Goal: Ask a question: Seek information or help from site administrators or community

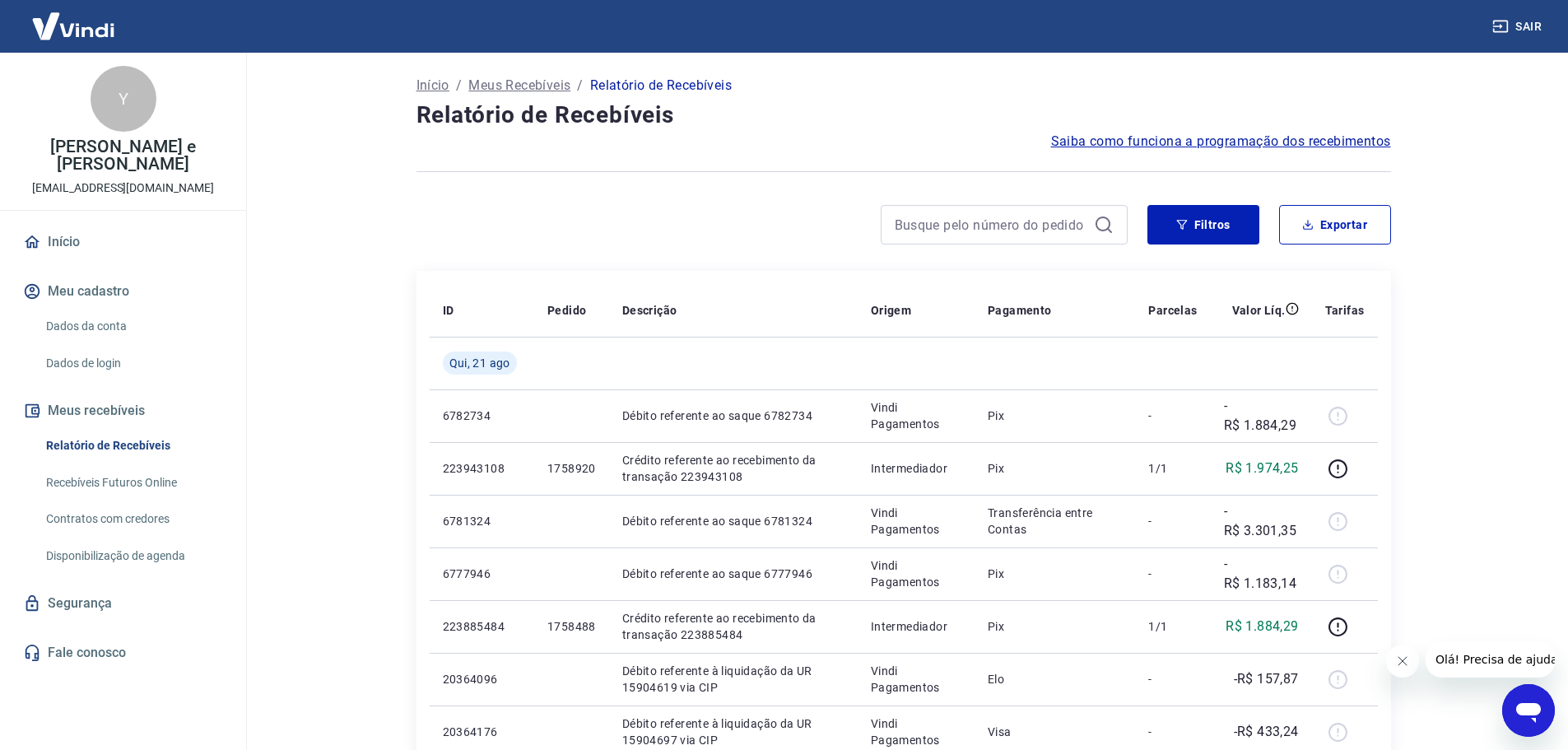
click at [1532, 703] on icon "Abrir janela de mensagens" at bounding box center [1529, 712] width 25 height 20
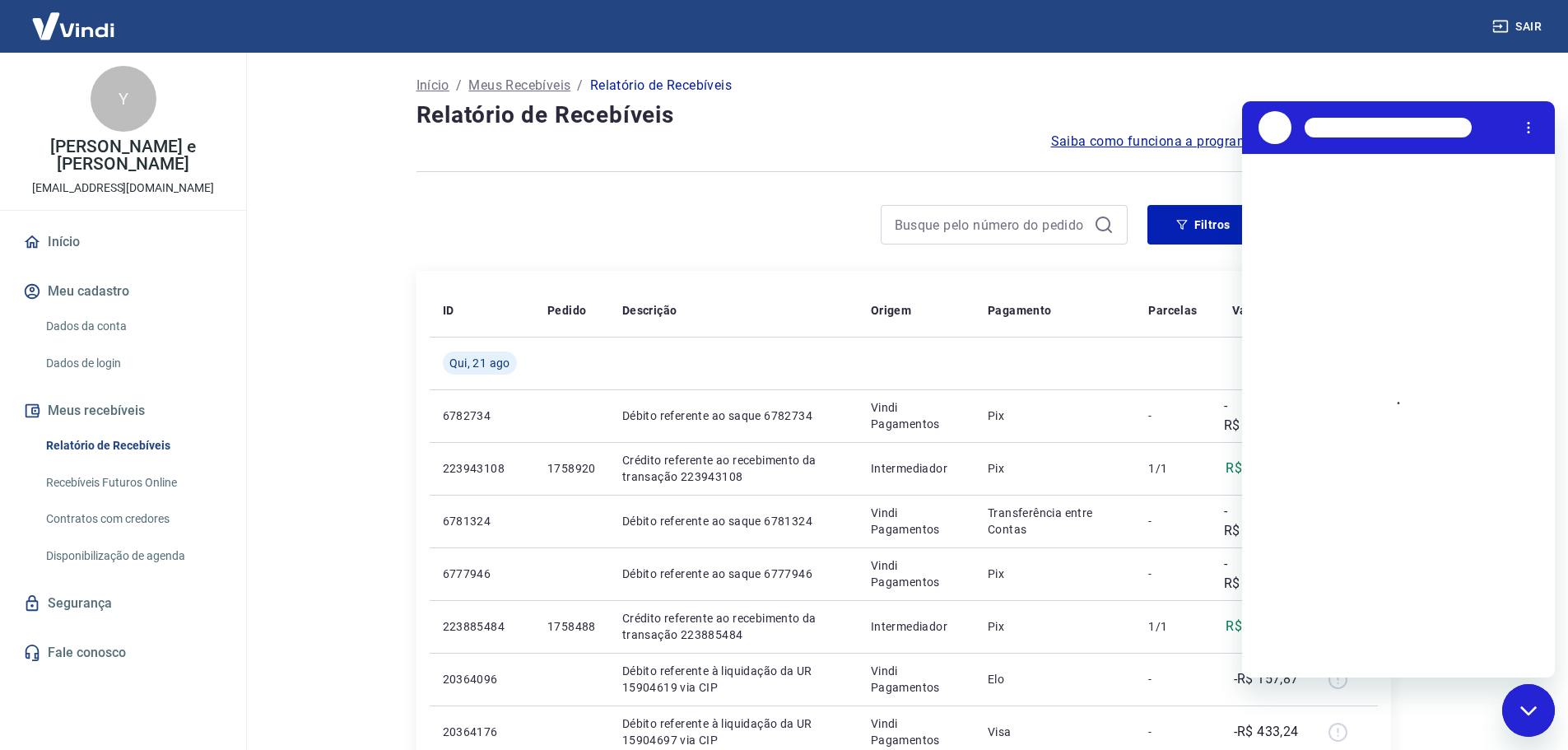
click at [719, 146] on div "Saiba como funciona a programação dos recebimentos" at bounding box center [904, 141] width 975 height 20
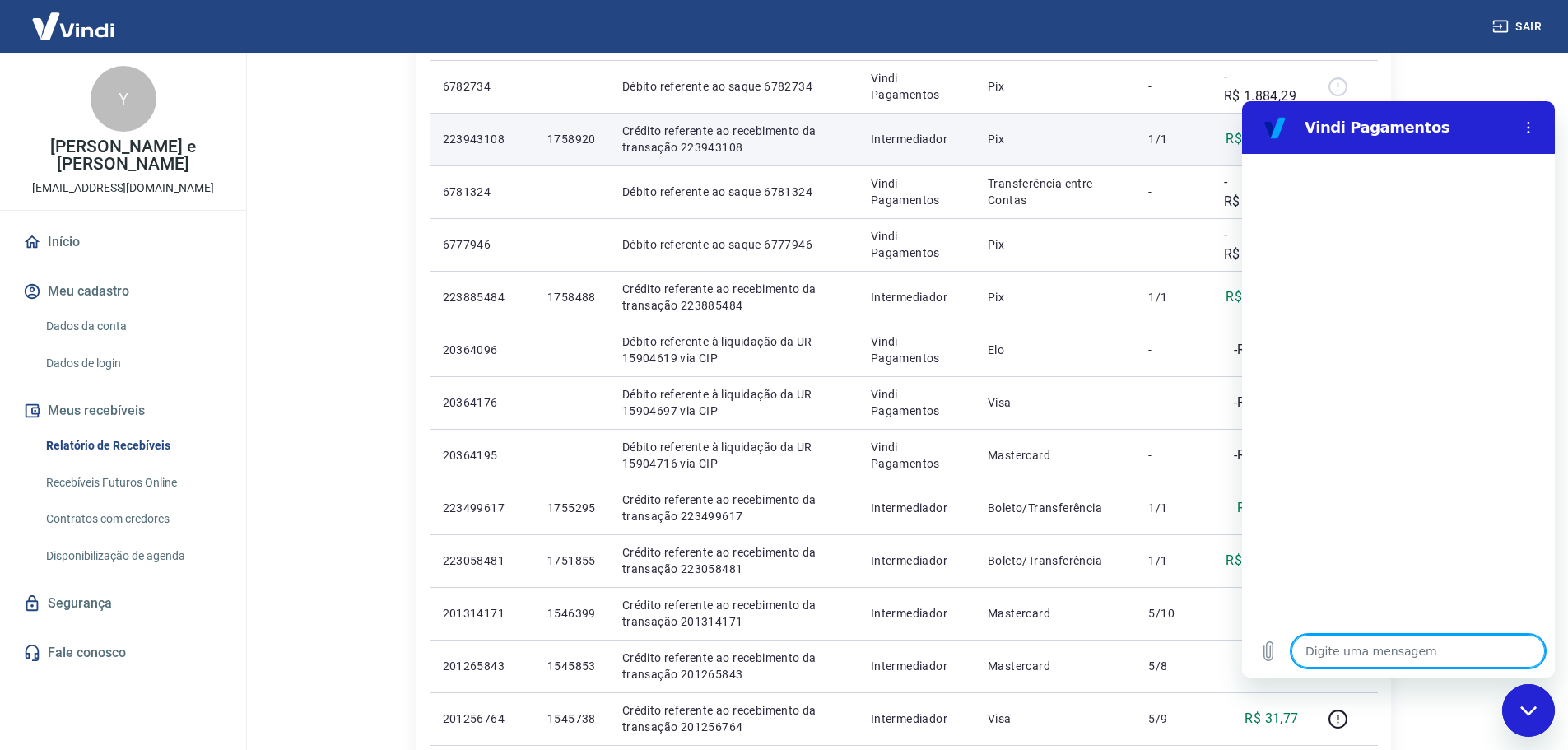
scroll to position [412, 0]
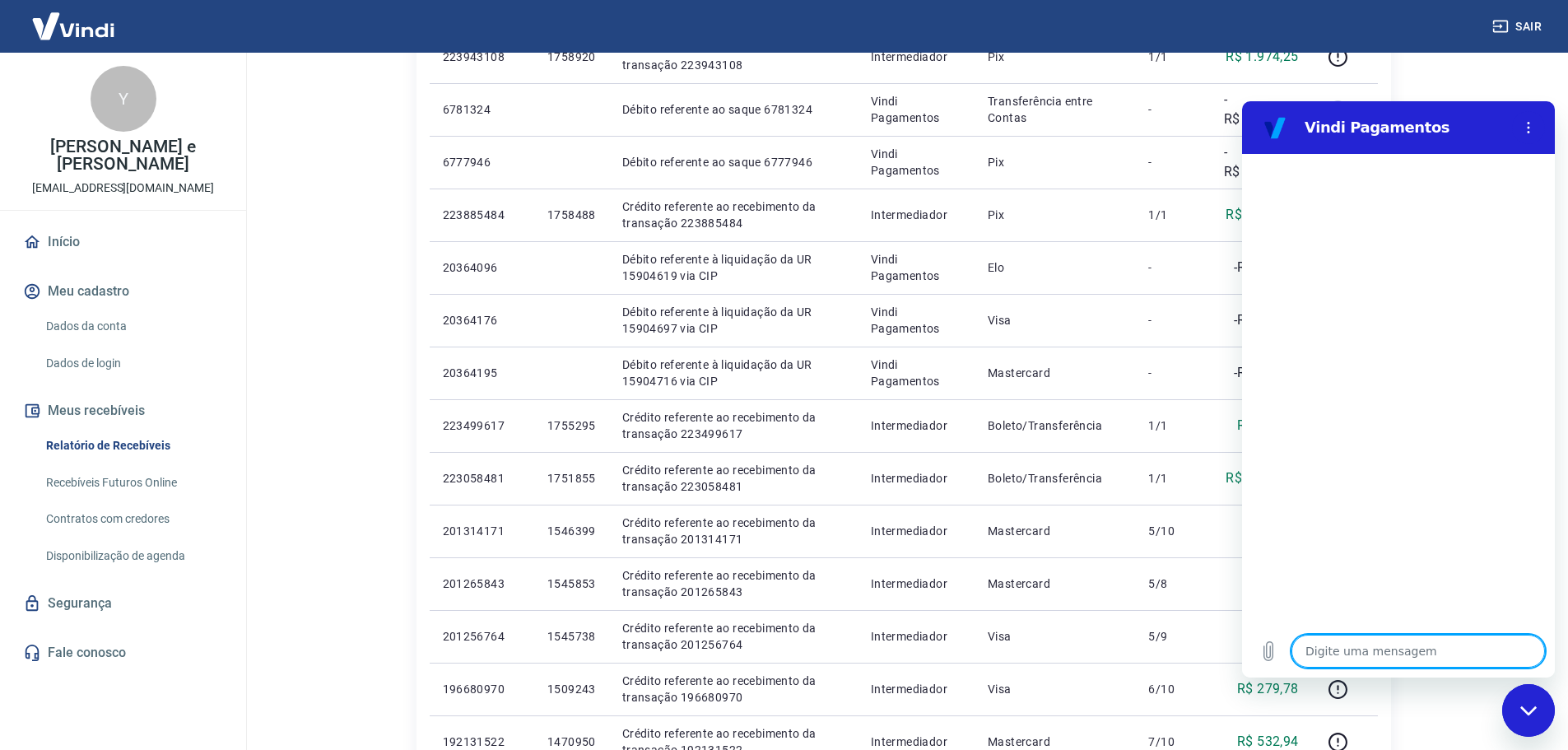
click at [1387, 639] on textarea at bounding box center [1418, 651] width 254 height 33
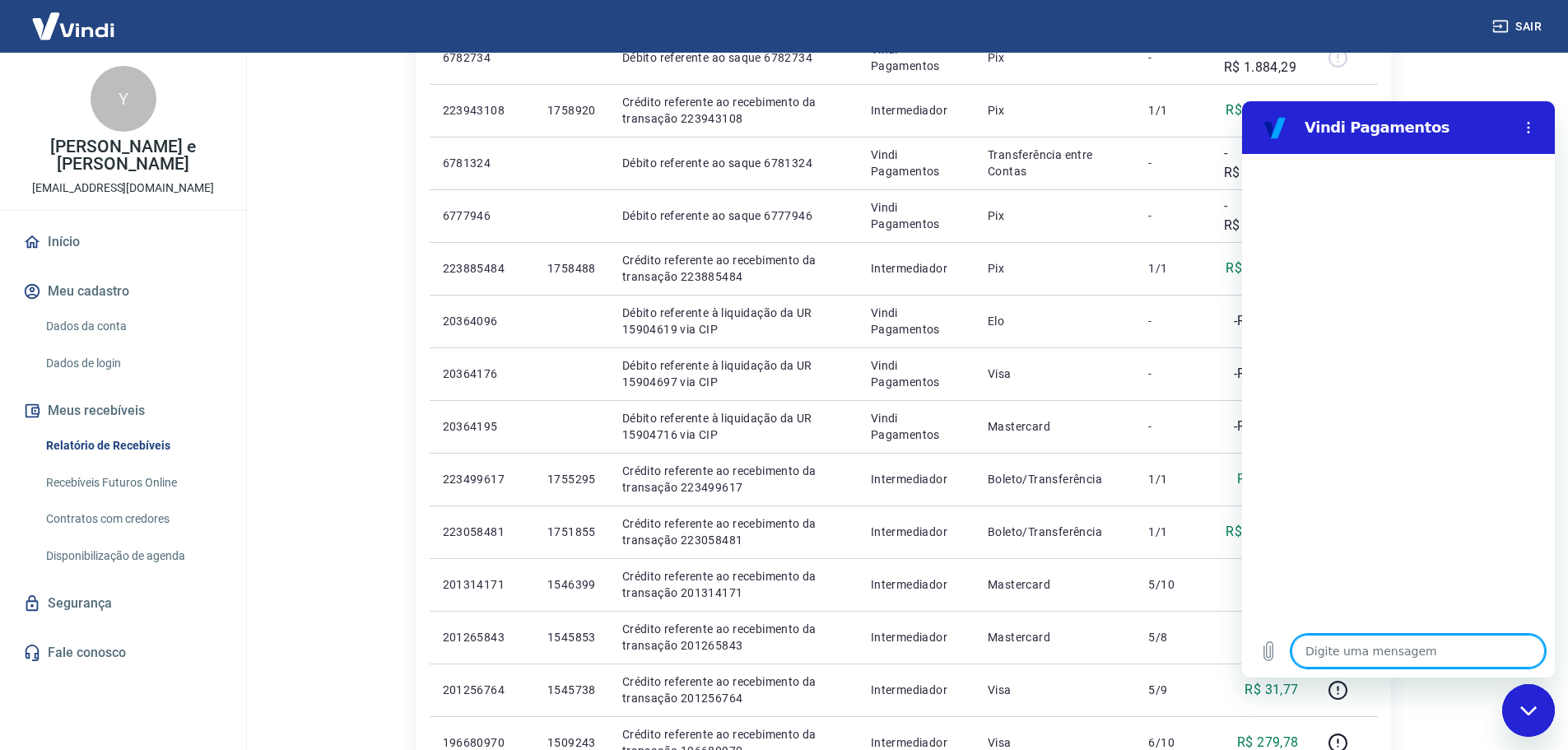
scroll to position [0, 0]
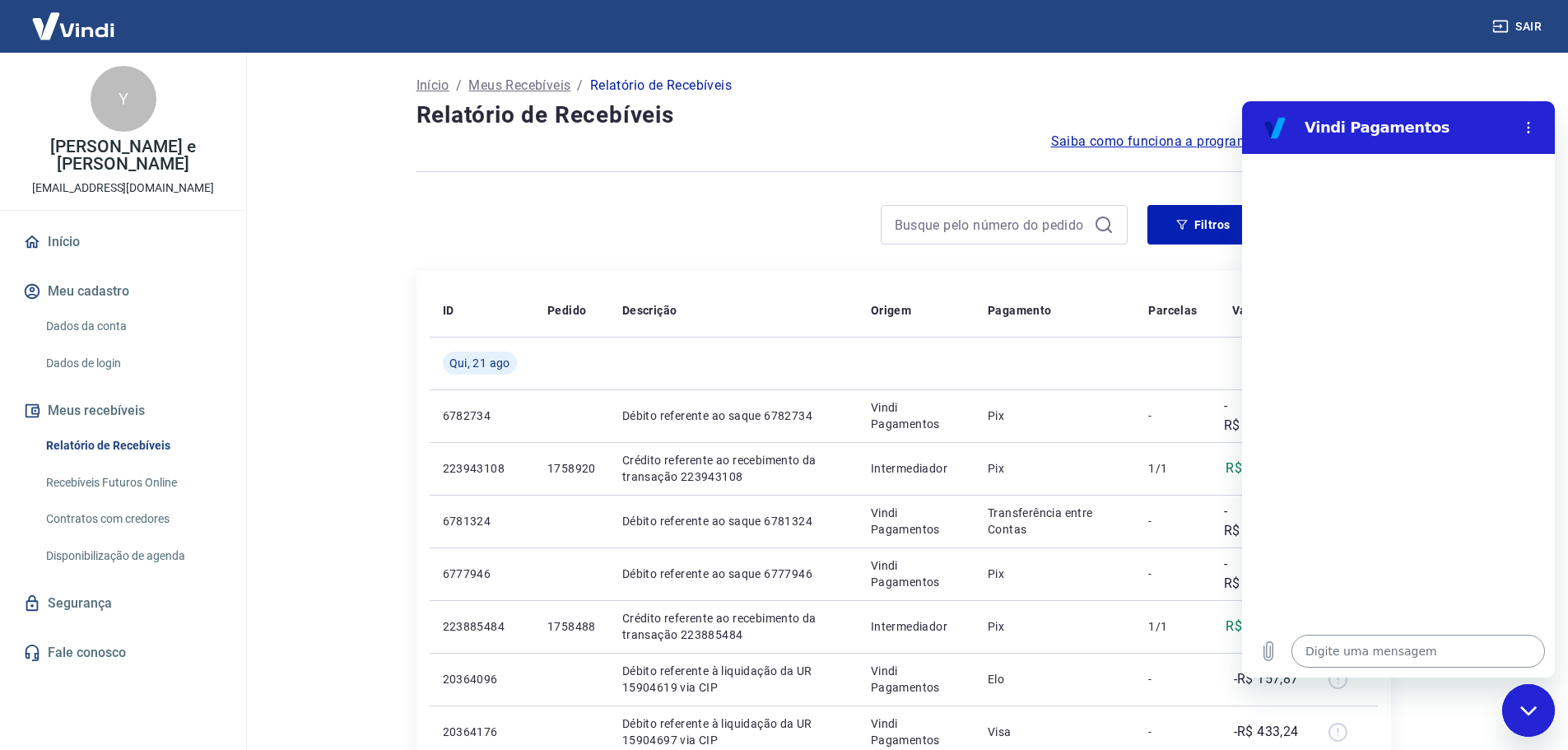
click at [1374, 658] on textarea at bounding box center [1418, 651] width 254 height 33
type textarea "C"
type textarea "x"
type textarea "Cl"
type textarea "x"
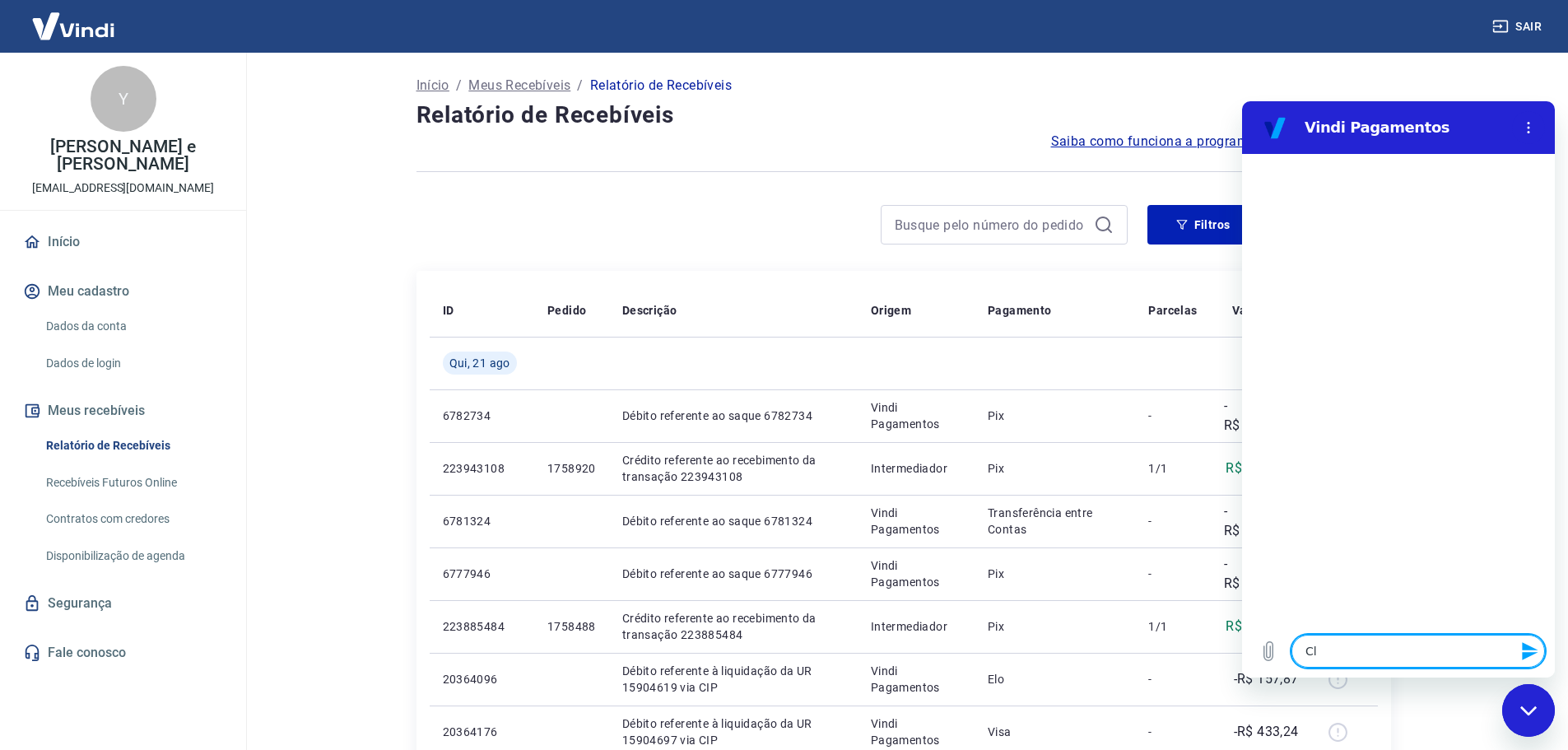
type textarea "Cli"
type textarea "x"
type textarea "Clie"
type textarea "x"
type textarea "Clien"
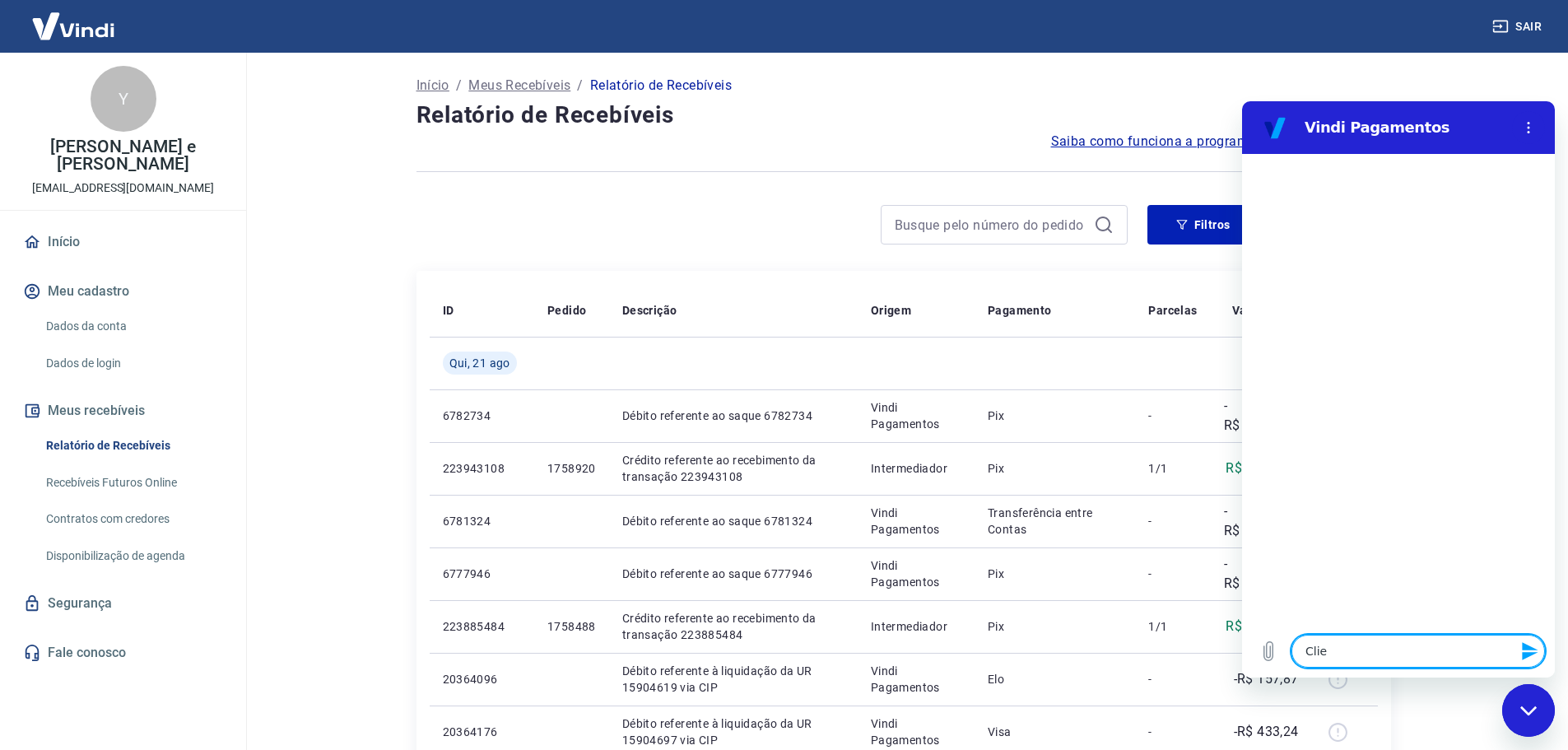
type textarea "x"
type textarea "Client"
type textarea "x"
type textarea "Cliente"
type textarea "x"
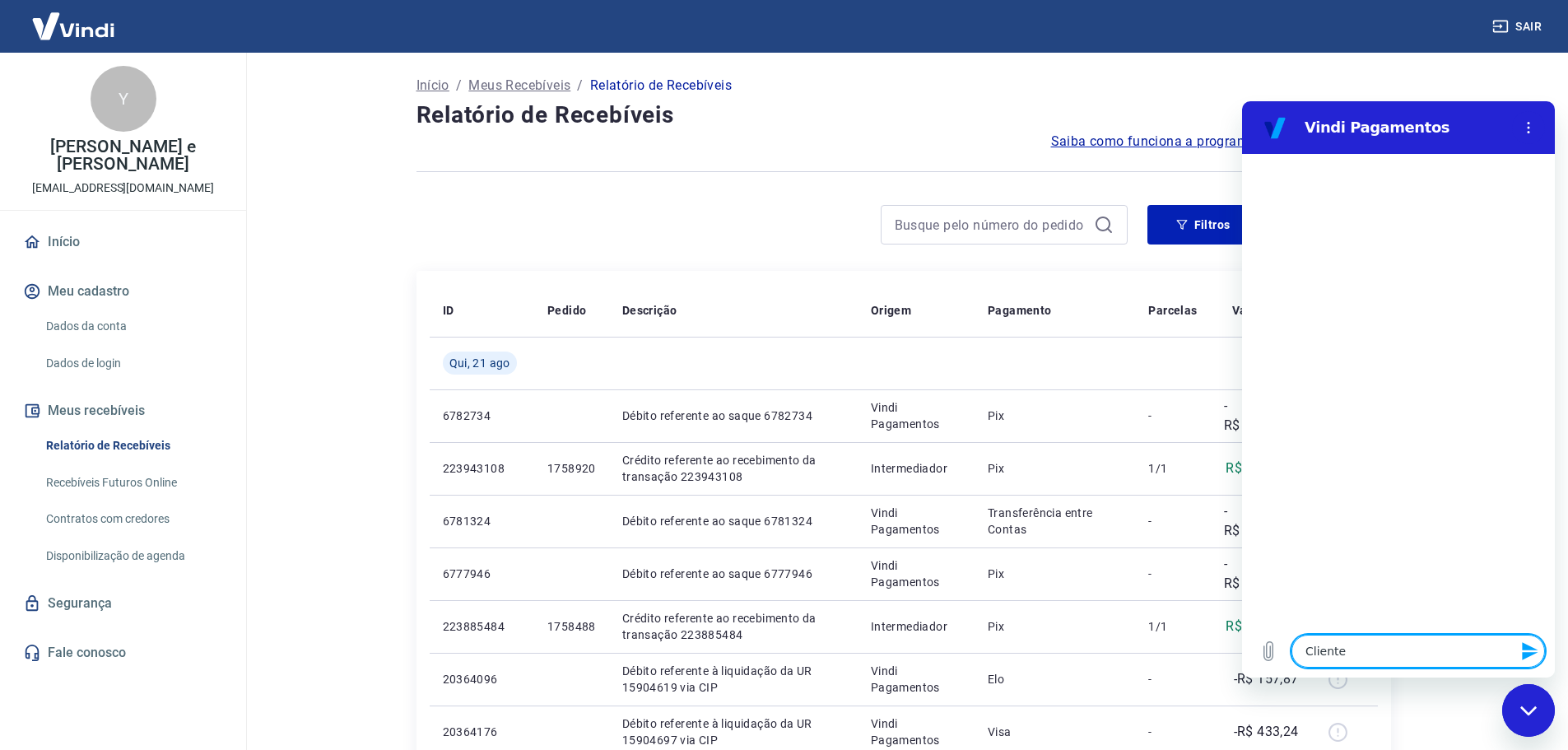
type textarea "Cliente"
type textarea "x"
type textarea "Cliente i"
type textarea "x"
type textarea "Cliente in"
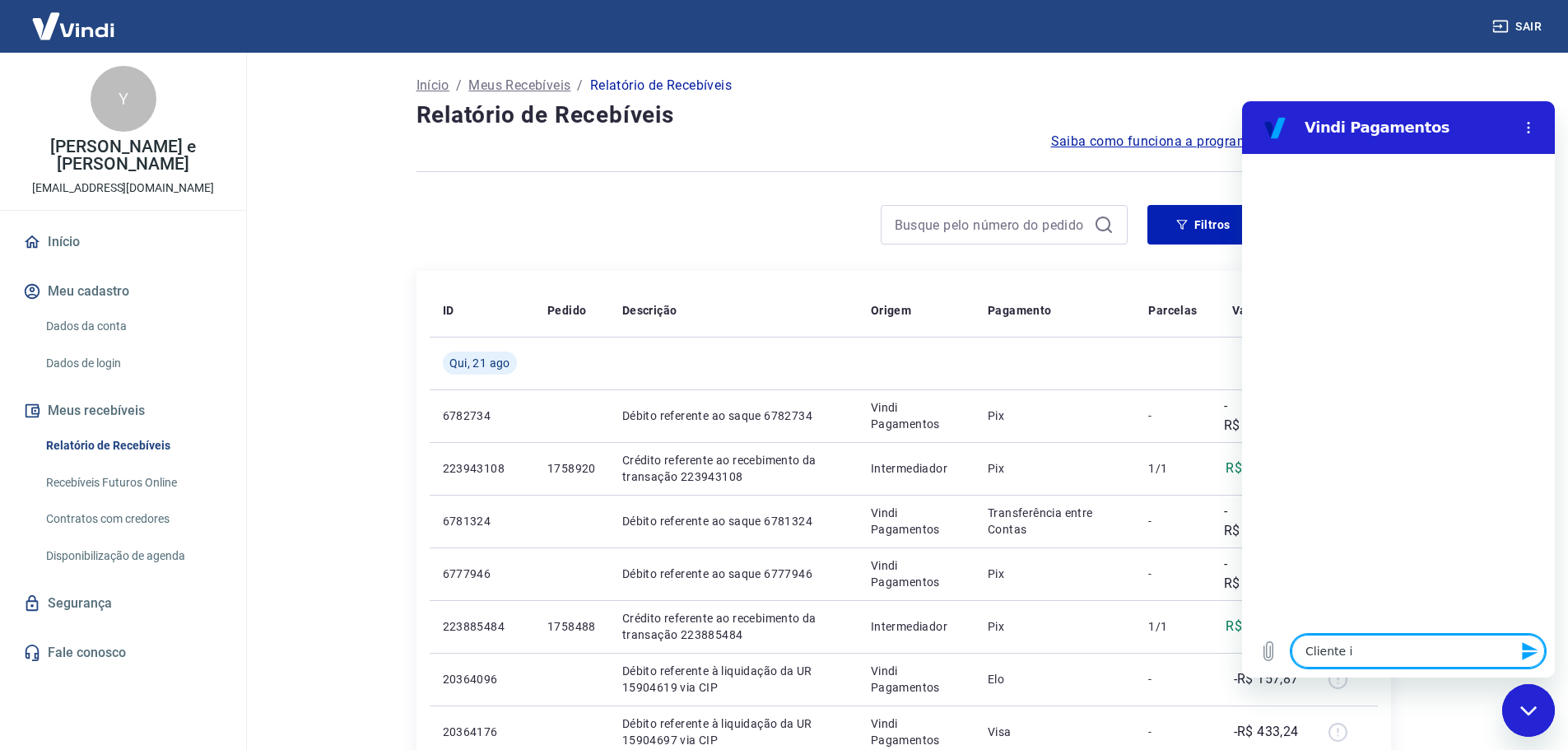
type textarea "x"
type textarea "Cliente inf"
type textarea "x"
type textarea "Cliente info"
type textarea "x"
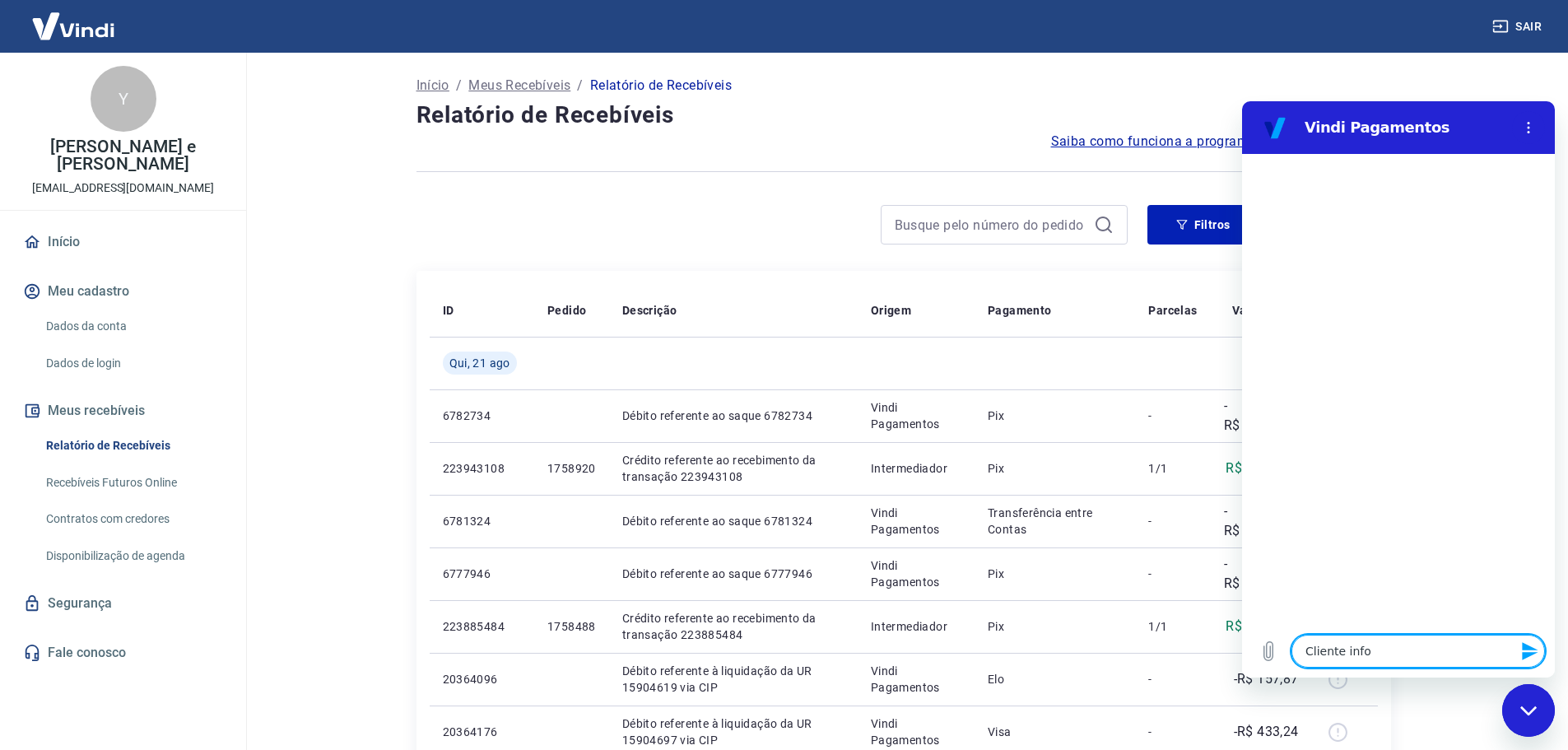
type textarea "Cliente infor"
type textarea "x"
type textarea "Cliente inform"
type textarea "x"
type textarea "Cliente informa"
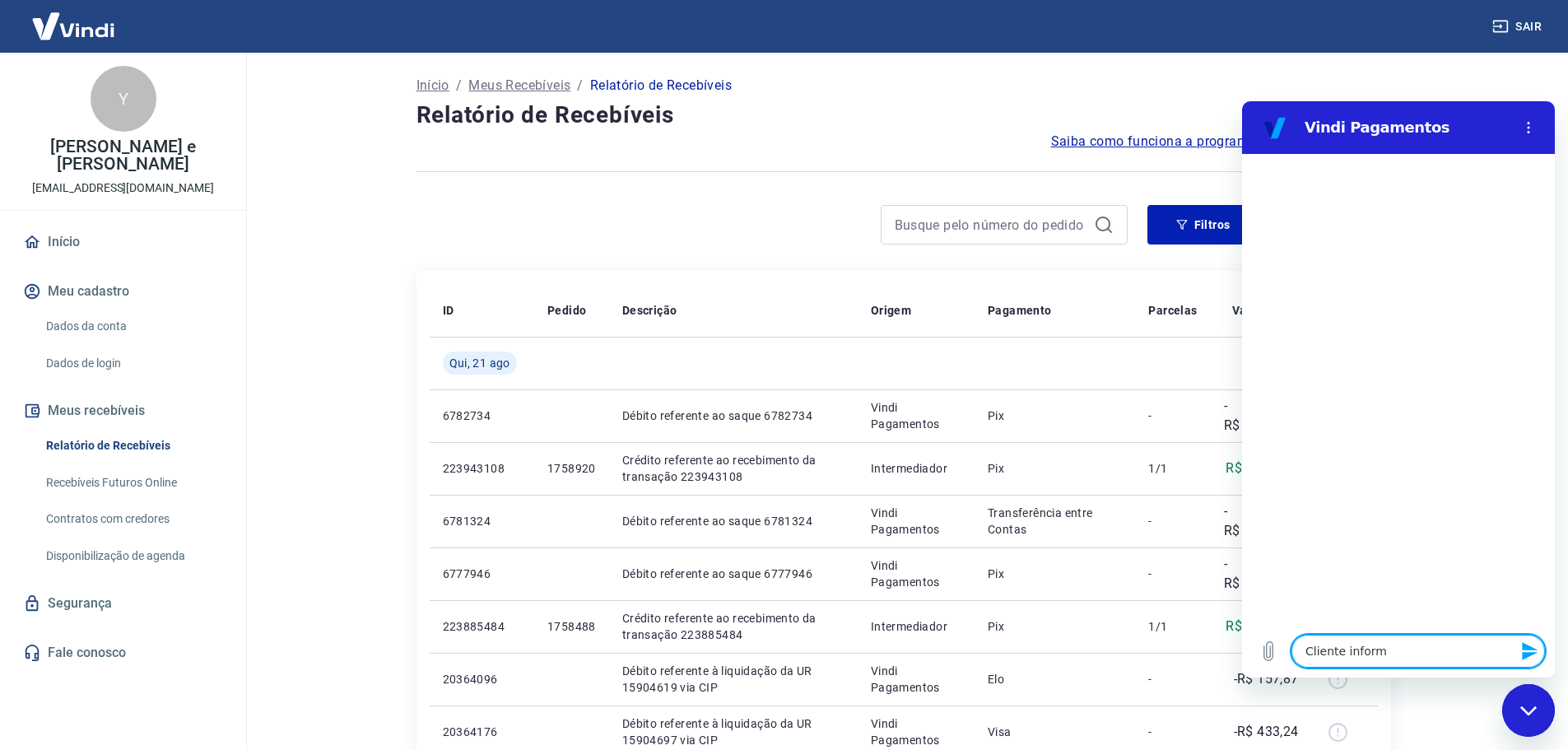
type textarea "x"
type textarea "Cliente informa"
type textarea "x"
type textarea "Cliente informa t"
type textarea "x"
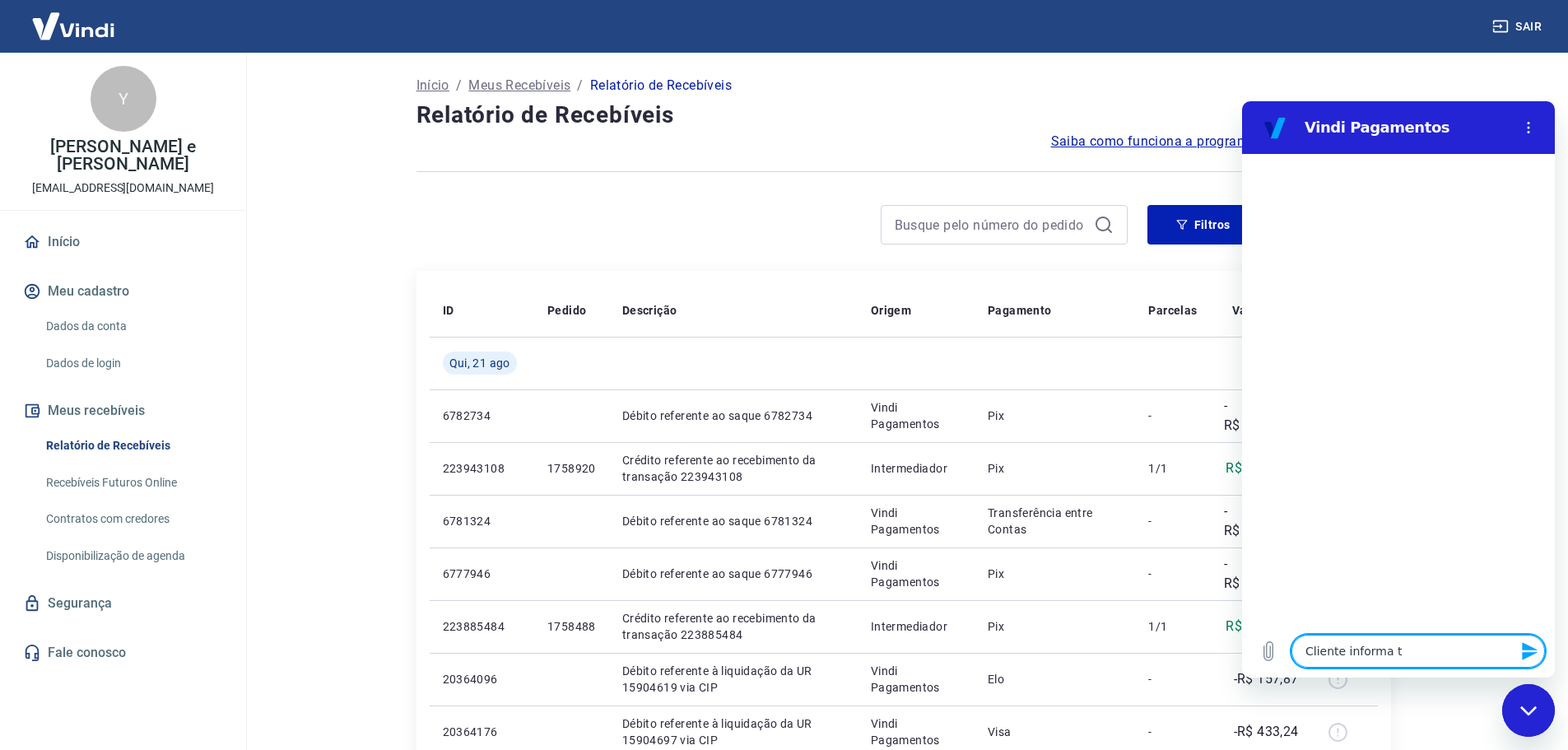
type textarea "Cliente informa te"
type textarea "x"
type textarea "Cliente informa ter"
type textarea "x"
type textarea "Cliente informa ter"
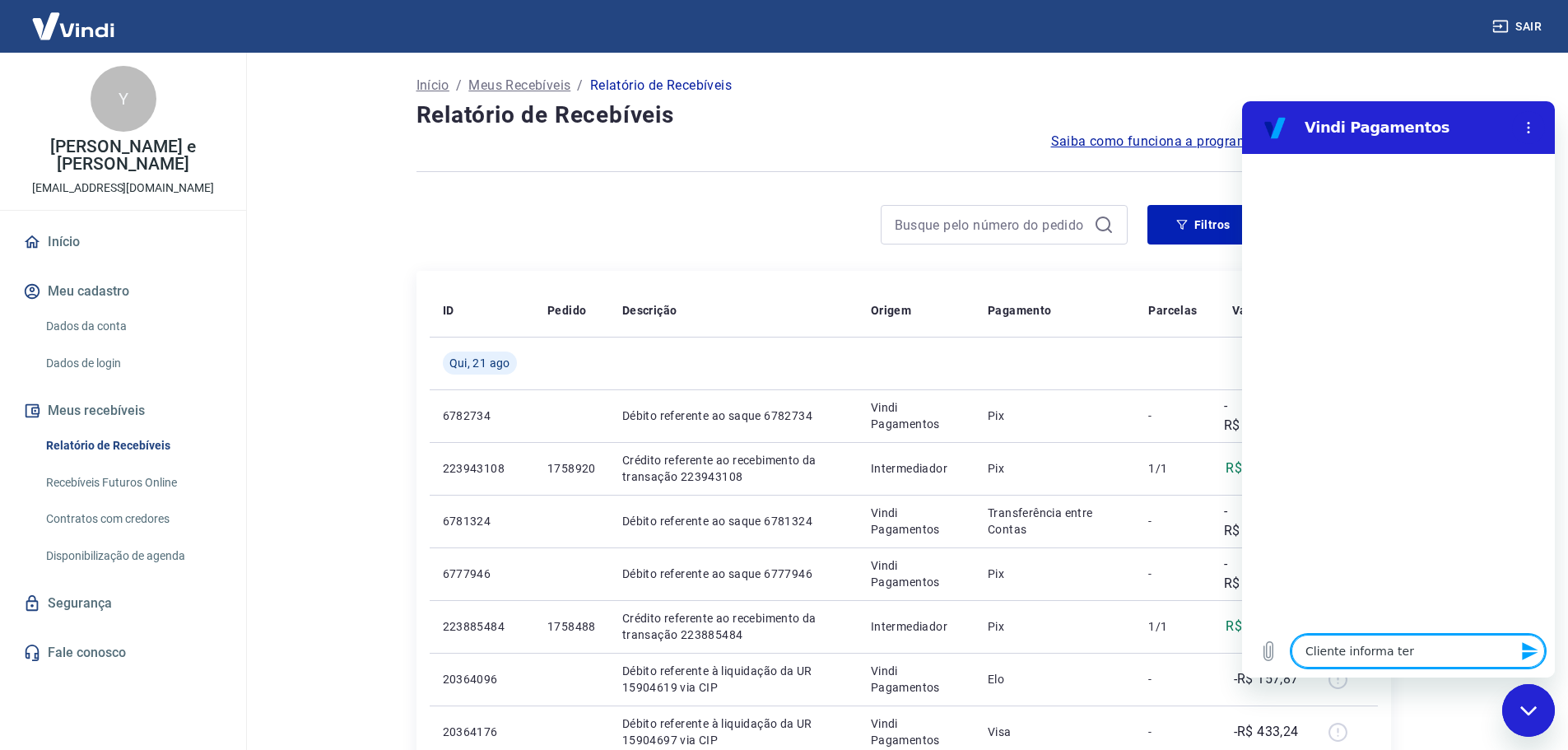
type textarea "x"
type textarea "Cliente informa ter p"
type textarea "x"
type textarea "Cliente informa ter pa"
type textarea "x"
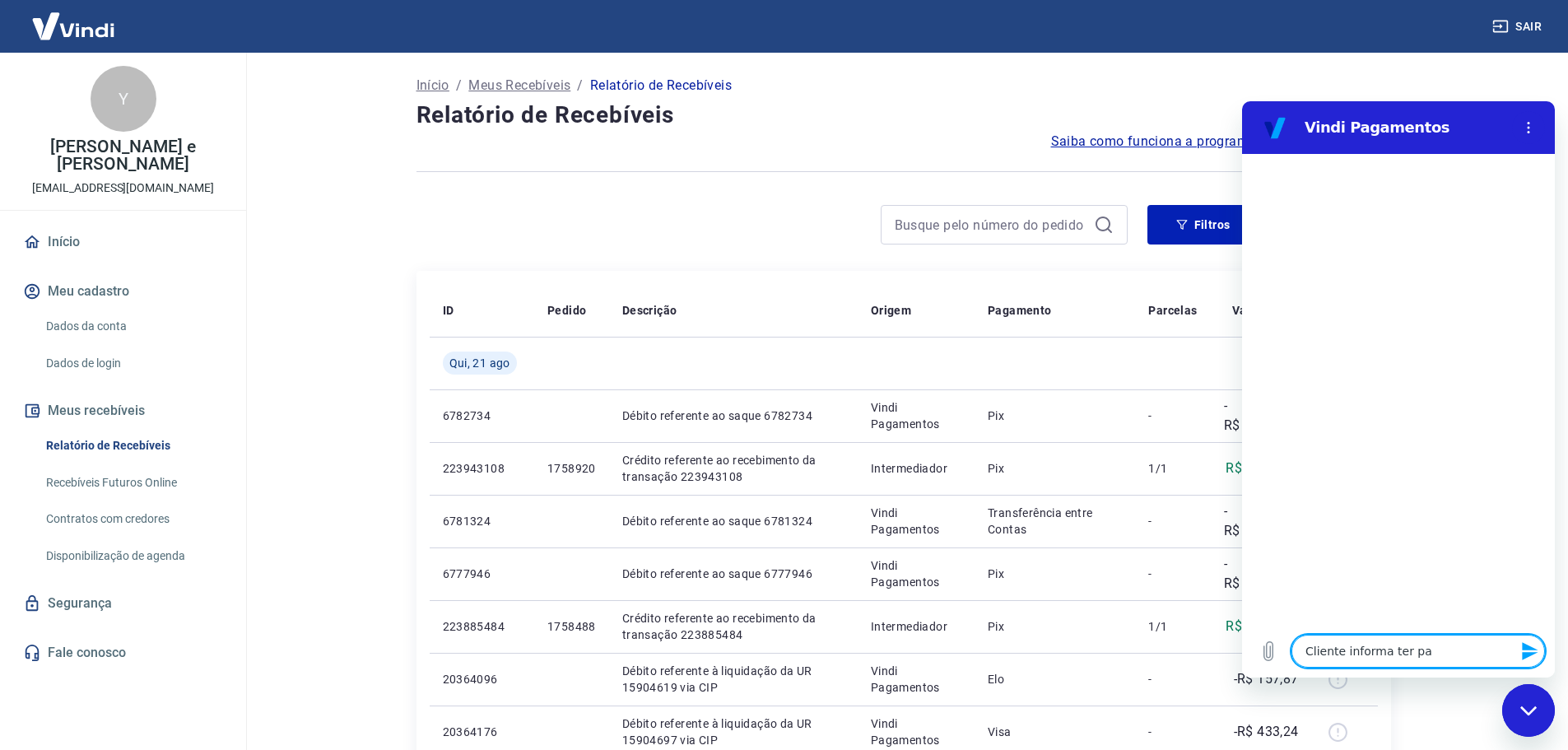
type textarea "Cliente informa ter pag"
type textarea "x"
type textarea "Cliente informa ter pago"
type textarea "x"
type textarea "Cliente informa ter pago"
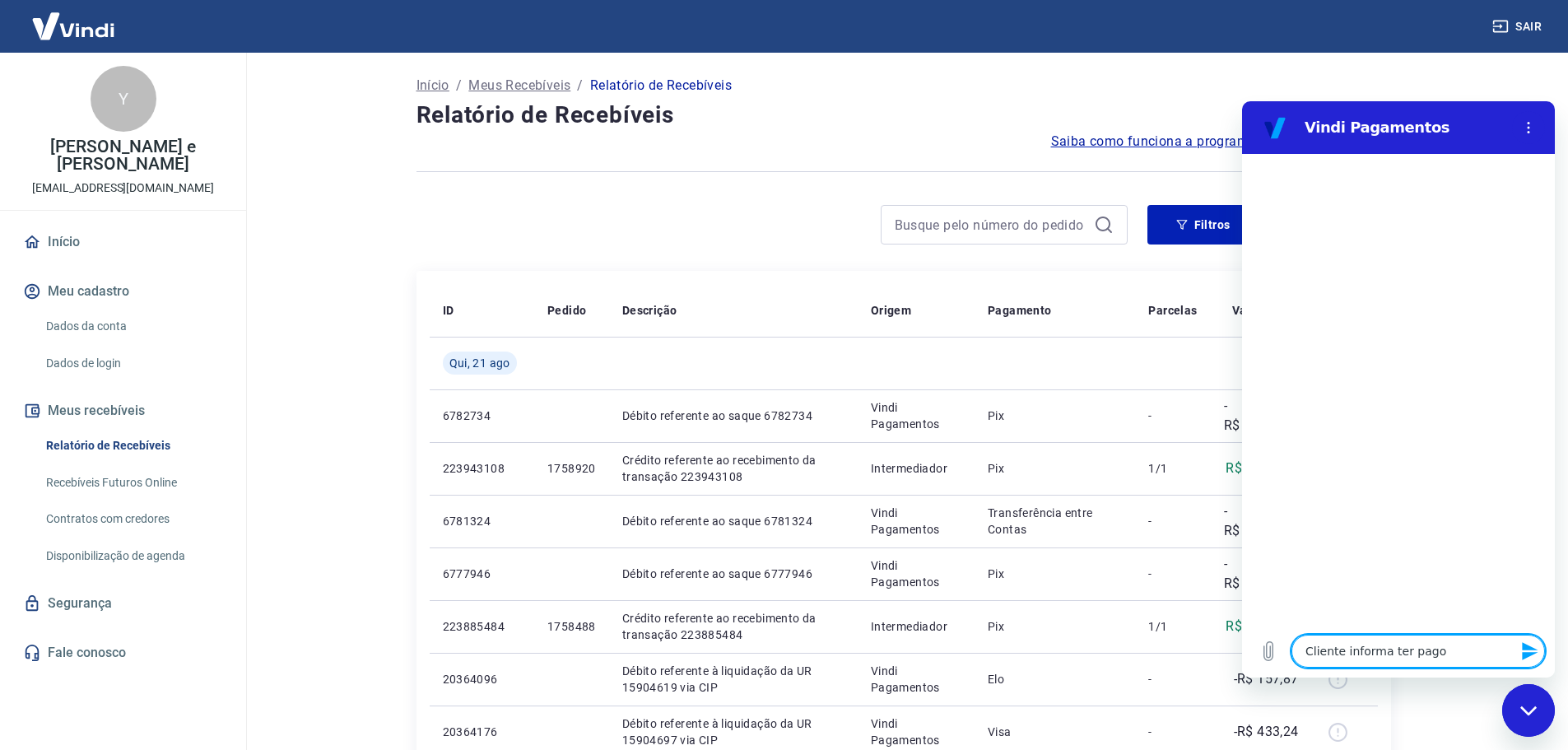
type textarea "x"
type textarea "Cliente informa ter pago u"
type textarea "x"
type textarea "Cliente informa ter pago um"
type textarea "x"
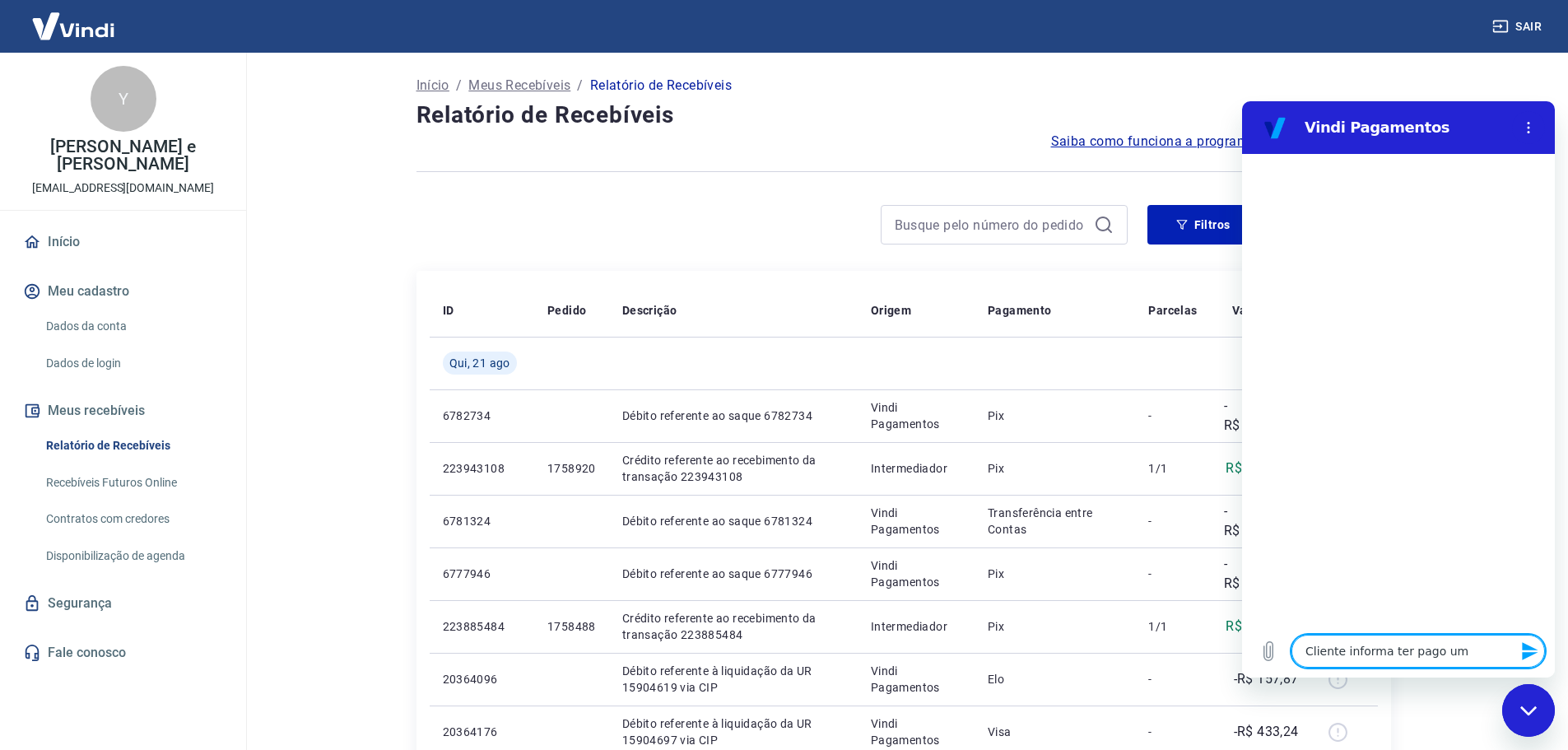
type textarea "Cliente informa ter pago um"
type textarea "x"
type textarea "Cliente informa ter pago um p"
type textarea "x"
type textarea "Cliente informa ter pago um pe"
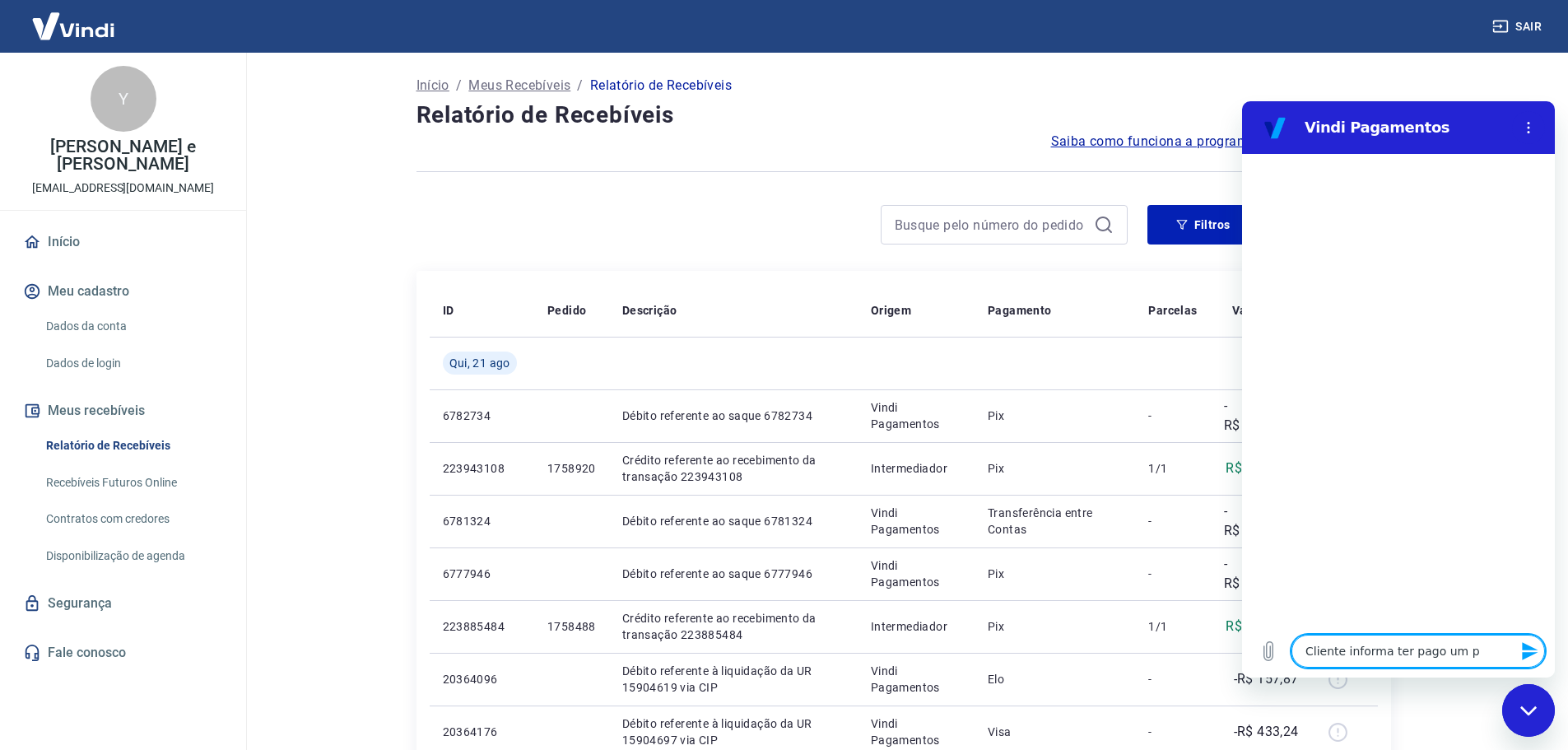
type textarea "x"
type textarea "Cliente informa ter pago um ped"
type textarea "x"
type textarea "Cliente informa ter pago um pedi"
type textarea "x"
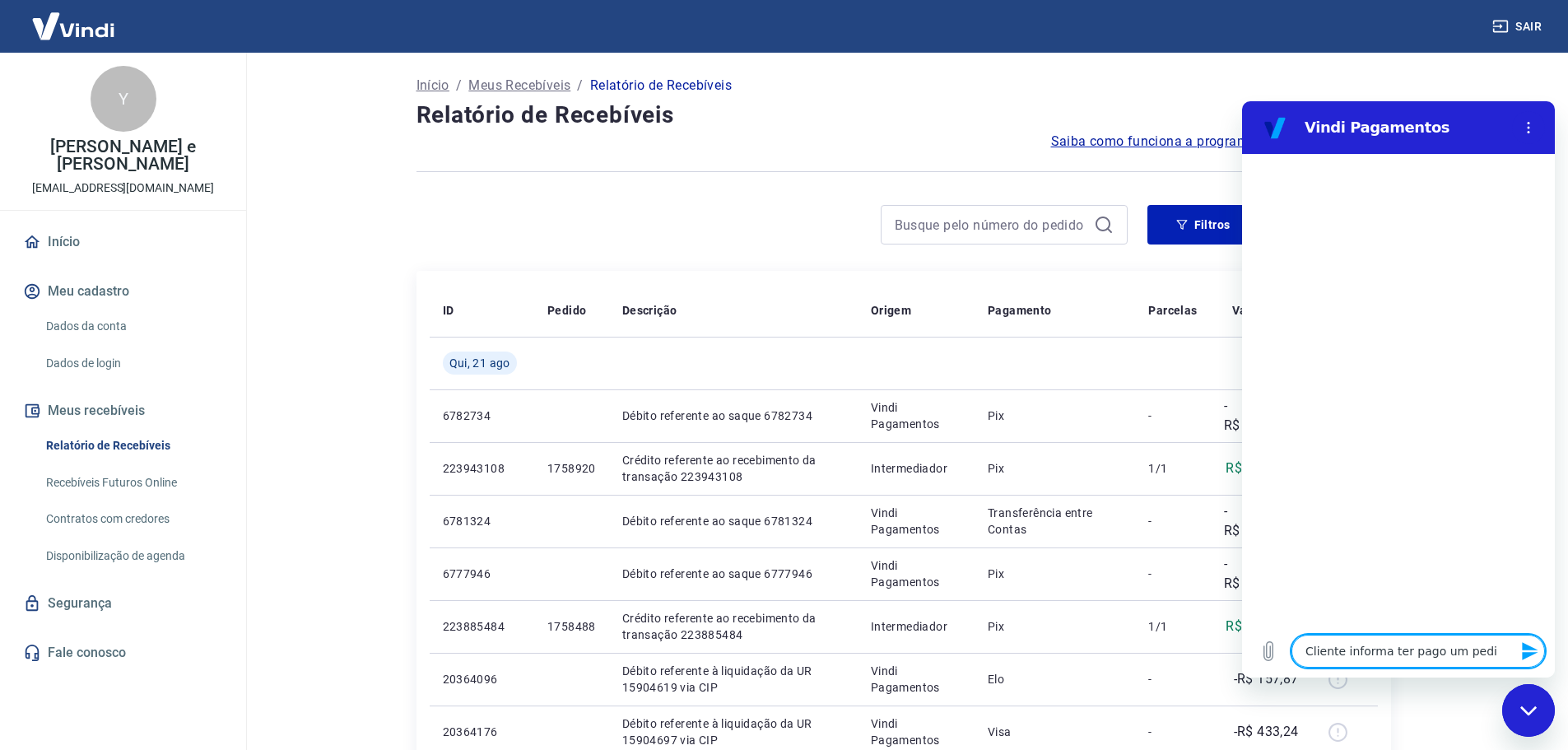
type textarea "Cliente informa ter pago um pedid"
type textarea "x"
type textarea "Cliente informa ter pago um pedido"
type textarea "x"
type textarea "Cliente informa ter pago um pedido,"
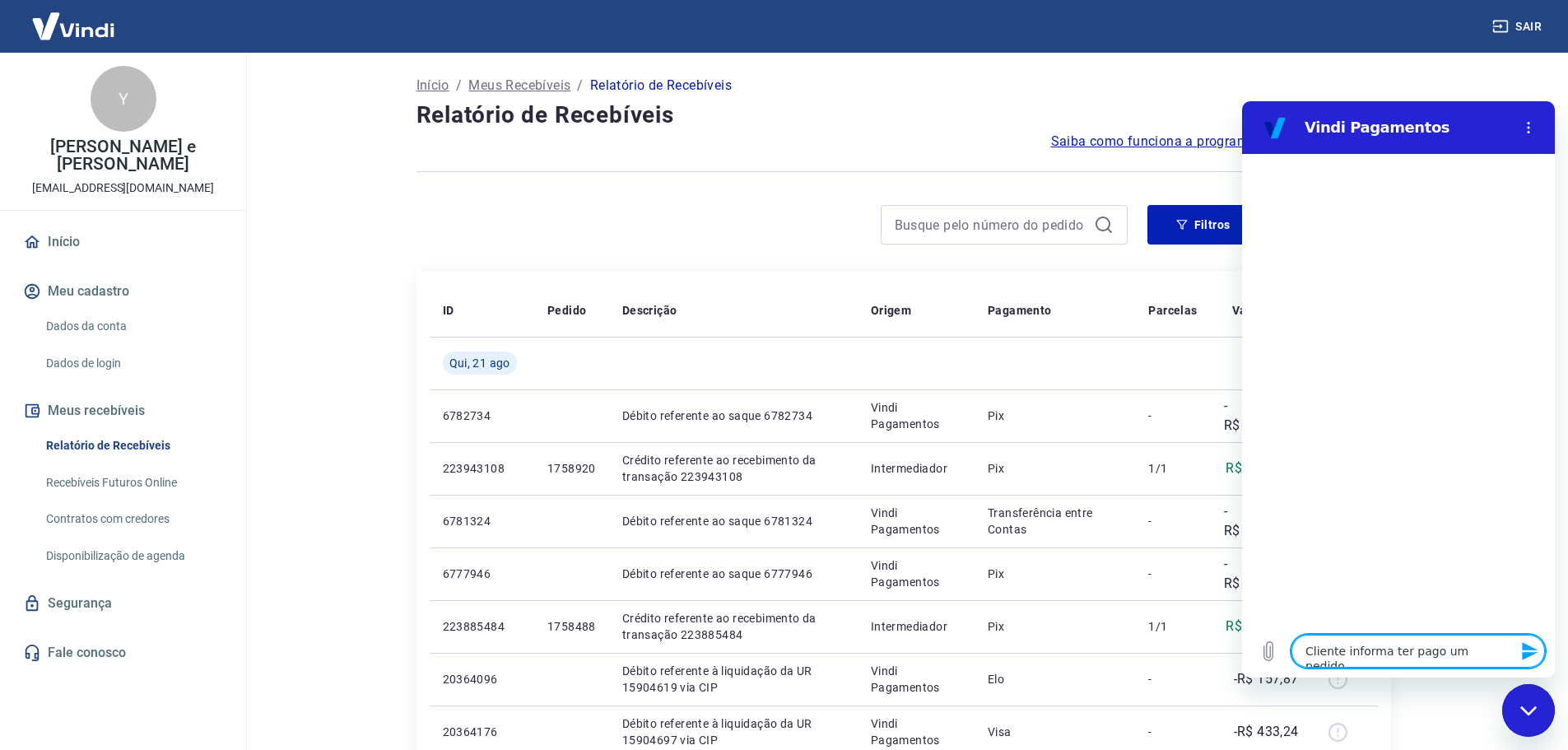
type textarea "x"
type textarea "Cliente informa ter pago um pedido,"
type textarea "x"
type textarea "Cliente informa ter pago um pedido, p"
type textarea "x"
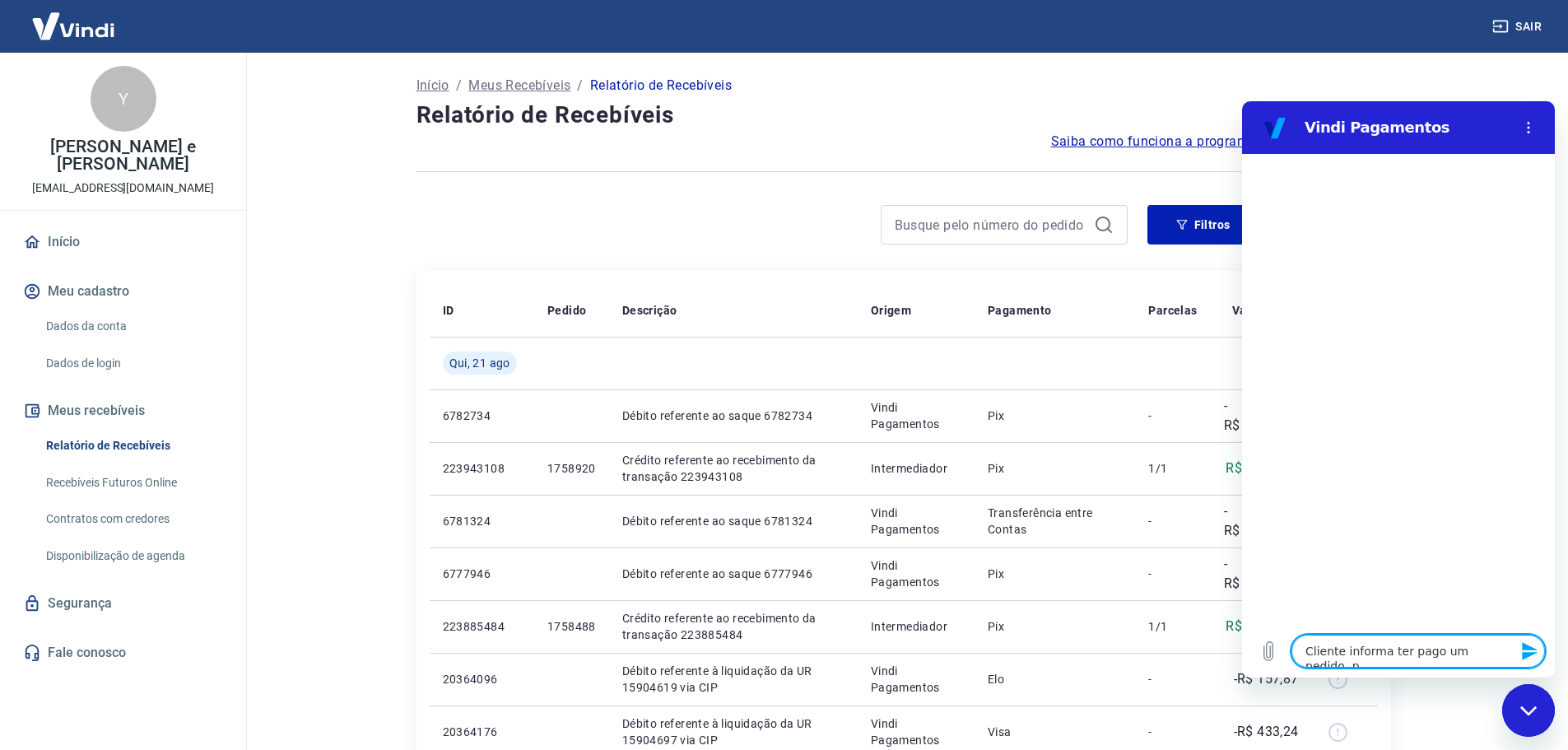
type textarea "Cliente informa ter pago um pedido, po"
type textarea "x"
type textarea "Cliente informa ter pago um pedido, por"
type textarea "x"
type textarea "Cliente informa ter pago um pedido, pore"
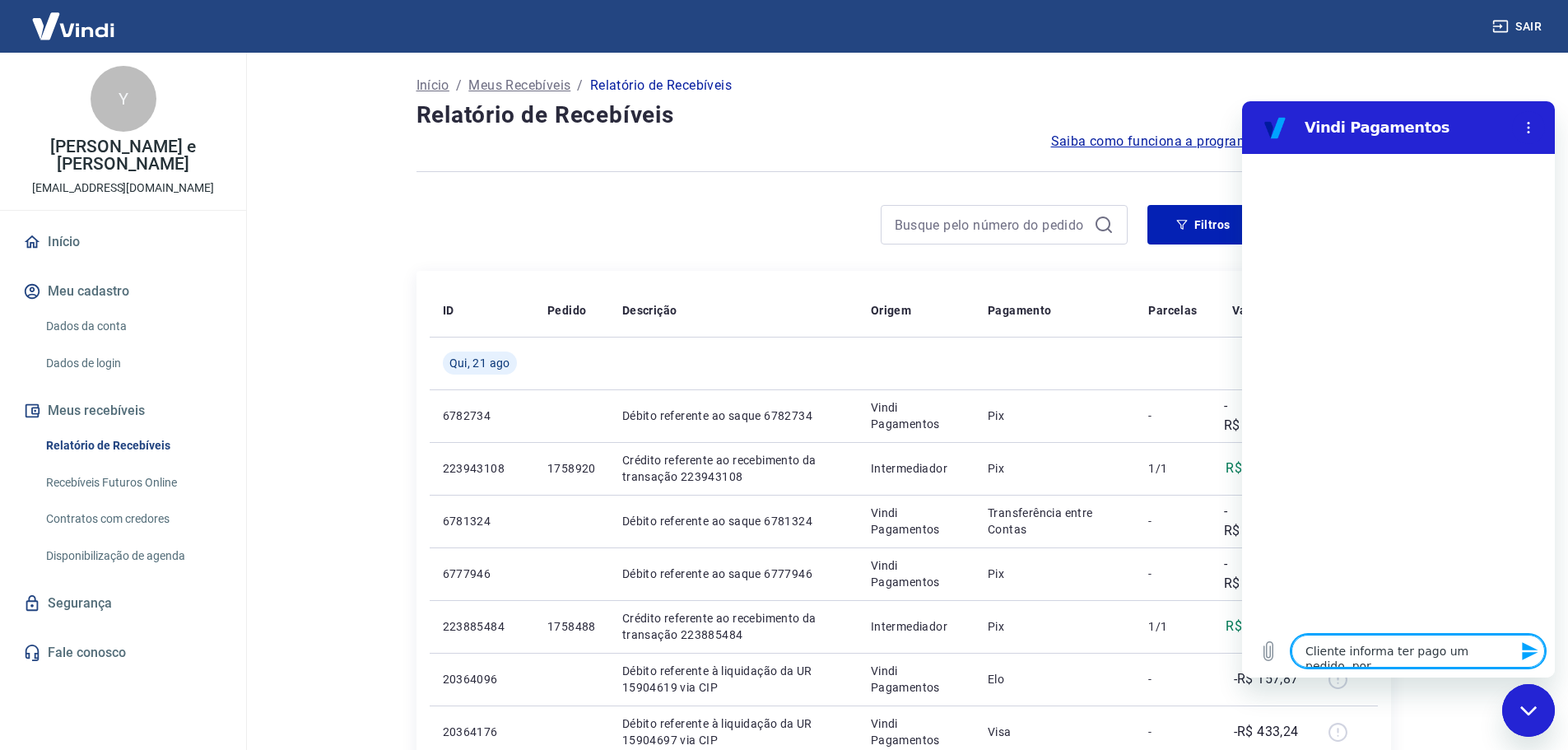
type textarea "x"
type textarea "Cliente informa ter pago um pedido, porem"
type textarea "x"
type textarea "Cliente informa ter pago um pedido, porem"
type textarea "x"
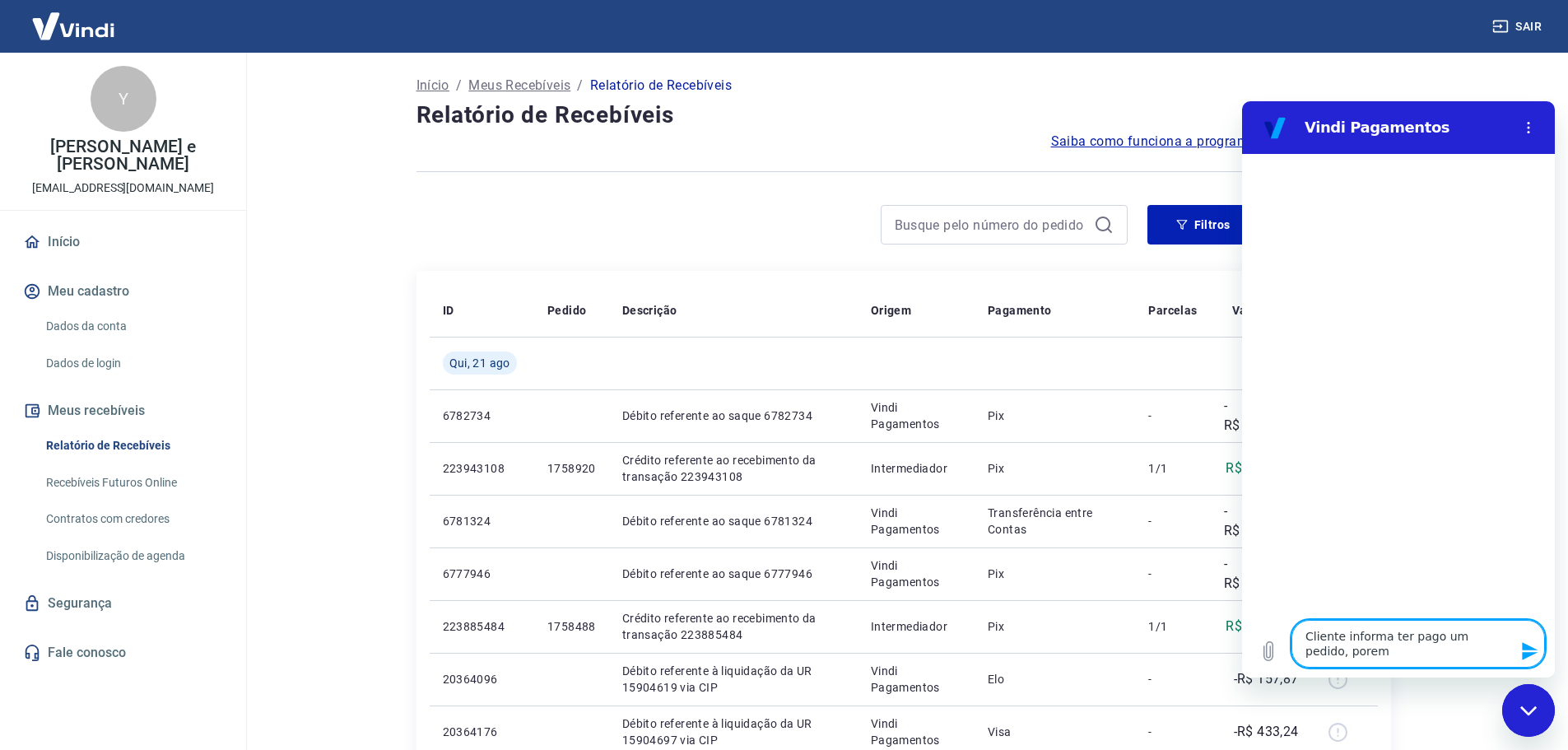
type textarea "Cliente informa ter pago um pedido, porem v"
type textarea "x"
type textarea "Cliente informa ter pago um pedido, porem vi"
type textarea "x"
type textarea "Cliente informa ter pago um pedido, porem vin"
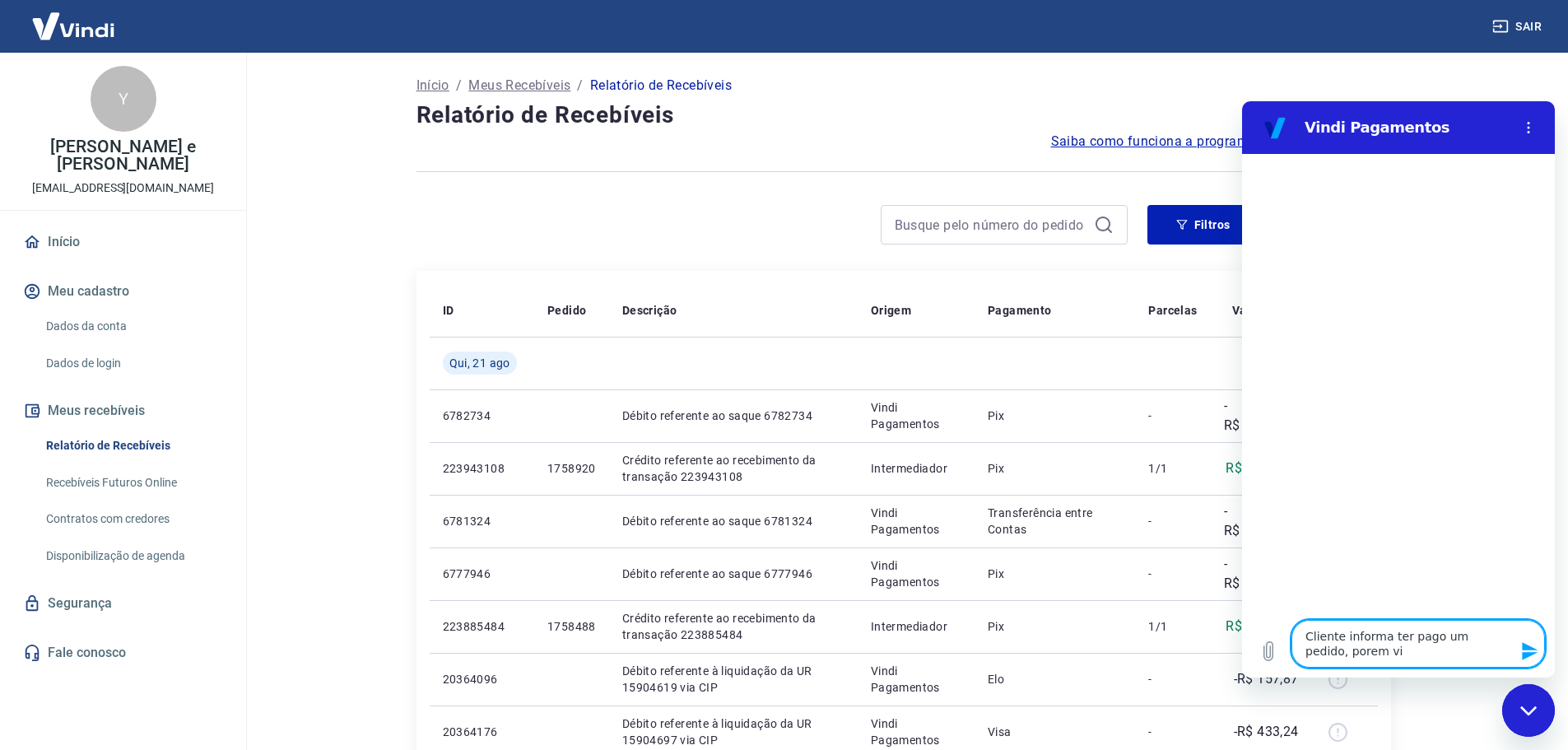
type textarea "x"
type textarea "Cliente informa ter pago um pedido, porem vind"
type textarea "x"
type textarea "Cliente informa ter pago um pedido, porem vindi"
type textarea "x"
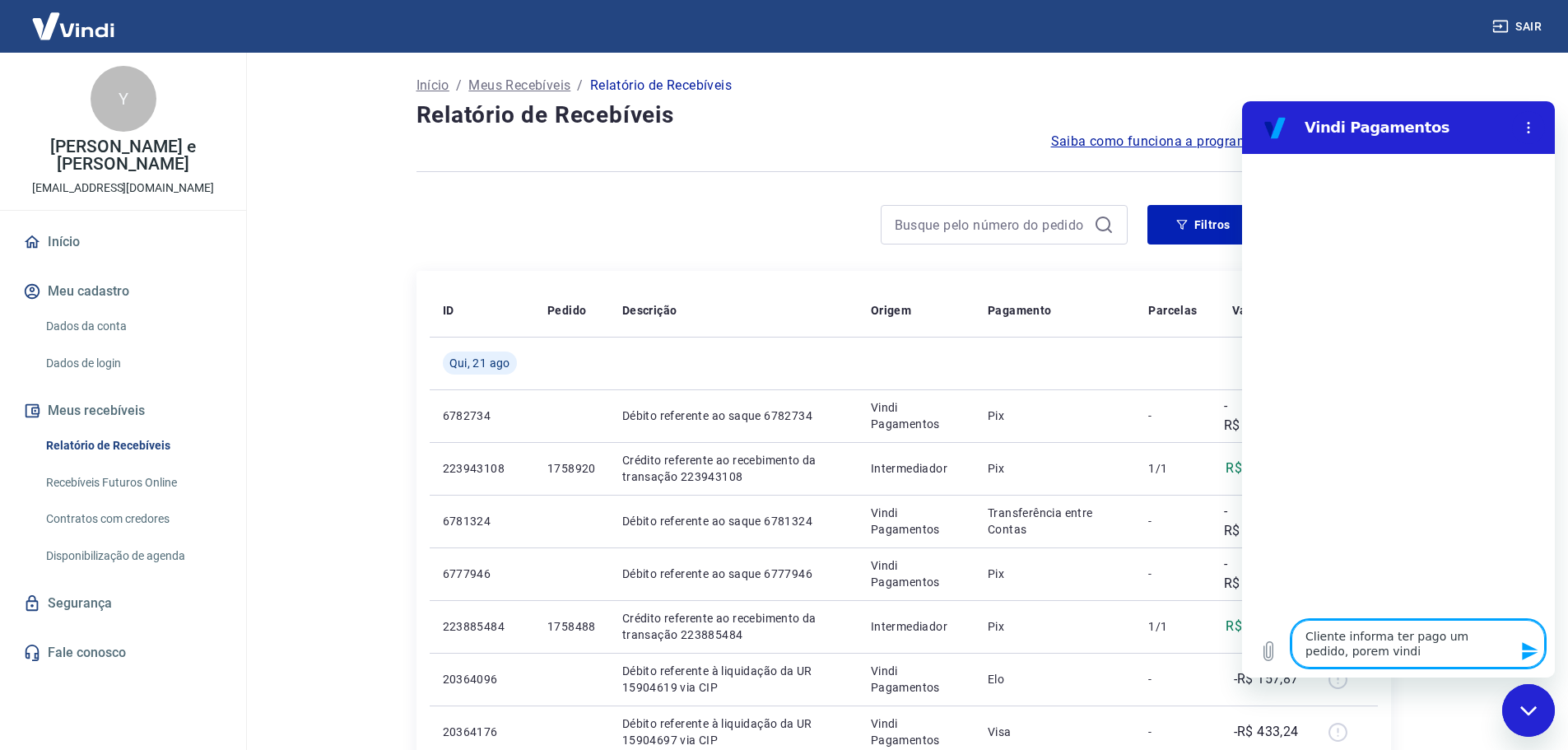
type textarea "Cliente informa ter pago um pedido, porem vindi"
type textarea "x"
type textarea "Cliente informa ter pago um pedido, porem vindi n"
type textarea "x"
type textarea "Cliente informa ter pago um pedido, porem vindi nã"
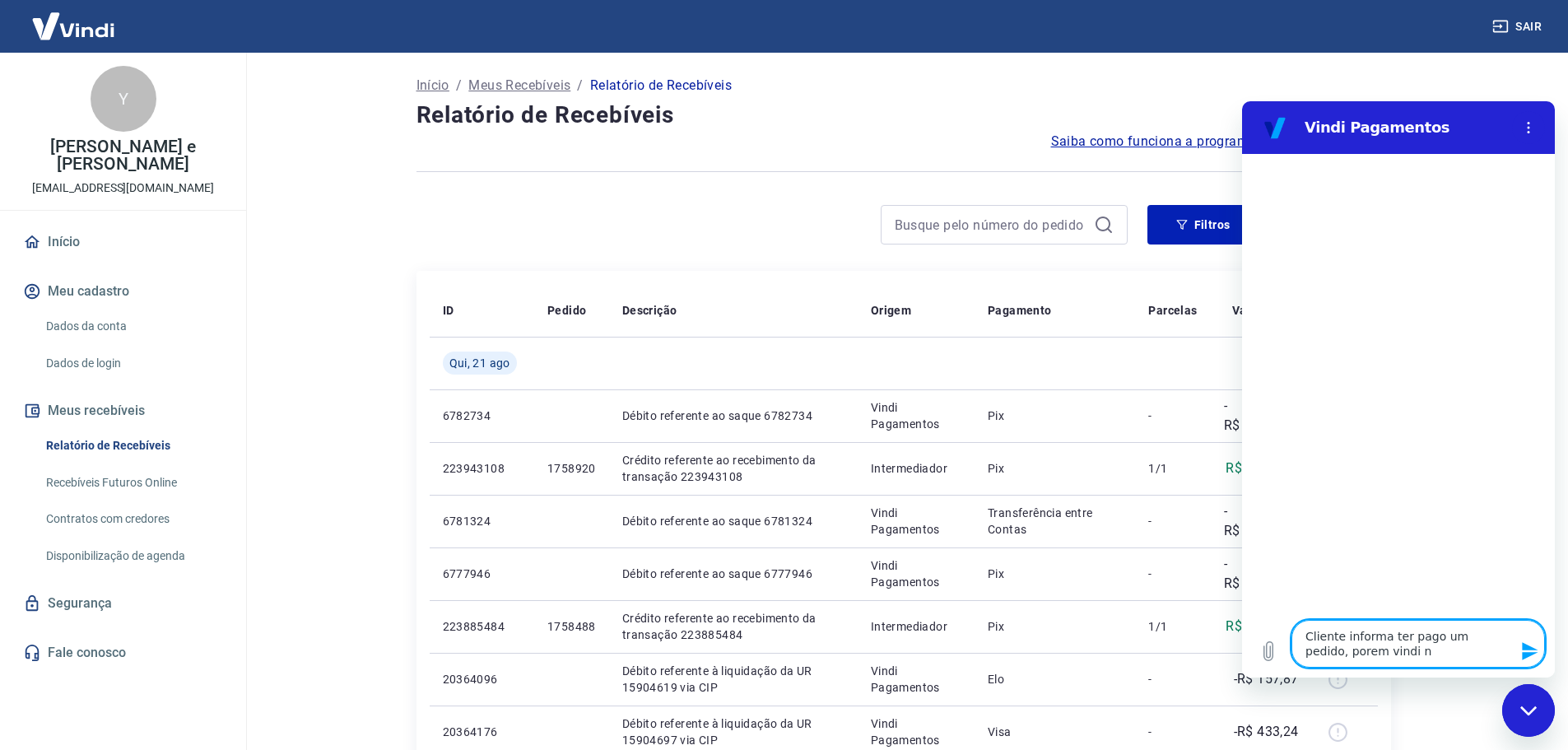
type textarea "x"
type textarea "Cliente informa ter pago um pedido, porem vindi não"
type textarea "x"
type textarea "Cliente informa ter pago um pedido, porem vindi não"
type textarea "x"
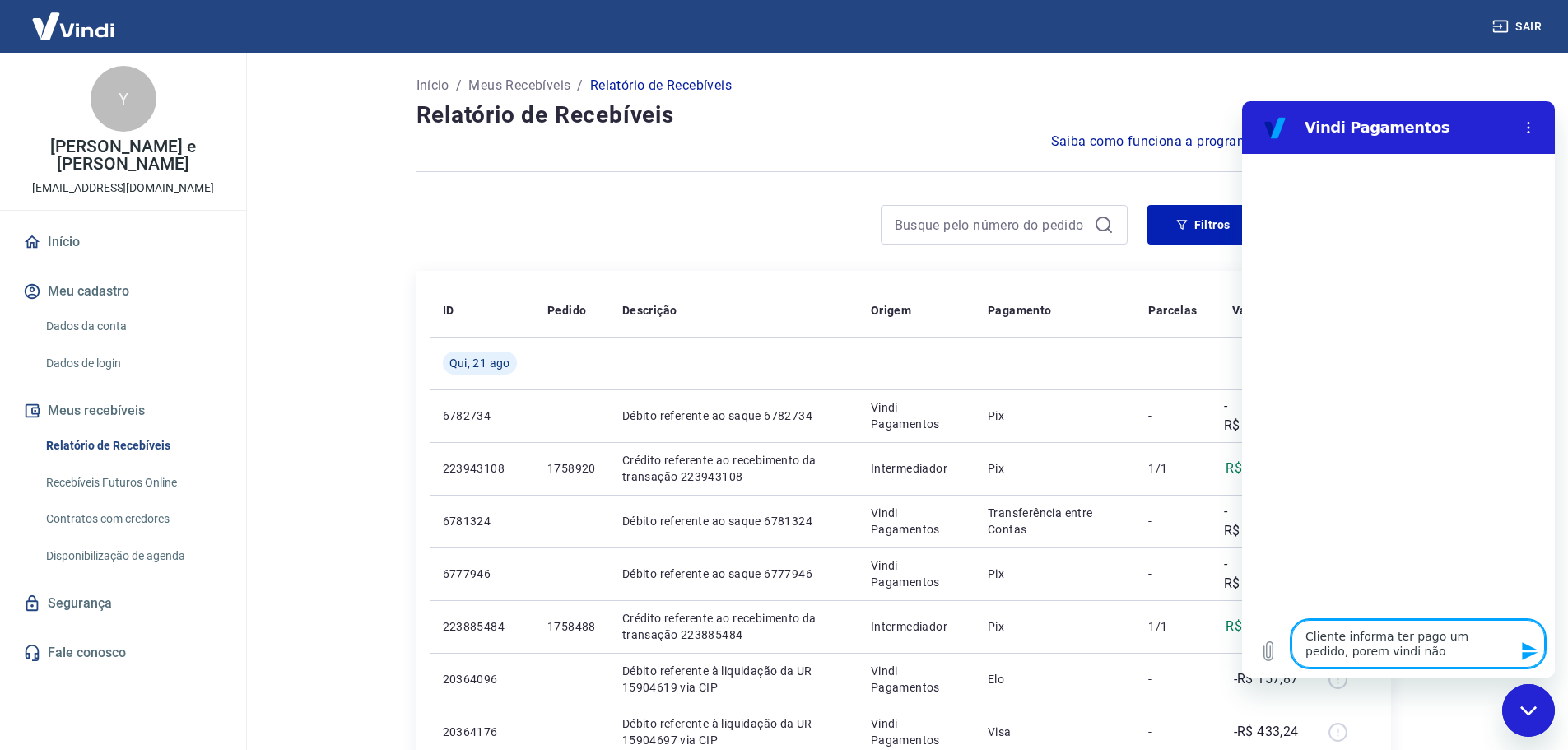
type textarea "Cliente informa ter pago um pedido, porem vindi não c"
type textarea "x"
type textarea "Cliente informa ter pago um pedido, porem vindi não co"
type textarea "x"
type textarea "Cliente informa ter pago um pedido, porem vindi não con"
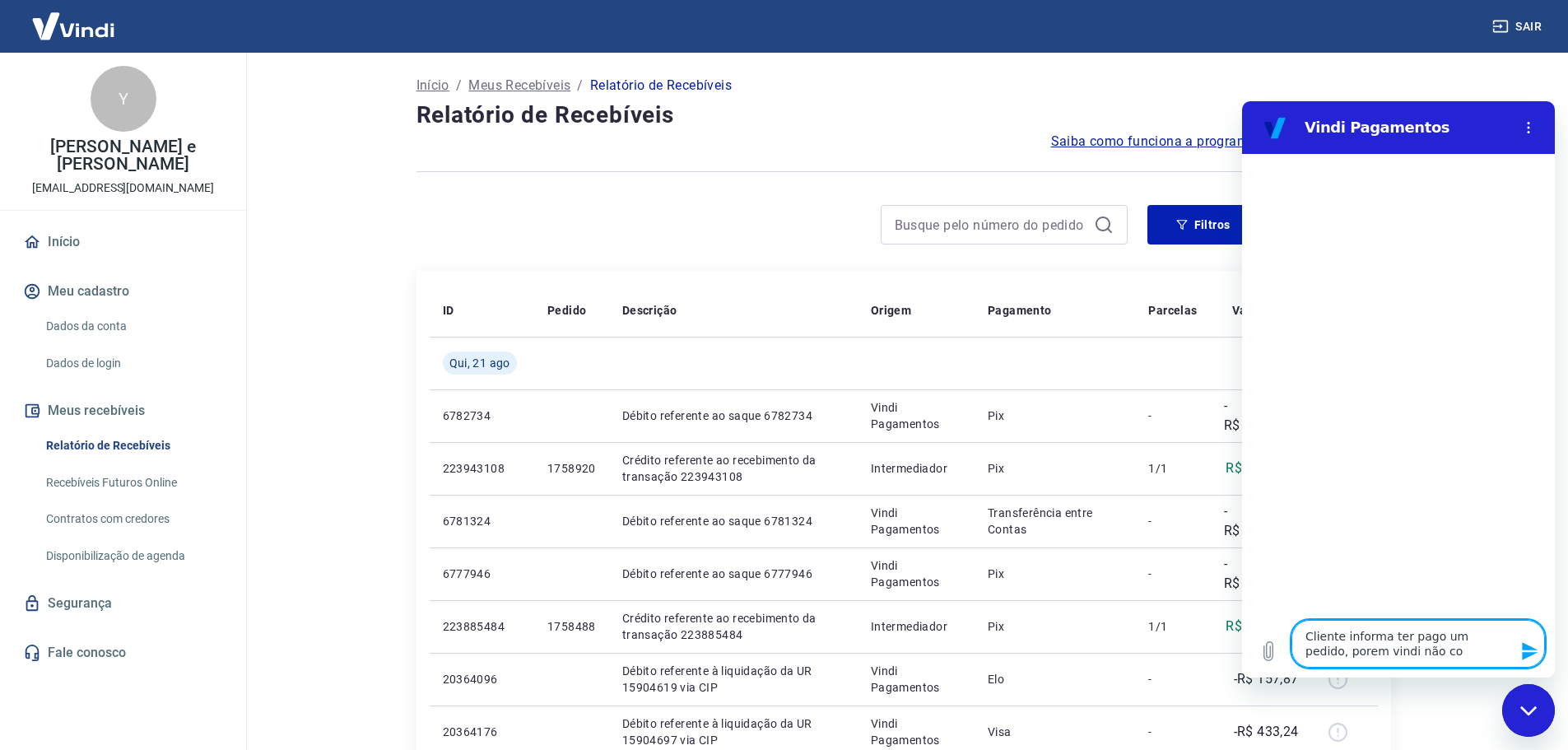
type textarea "x"
type textarea "Cliente informa ter pago um pedido, porem vindi não cons"
type textarea "x"
type textarea "Cliente informa ter pago um pedido, porem vindi não const"
type textarea "x"
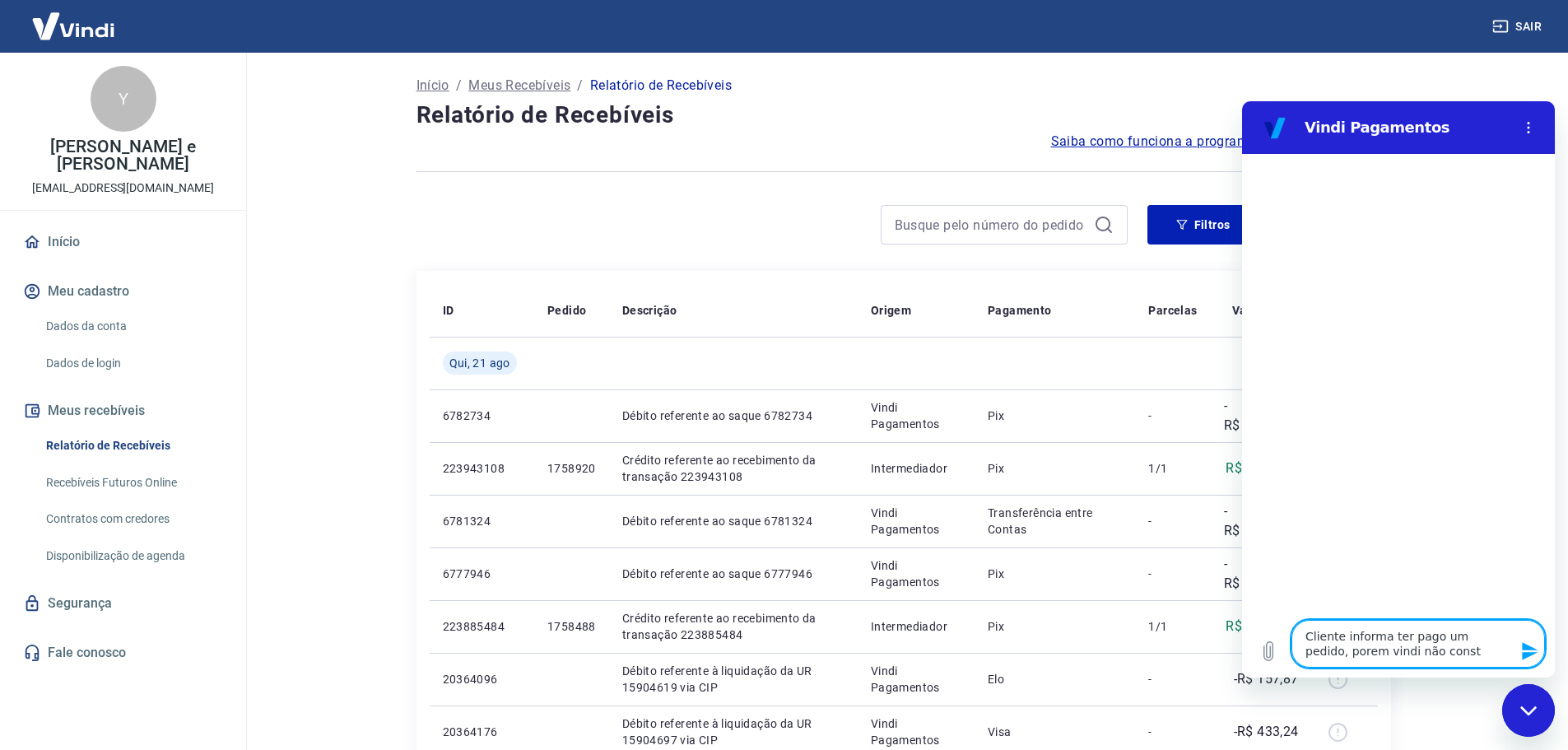
type textarea "Cliente informa ter pago um pedido, porem vindi não consta"
type textarea "x"
type textarea "Cliente informa ter pago um pedido, porem vindi não consta"
type textarea "x"
type textarea "Cliente informa ter pago um pedido, porem vindi não consta c"
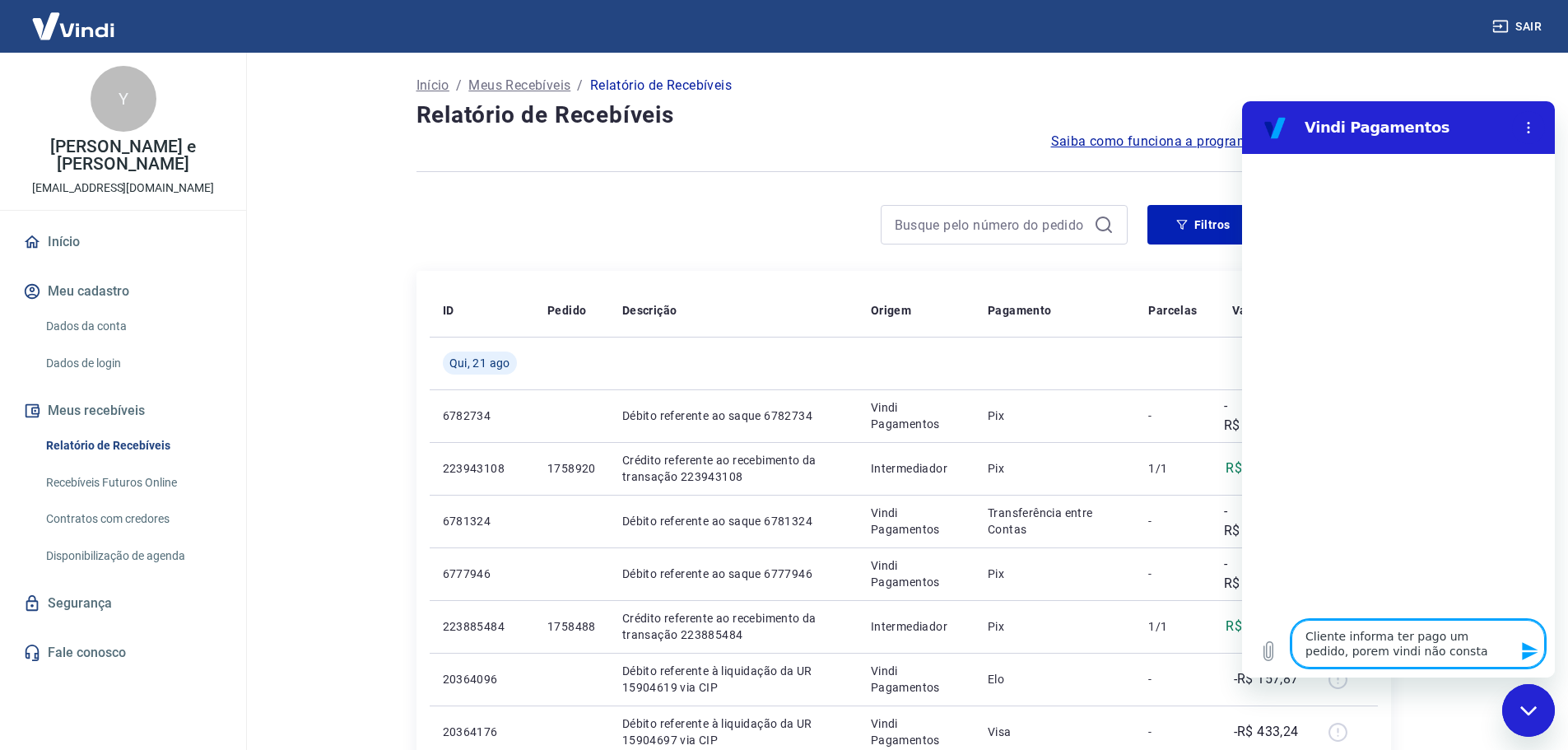
type textarea "x"
type textarea "Cliente informa ter pago um pedido, porem vindi não consta co"
type textarea "x"
type textarea "Cliente informa ter pago um pedido, porem vindi não consta com"
type textarea "x"
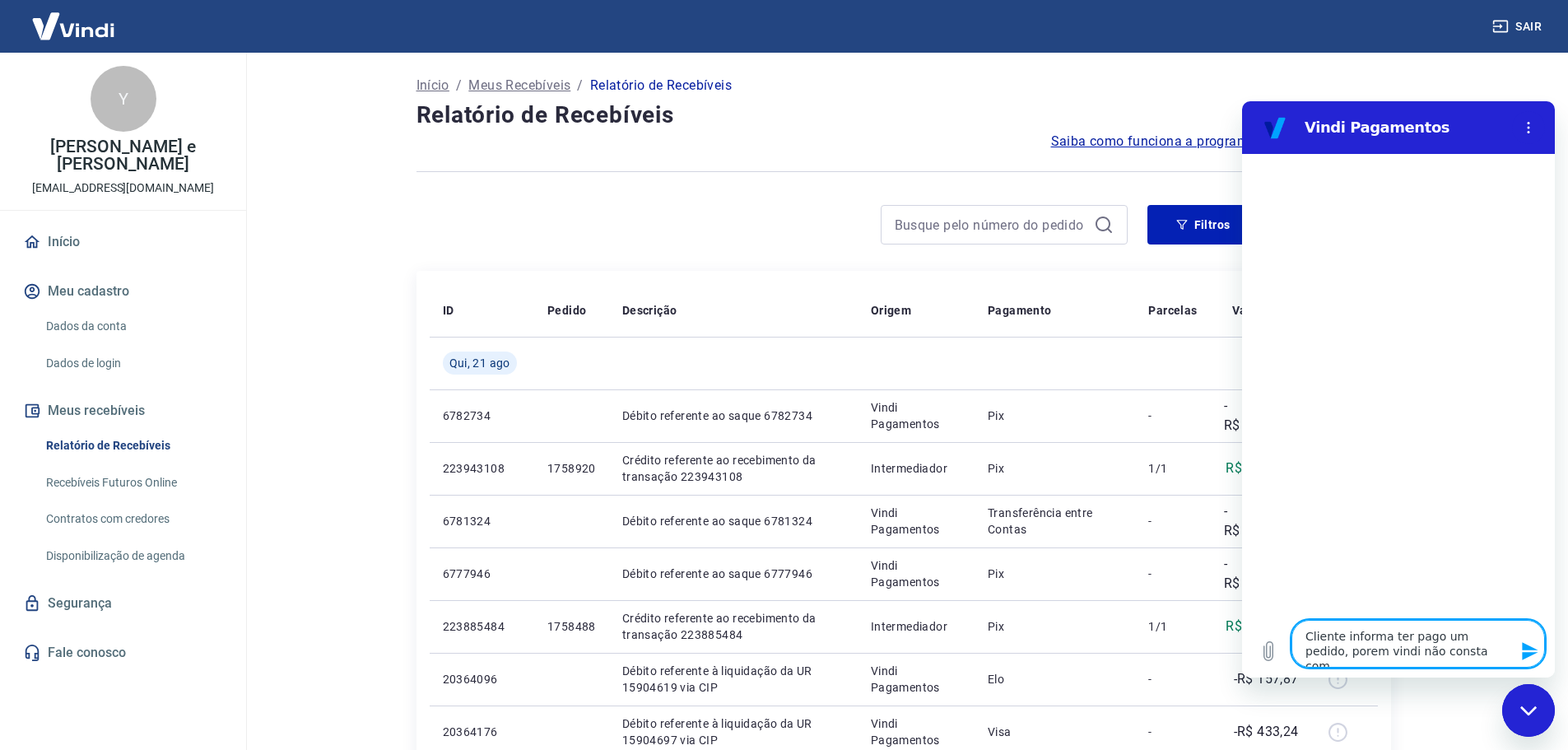
type textarea "Cliente informa ter pago um pedido, porem vindi não consta como"
type textarea "x"
type textarea "Cliente informa ter pago um pedido, porem vindi não consta como"
type textarea "x"
type textarea "Cliente informa ter pago um pedido, porem vindi não consta como r"
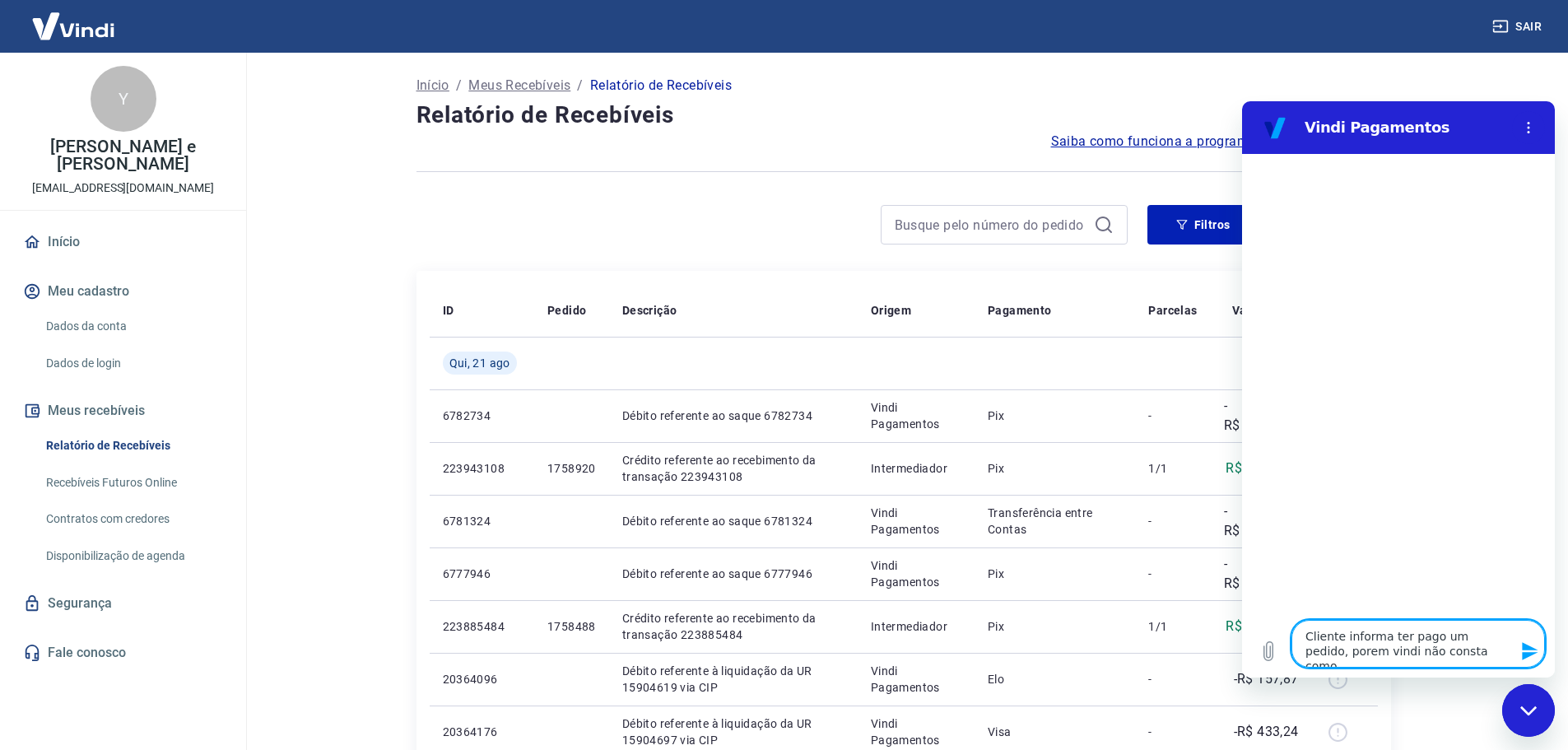
type textarea "x"
type textarea "Cliente informa ter pago um pedido, porem vindi não consta como re"
type textarea "x"
type textarea "Cliente informa ter pago um pedido, porem vindi não consta como rec"
type textarea "x"
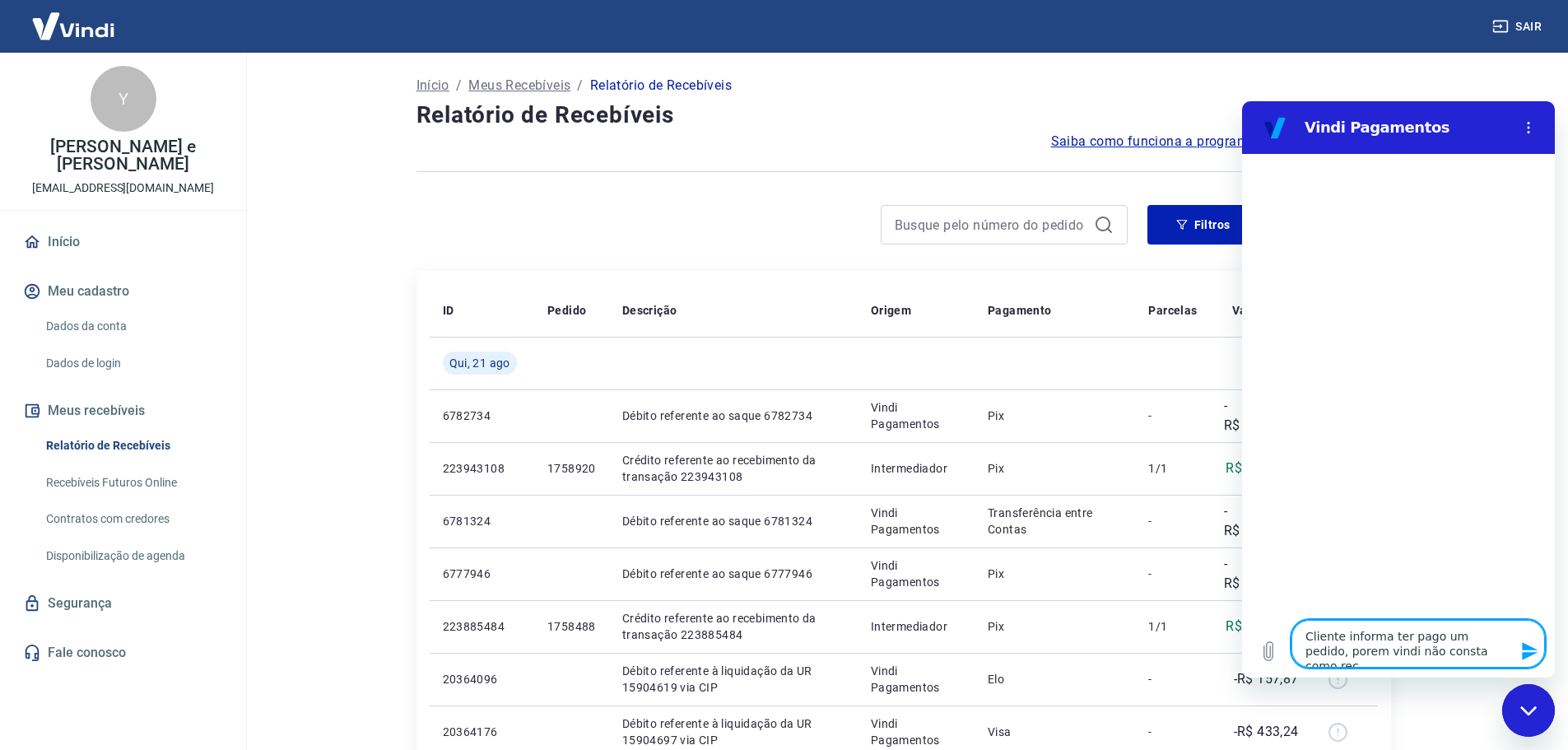
type textarea "Cliente informa ter pago um pedido, porem vindi não consta como rece"
type textarea "x"
type textarea "Cliente informa ter pago um pedido, porem vindi não consta como receb"
type textarea "x"
type textarea "Cliente informa ter pago um pedido, porem vindi não consta como recebi"
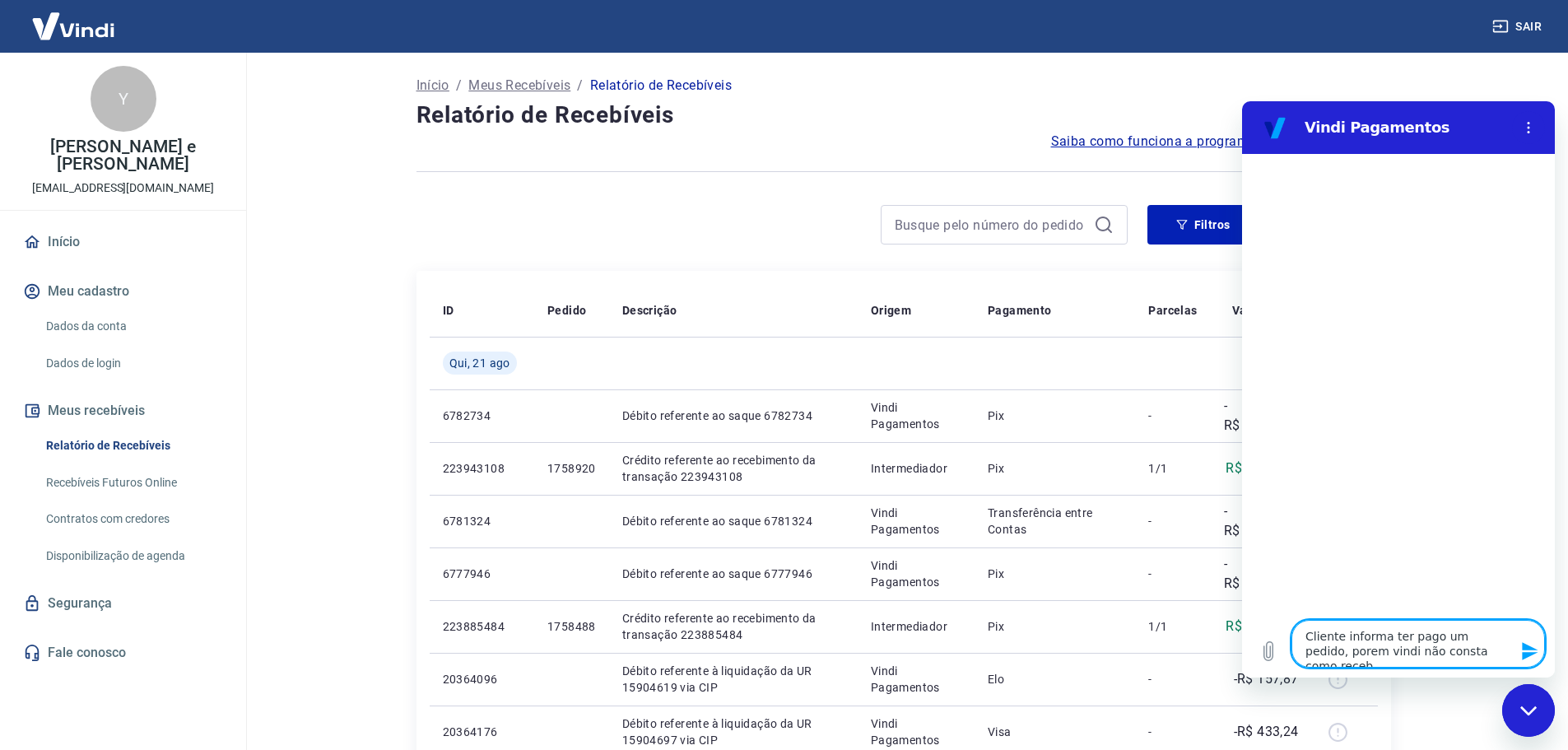
type textarea "x"
type textarea "Cliente informa ter pago um pedido, porem vindi não consta como recebid"
type textarea "x"
type textarea "Cliente informa ter pago um pedido, porem vindi não consta como recebido"
type textarea "x"
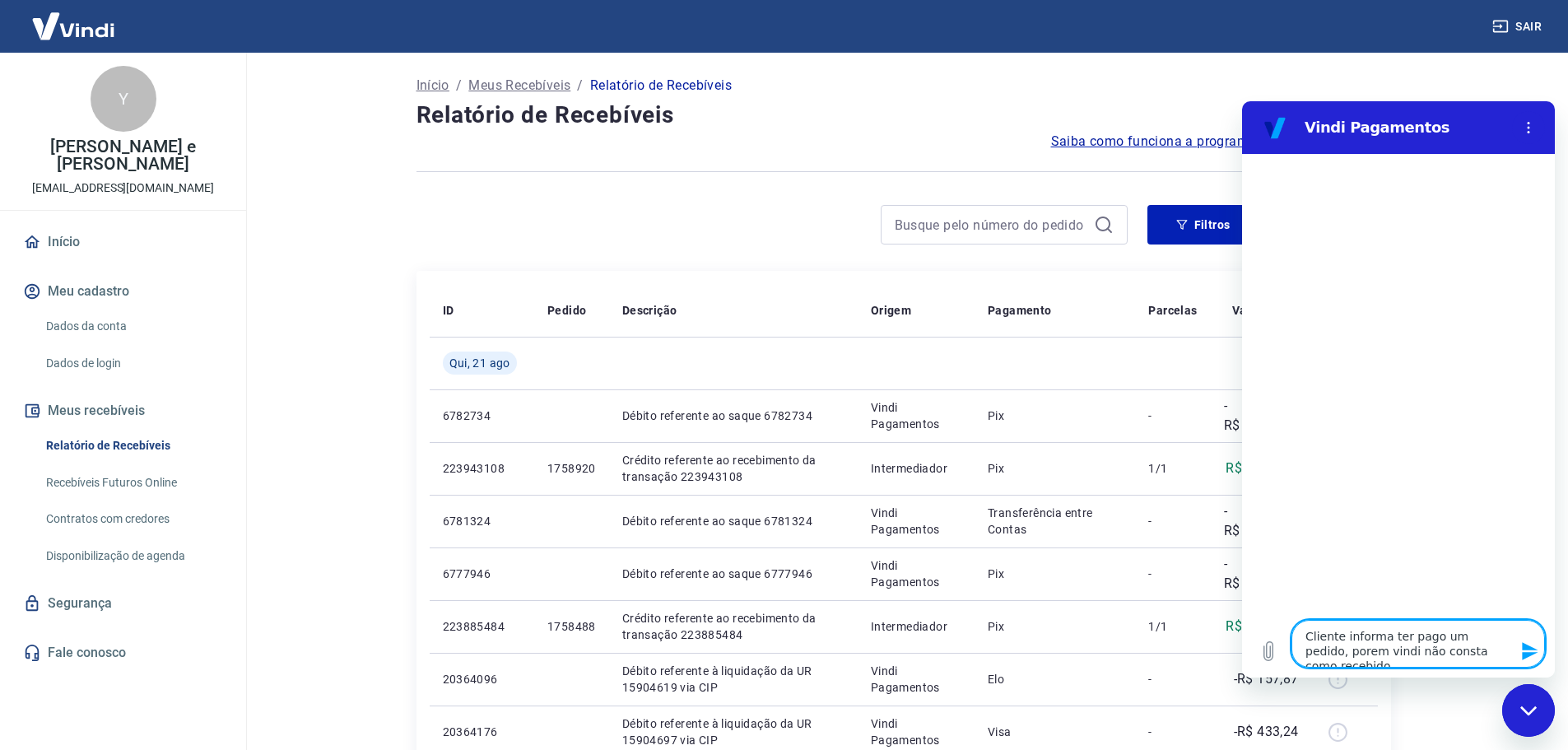
type textarea "Cliente informa ter pago um pedido, porem vindi não consta como recebido"
type textarea "x"
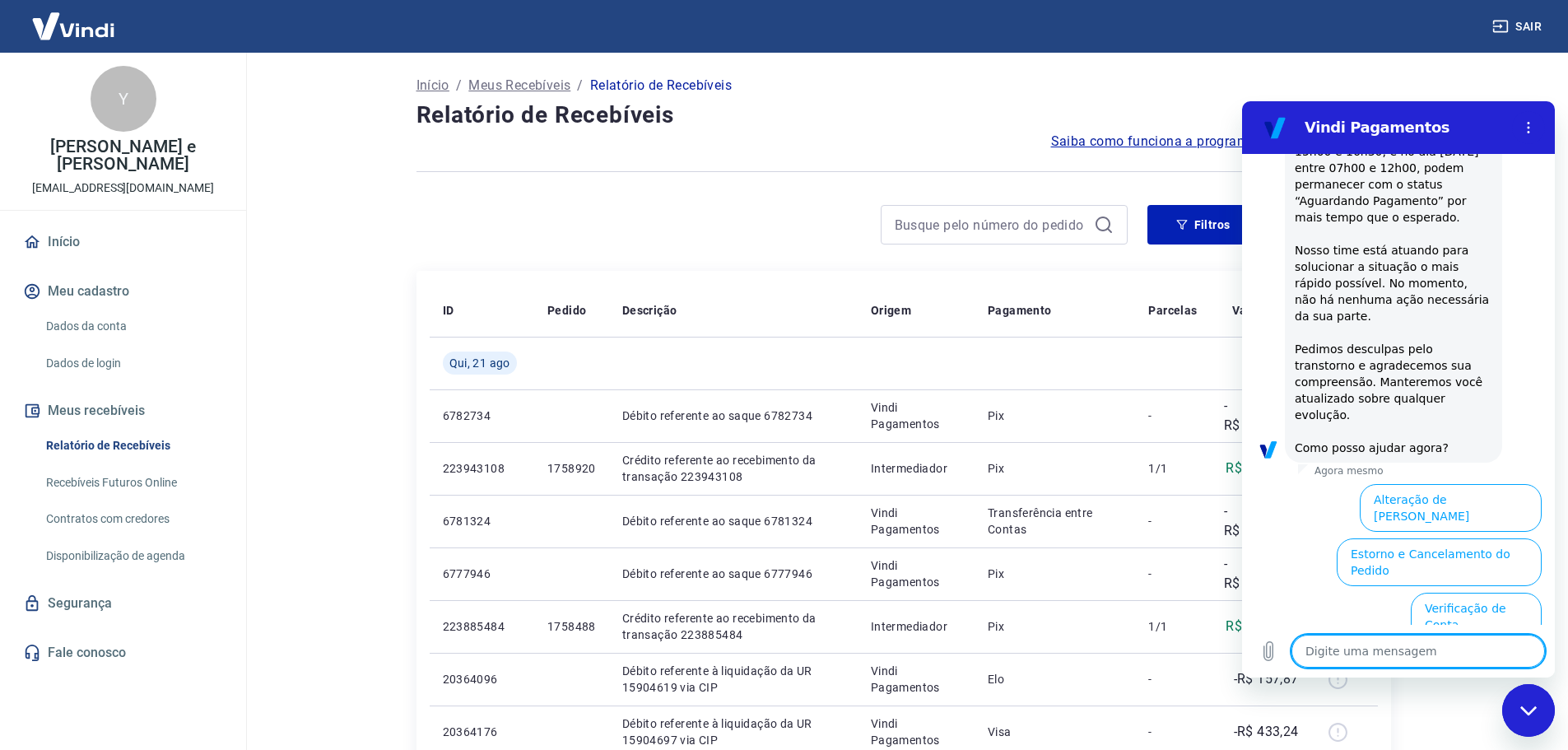
scroll to position [434, 0]
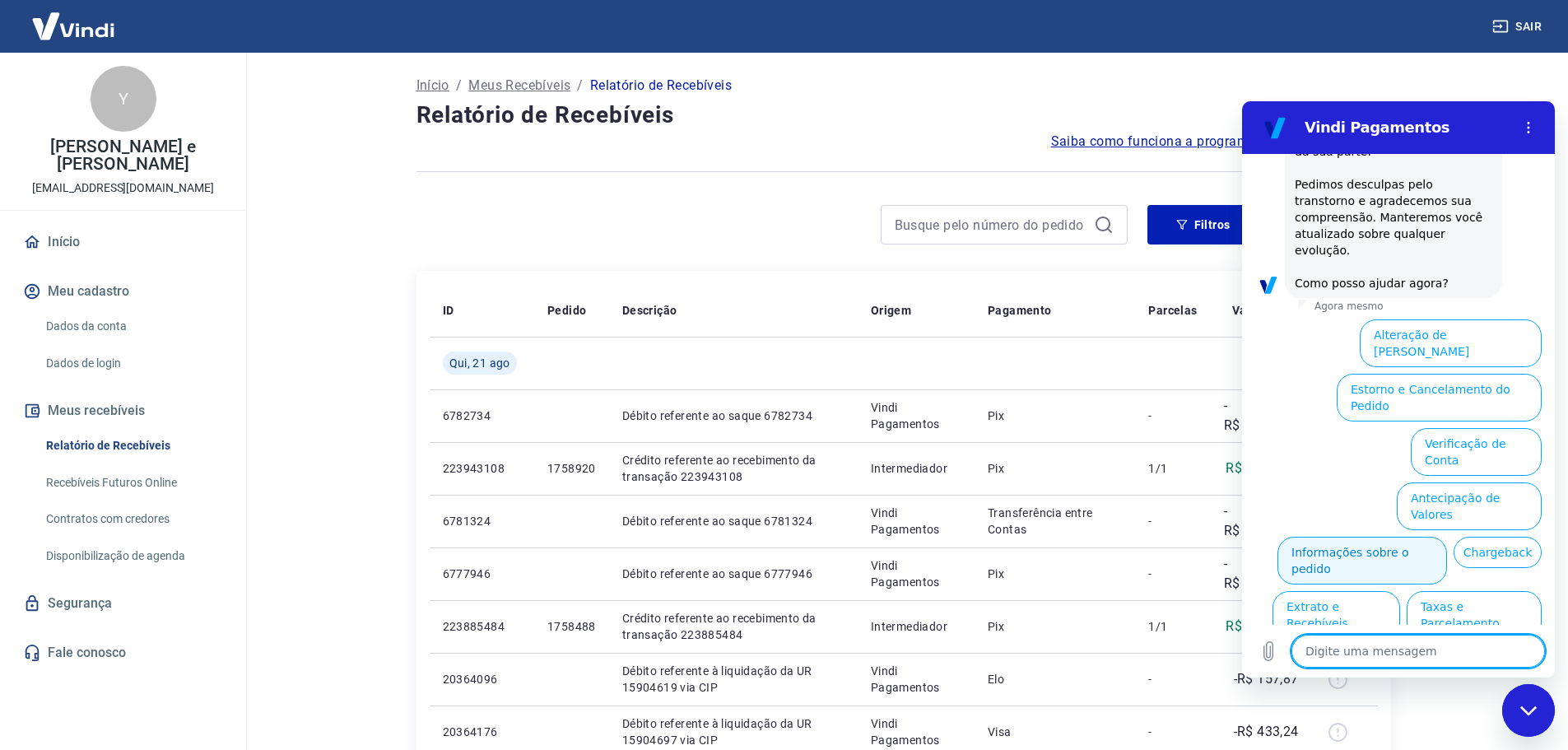
click at [1314, 537] on button "Informações sobre o pedido" at bounding box center [1362, 561] width 169 height 48
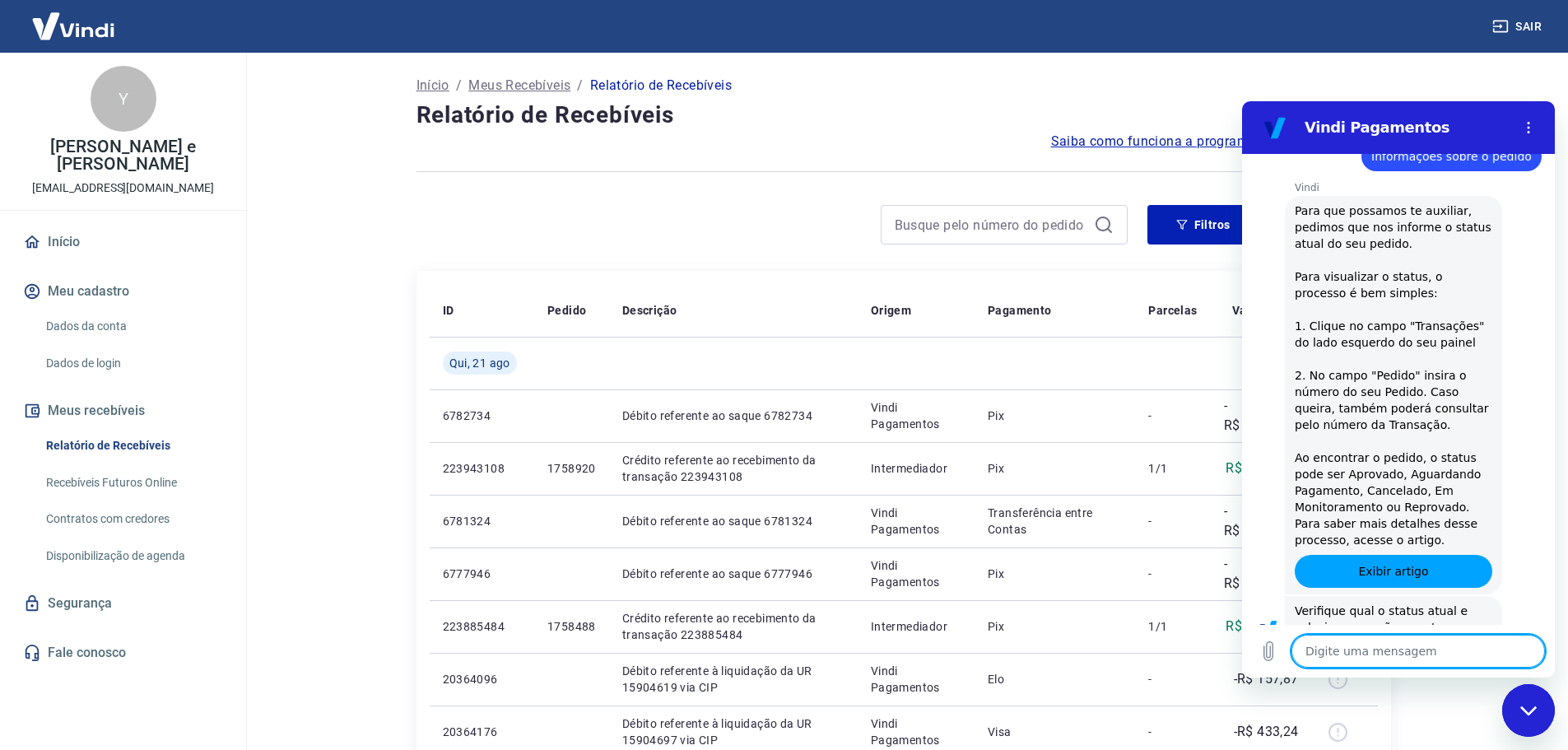
scroll to position [717, 0]
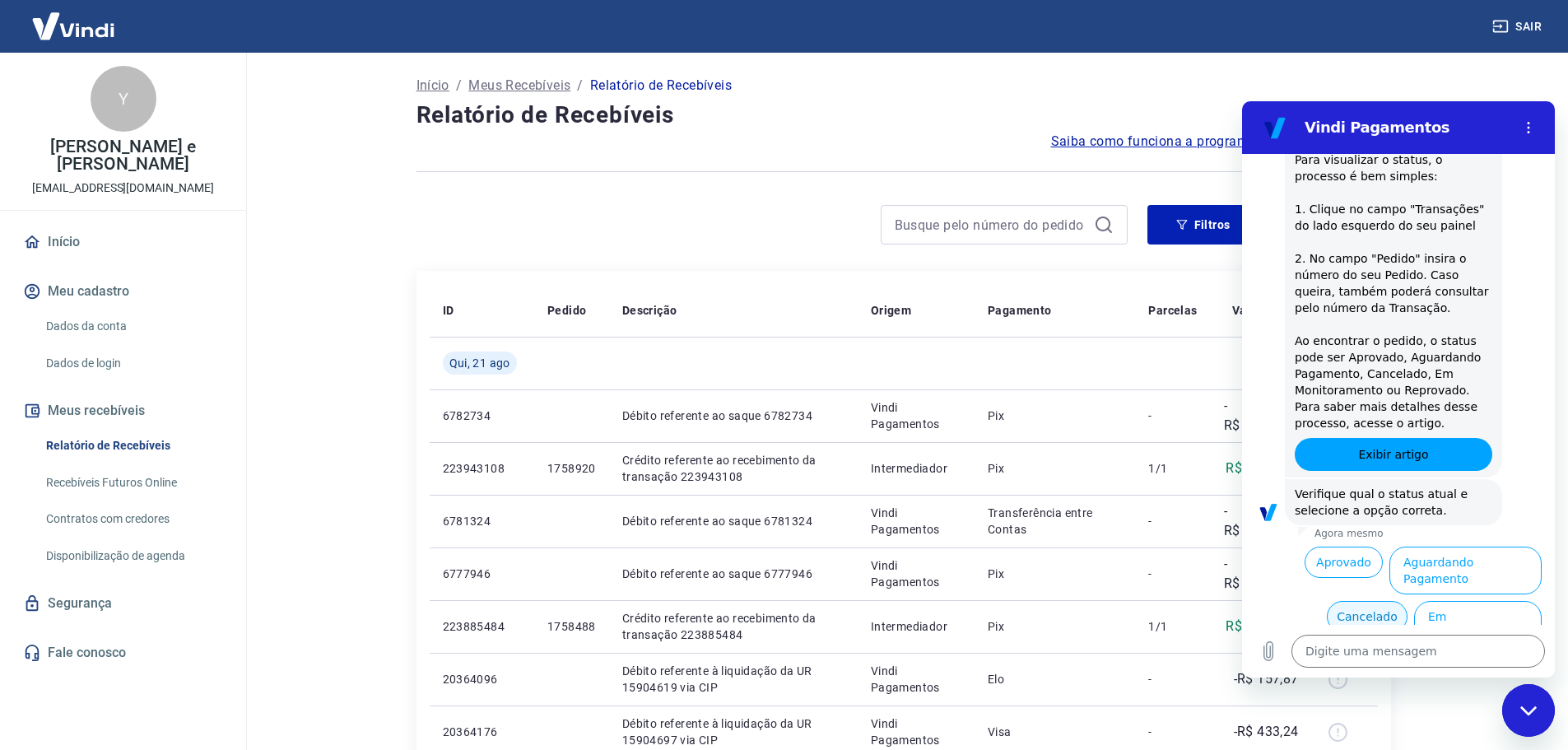
click at [1343, 601] on button "Cancelado" at bounding box center [1367, 616] width 81 height 32
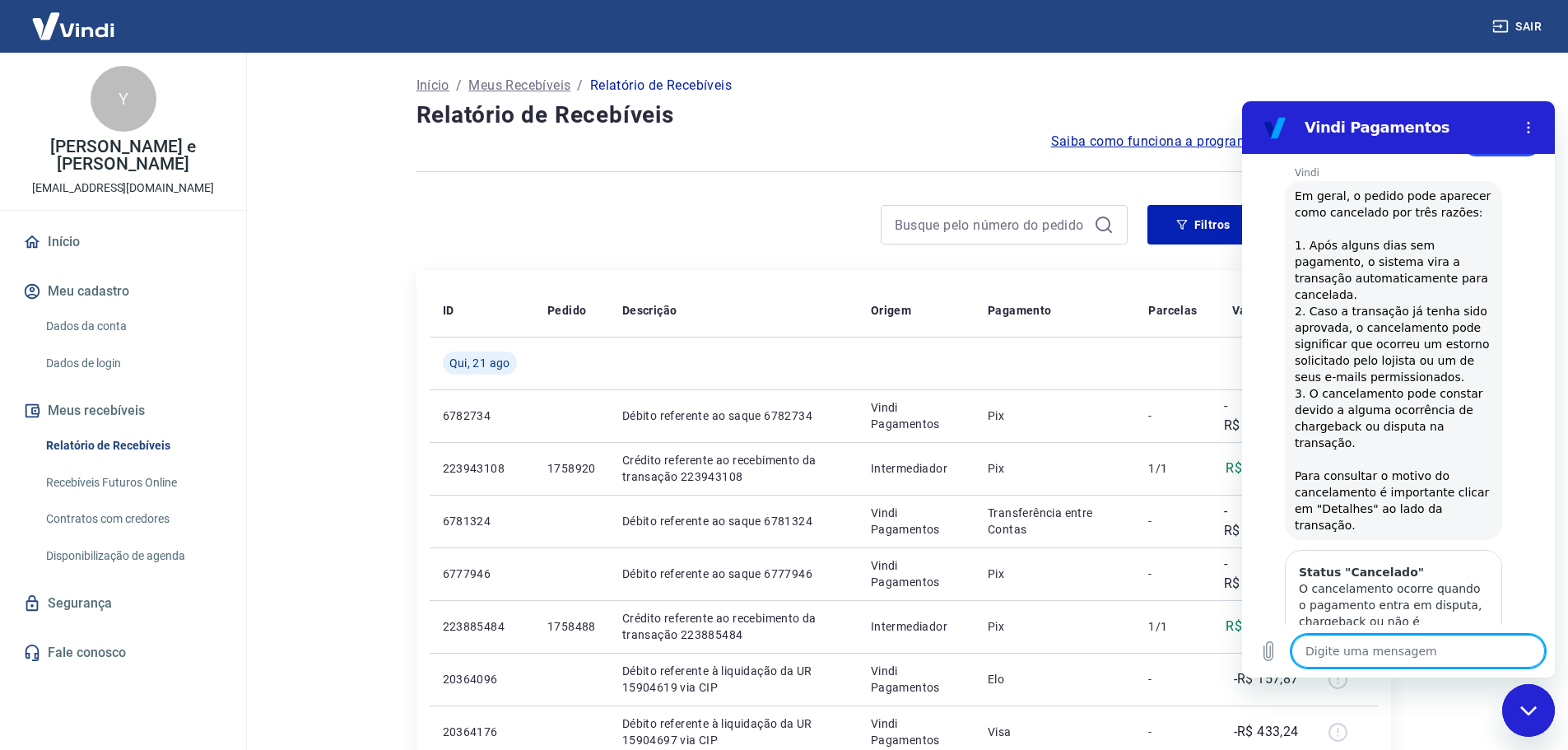
scroll to position [1439, 0]
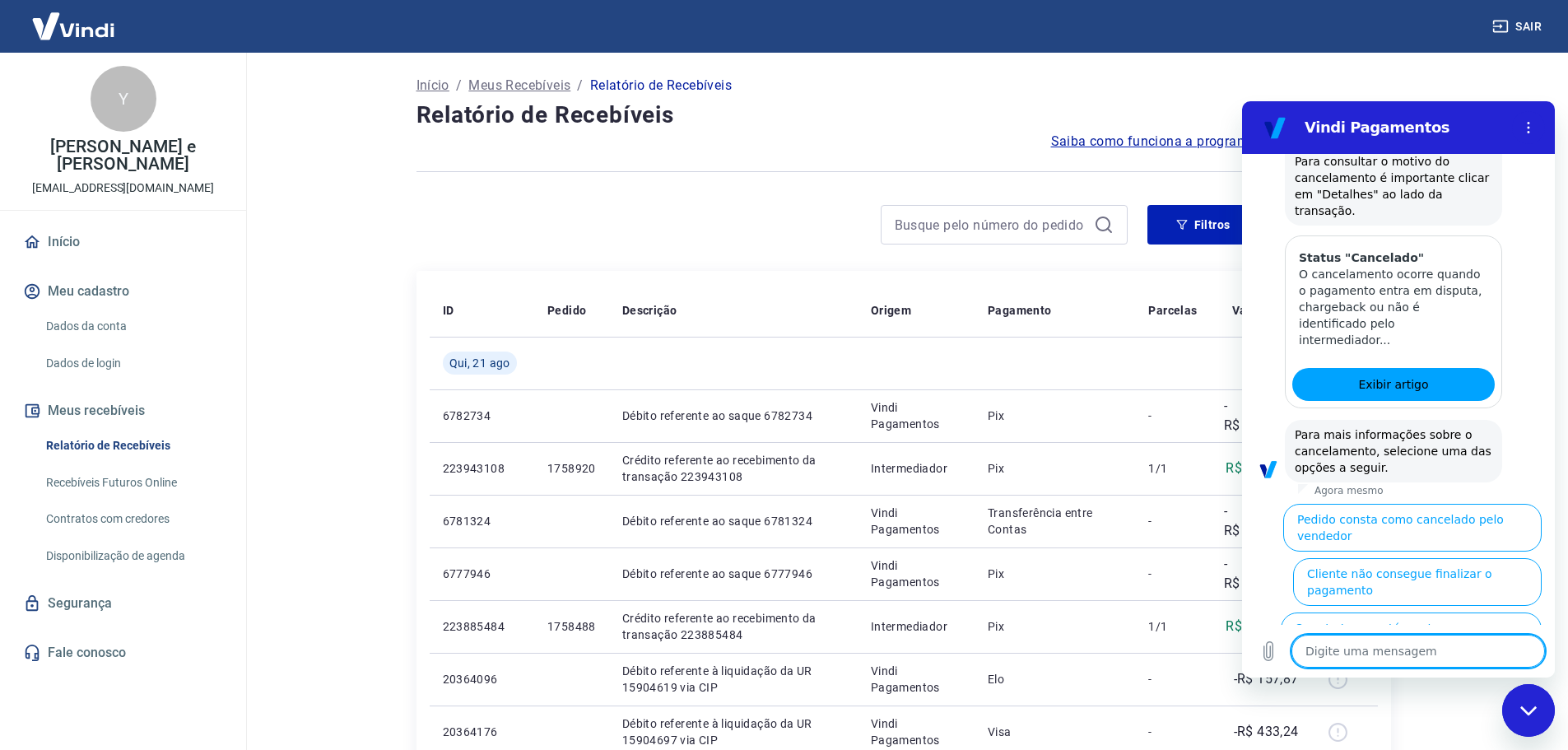
click at [1399, 666] on button "Cliente pagou, mas pedido consta como 'cancelado'" at bounding box center [1427, 690] width 231 height 48
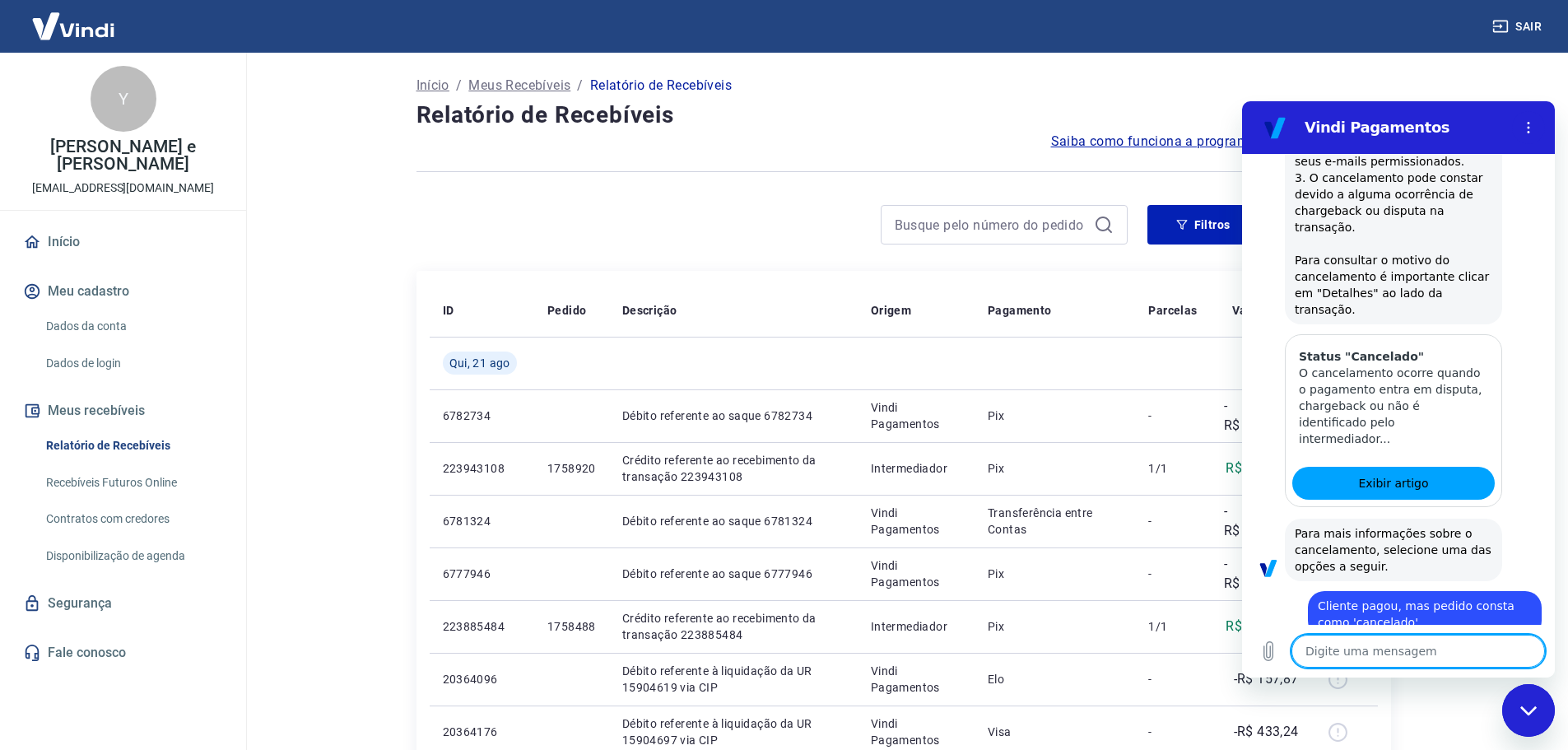
scroll to position [1458, 0]
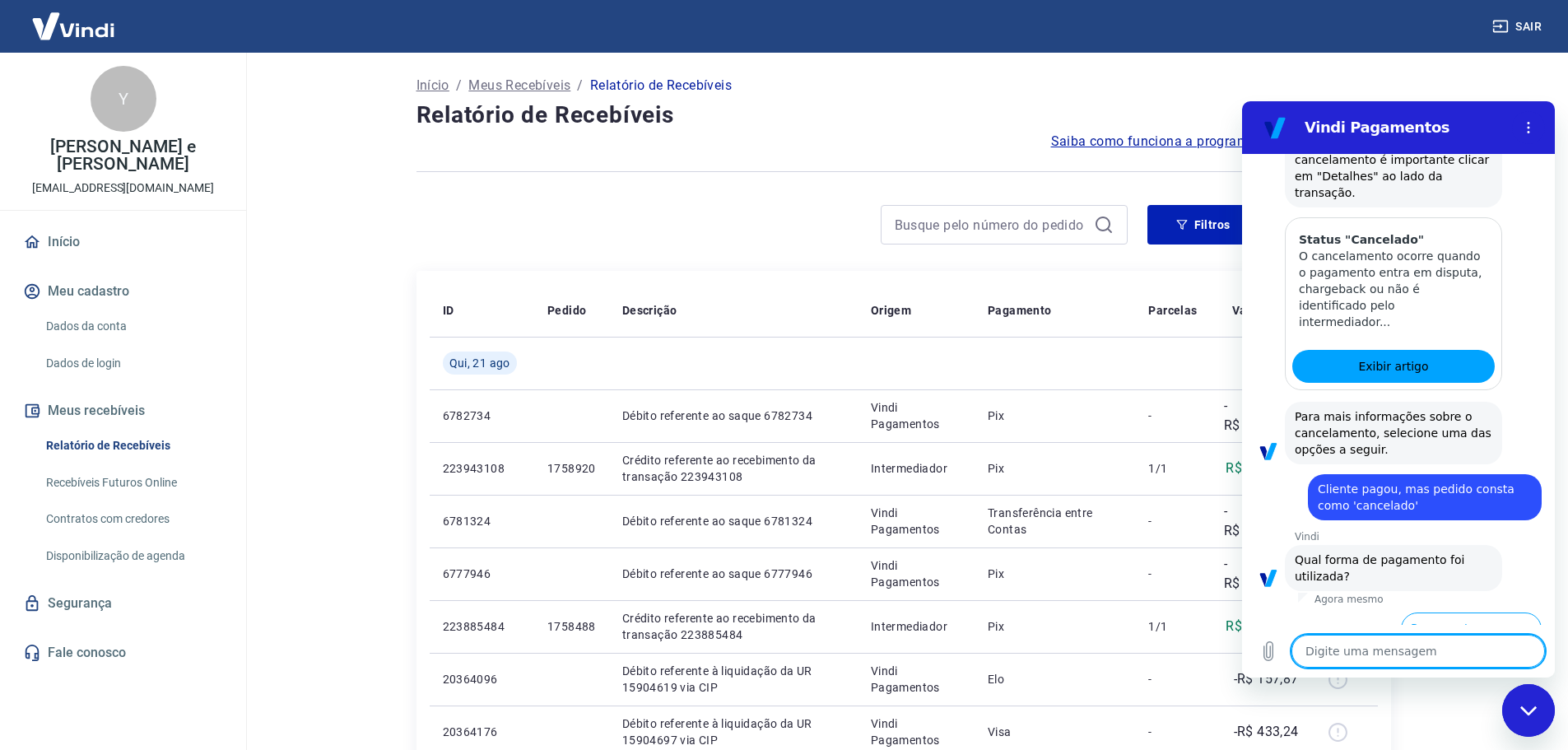
click at [1469, 666] on button "Pagamento em Pix" at bounding box center [1481, 690] width 123 height 48
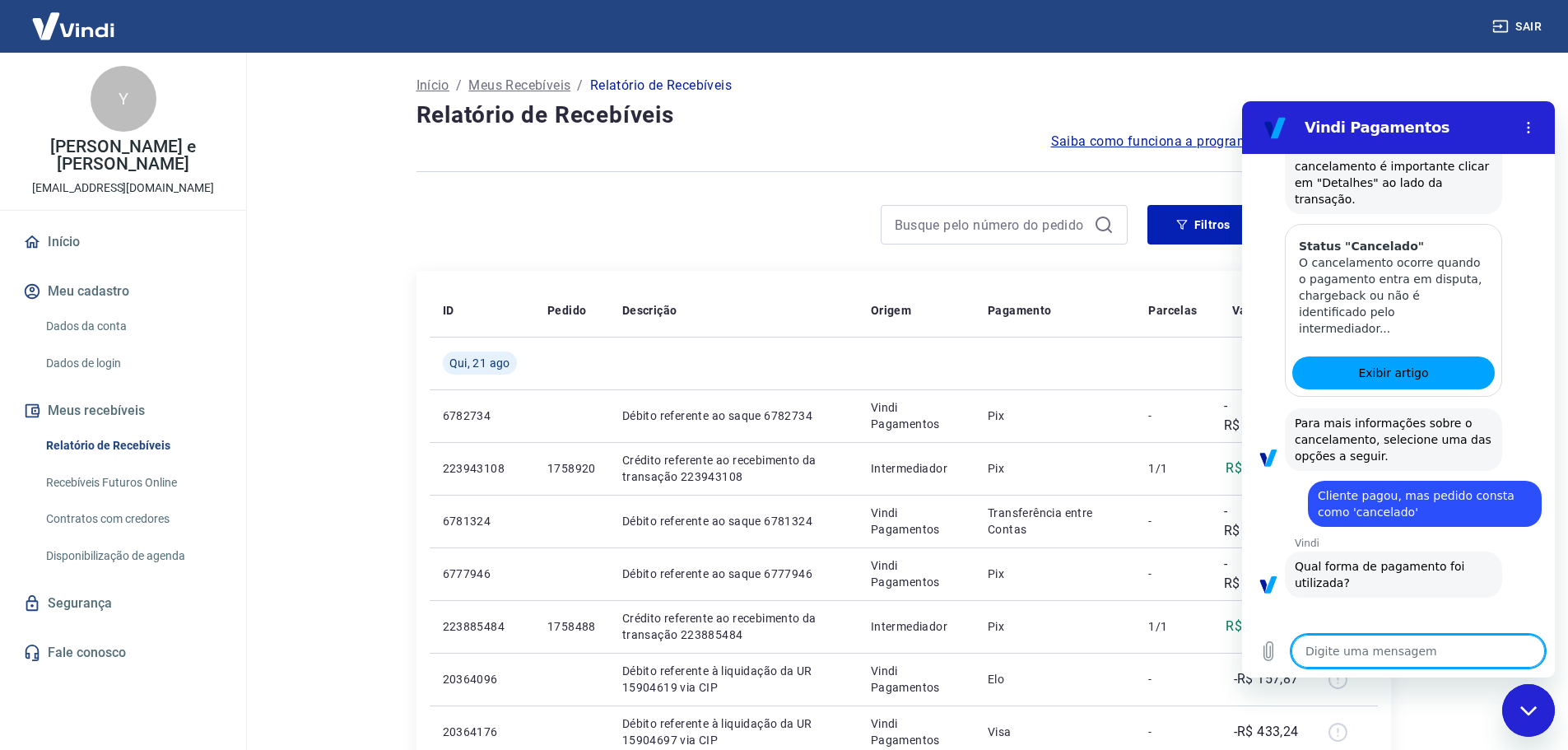
scroll to position [1492, 0]
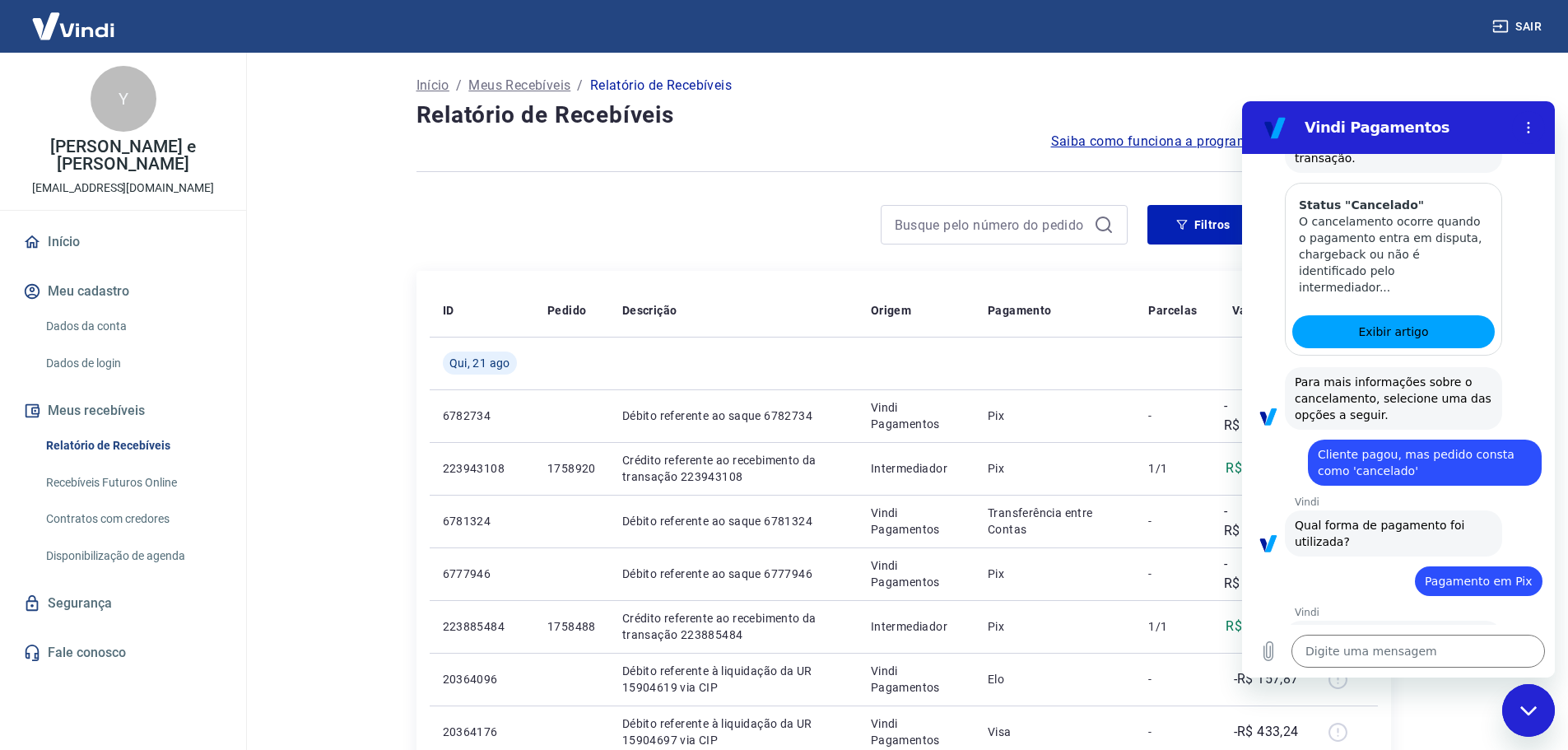
click at [1438, 688] on button "Sim" at bounding box center [1461, 704] width 47 height 32
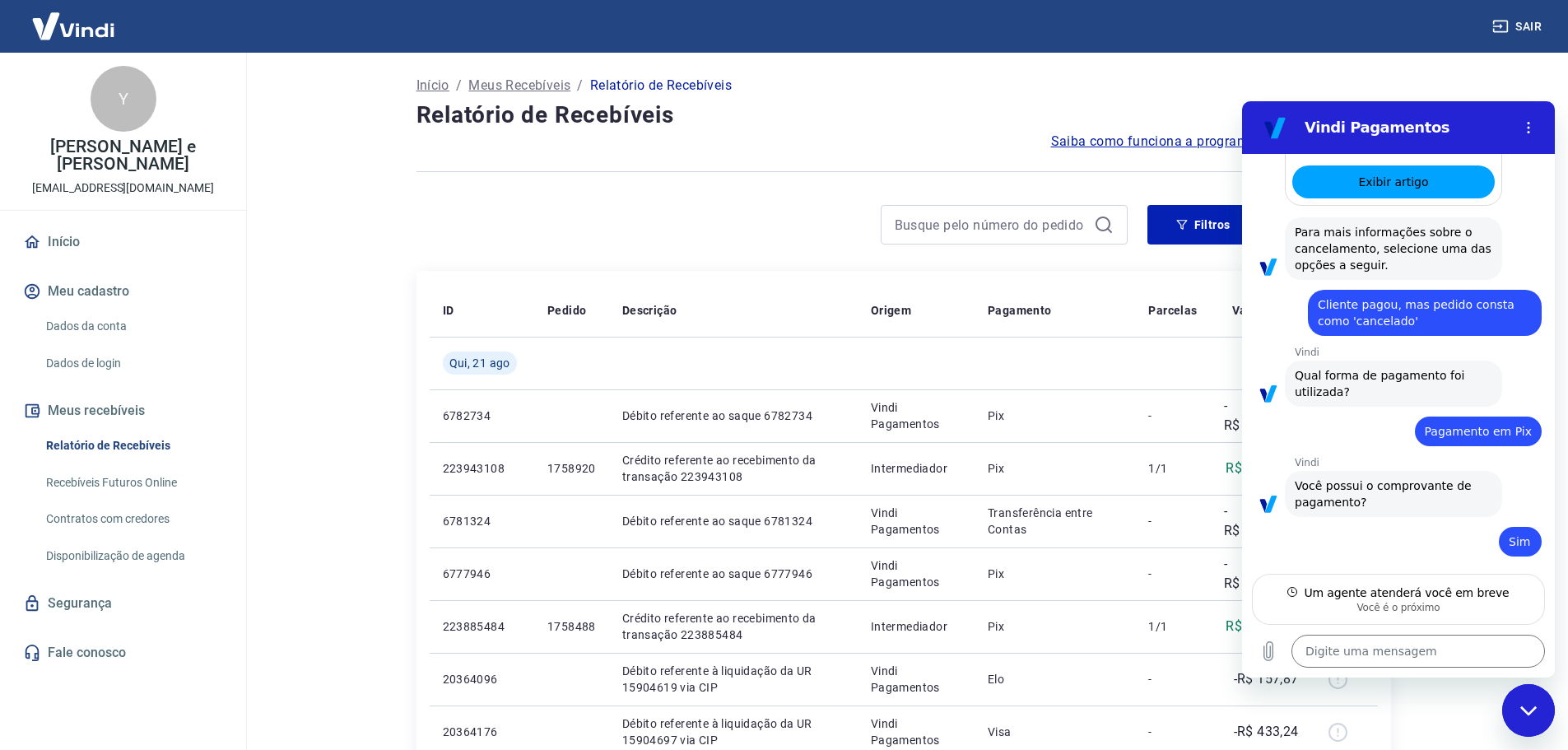
scroll to position [1640, 0]
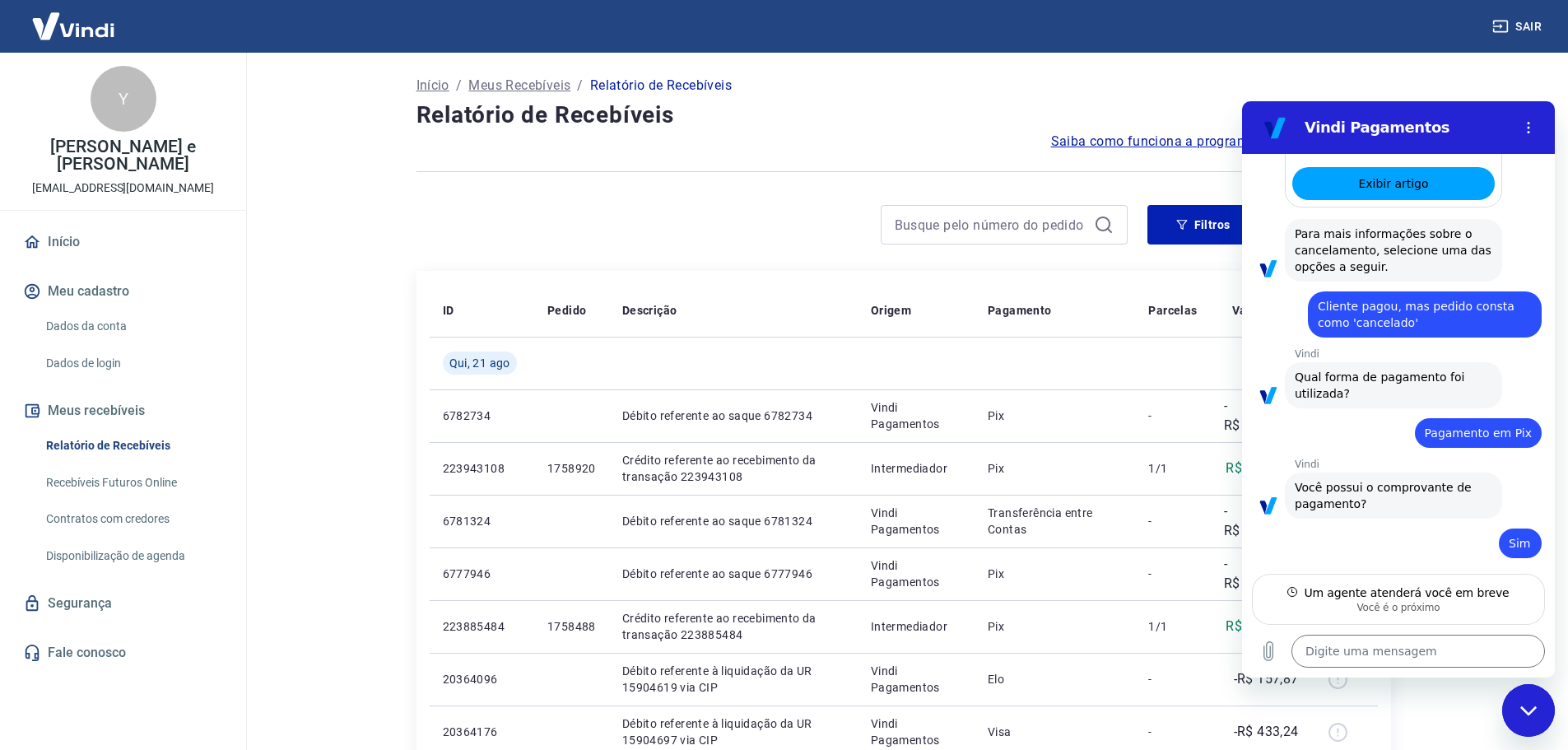
type textarea "x"
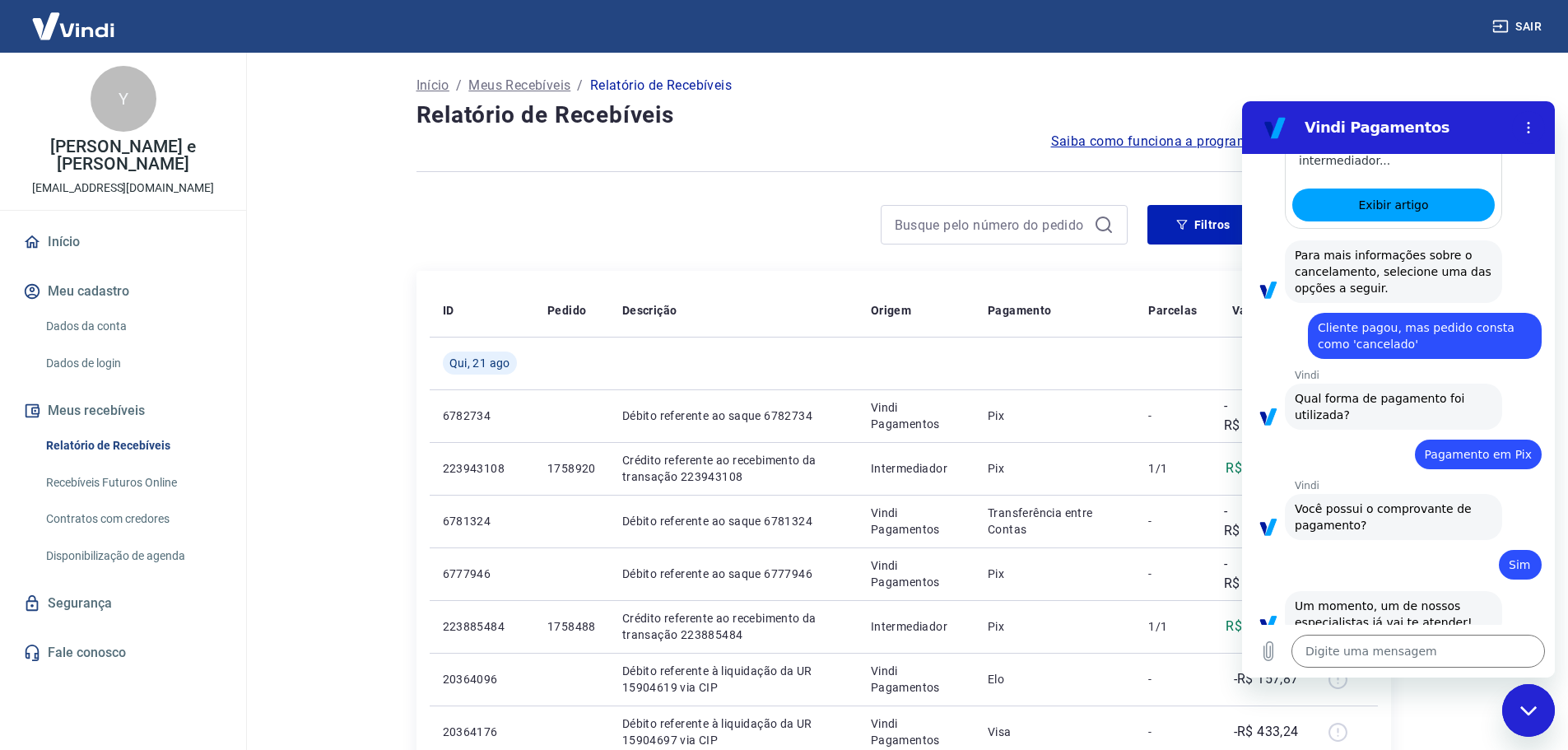
scroll to position [1622, 0]
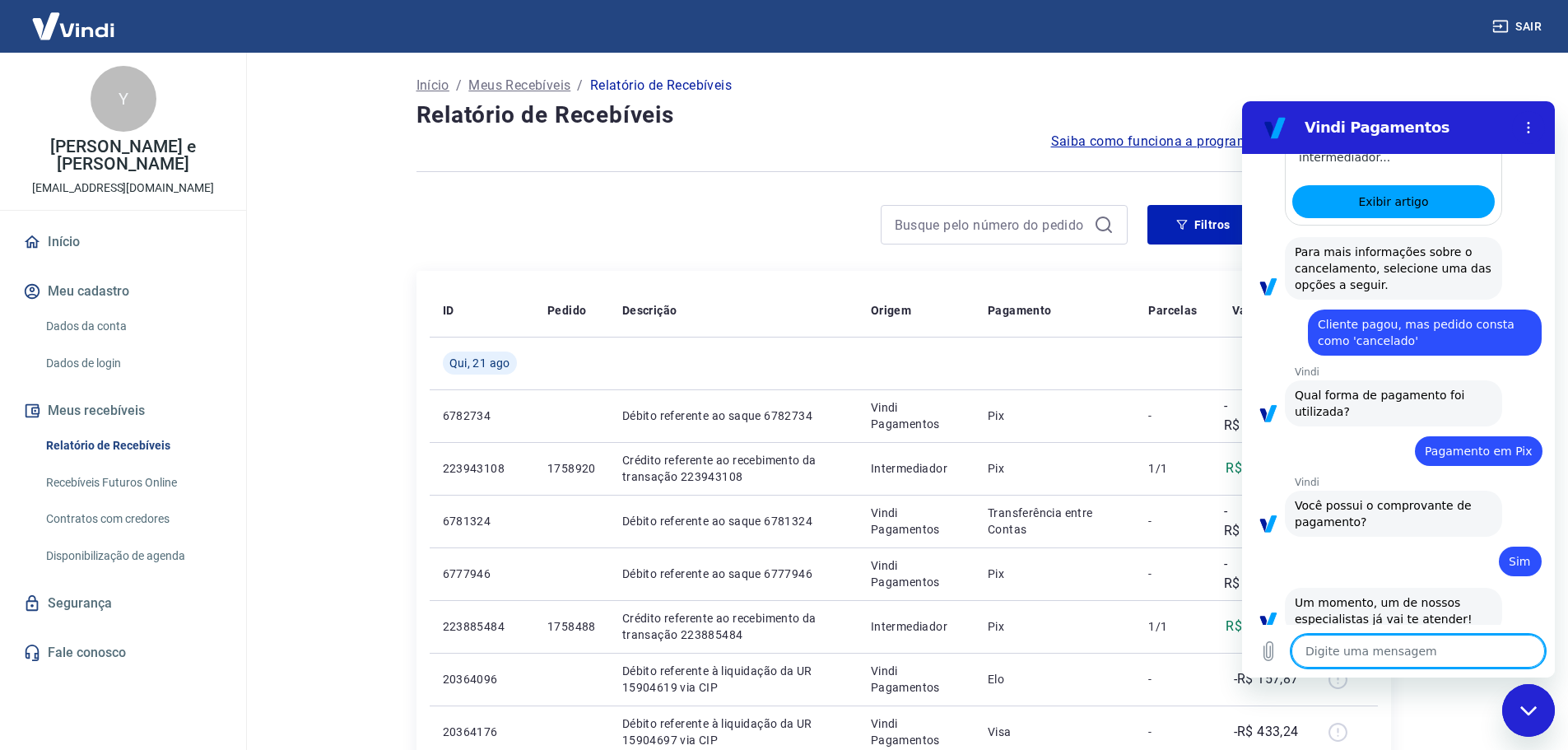
click at [1400, 655] on textarea at bounding box center [1418, 651] width 254 height 33
type textarea "B"
type textarea "x"
type textarea "Bo"
type textarea "x"
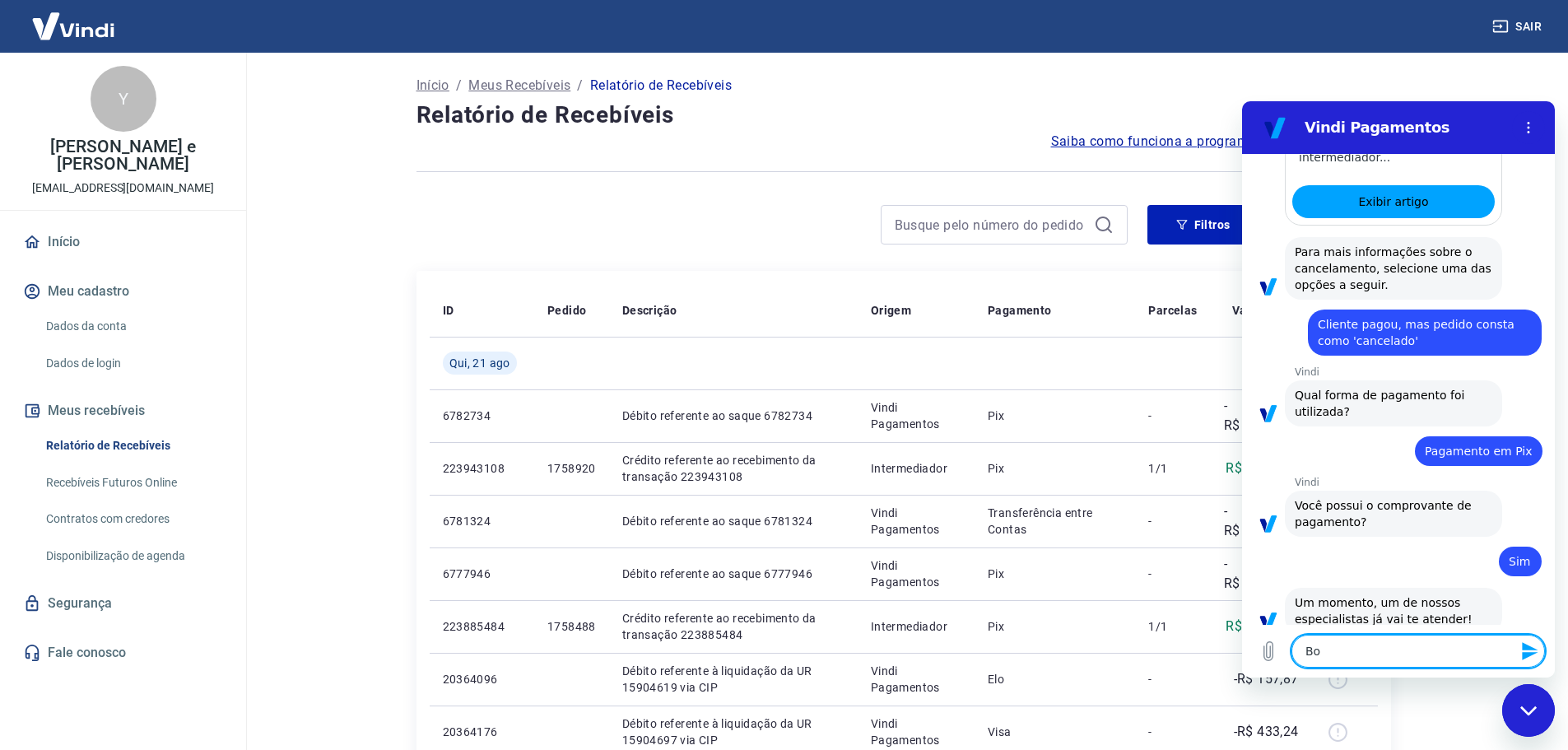
type textarea "Boa"
type textarea "x"
type textarea "Boa"
type textarea "x"
type textarea "Boa t"
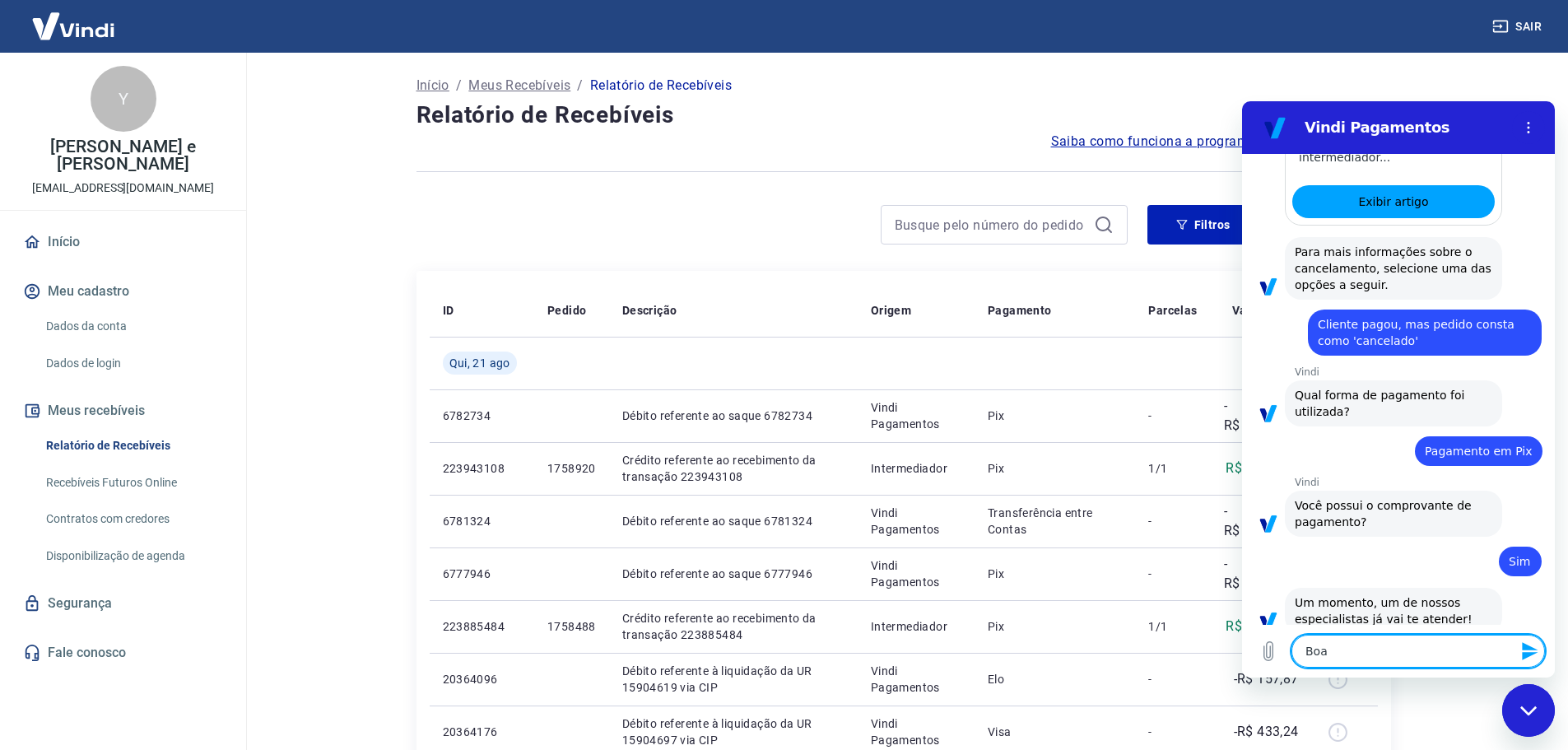
type textarea "x"
type textarea "Boa ta"
type textarea "x"
type textarea "Boa tar"
type textarea "x"
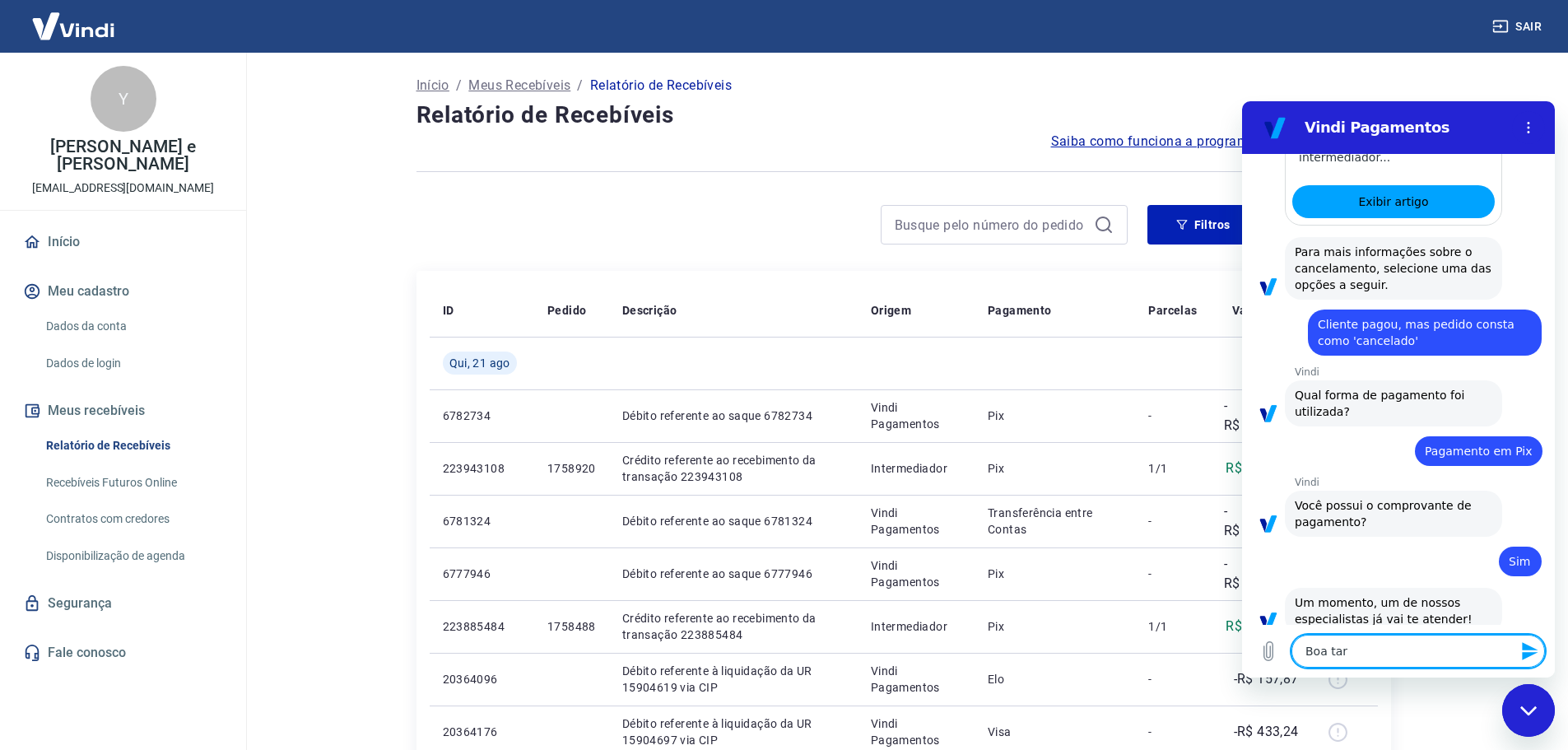
type textarea "Boa tard"
type textarea "x"
type textarea "Boa tarde"
type textarea "x"
type textarea "Boa tarde"
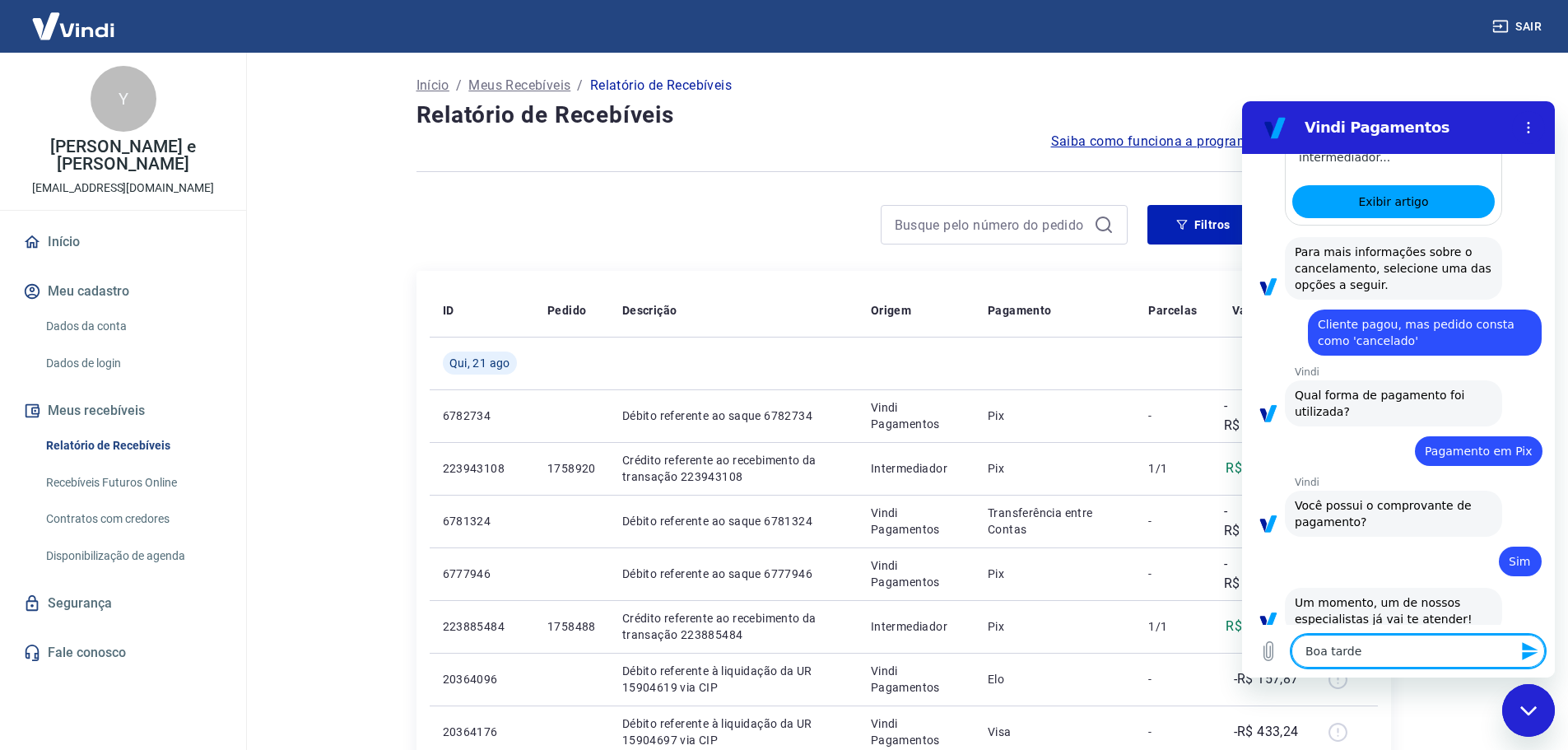
type textarea "x"
type textarea "Boa tarde M"
type textarea "x"
type textarea "Boa tarde Ma"
type textarea "x"
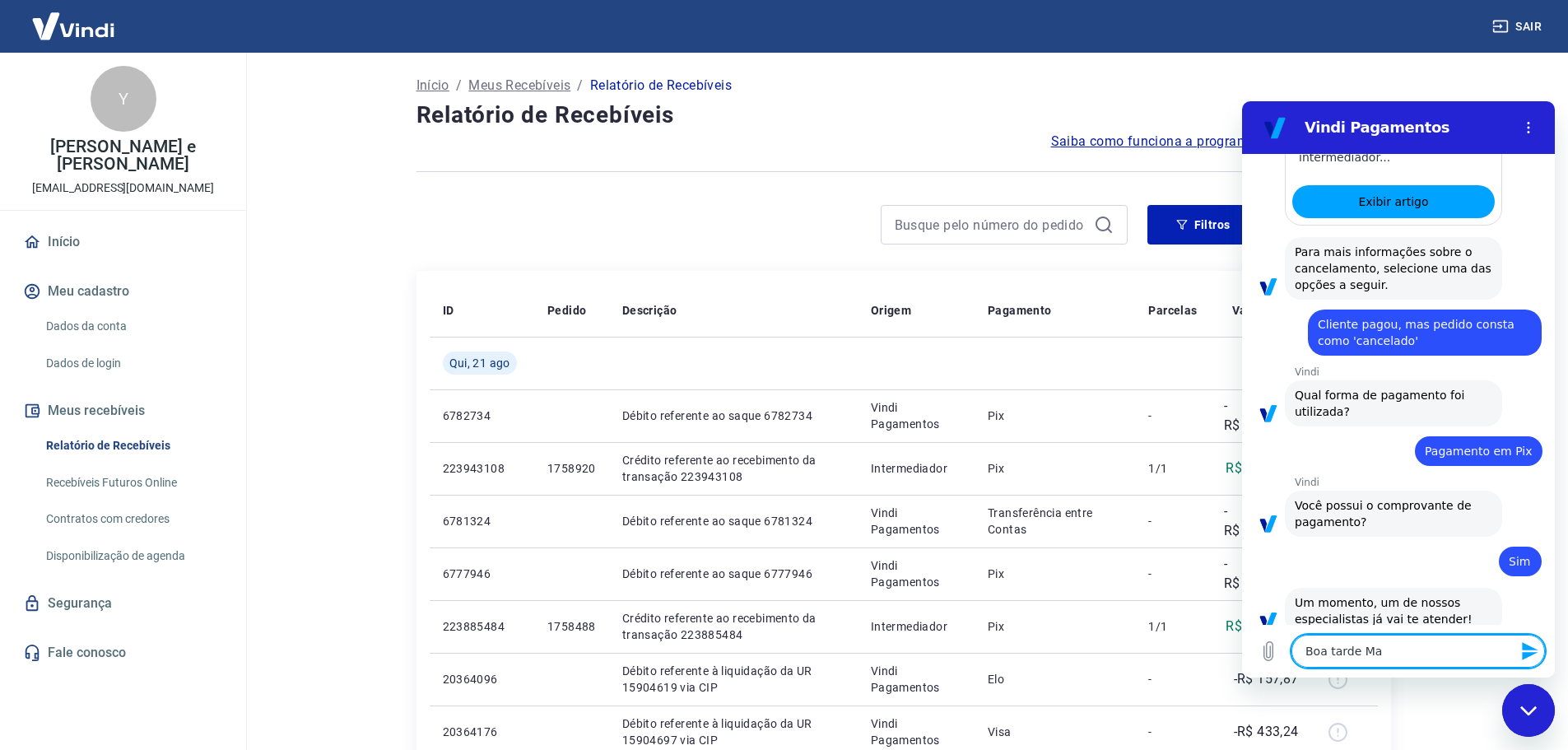
type textarea "Boa tarde Mar"
type textarea "x"
type textarea "Boa tarde Mari"
type textarea "x"
type textarea "Boa tarde Maria"
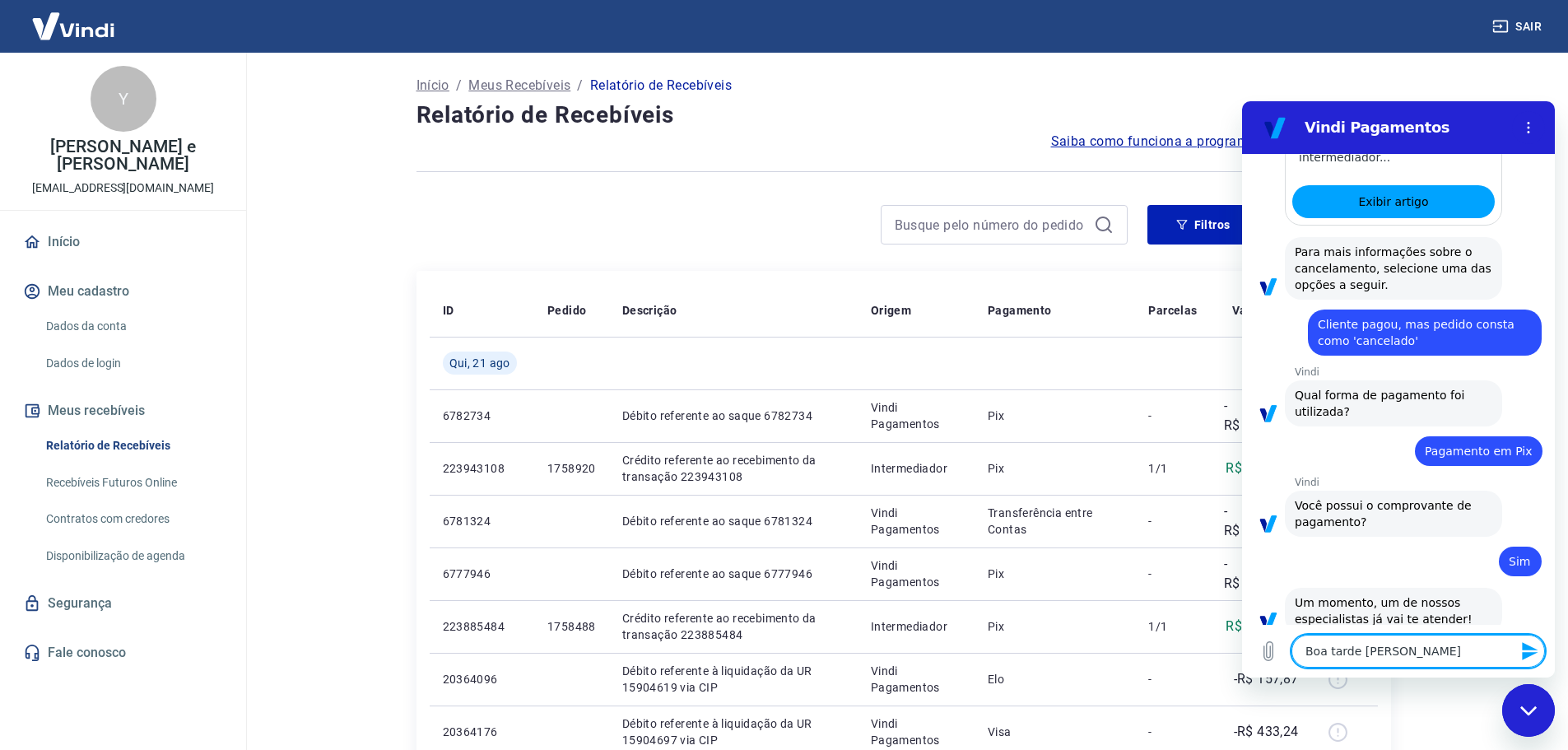
type textarea "x"
type textarea "Boa tarde Marian"
type textarea "x"
type textarea "Boa tarde Mariana"
type textarea "x"
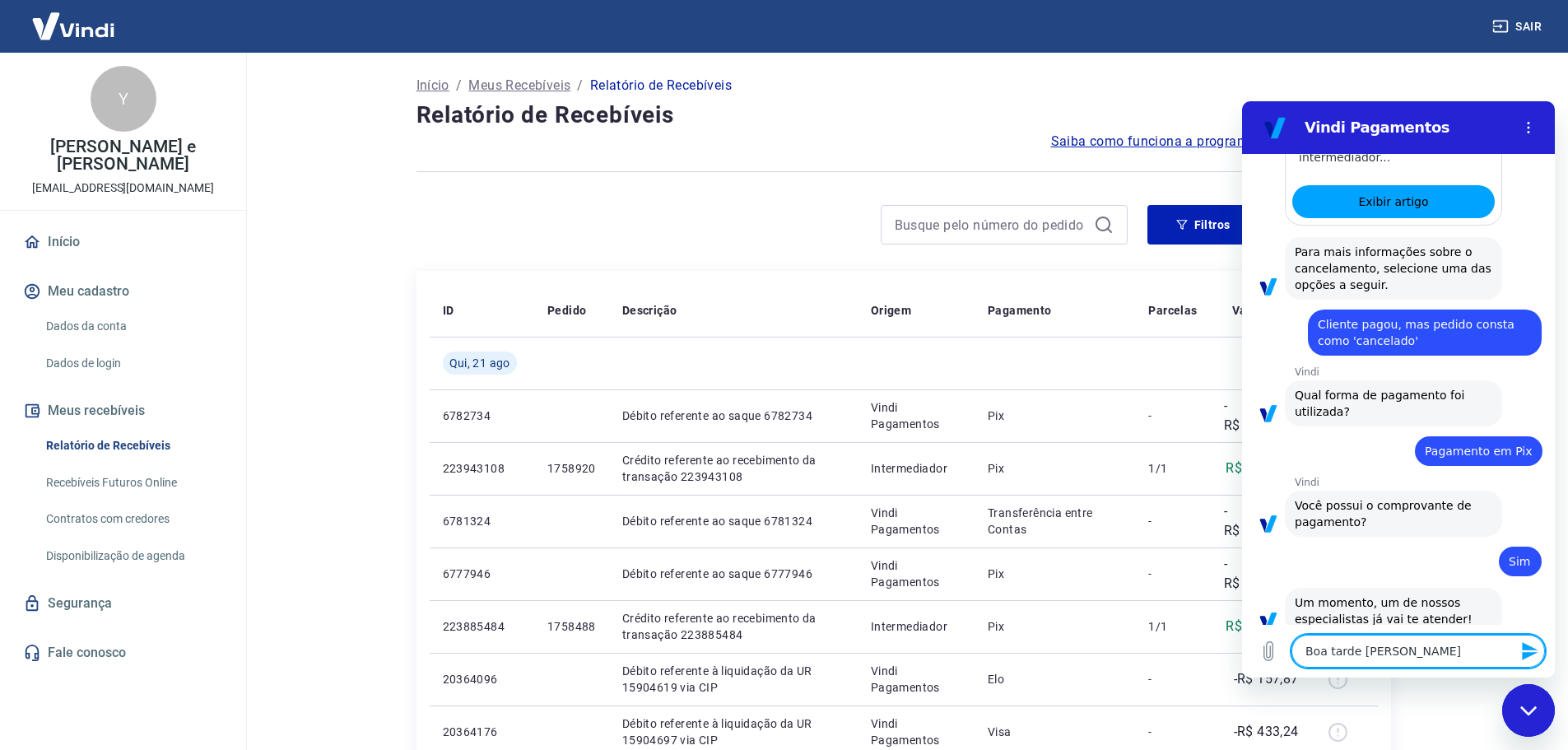
type textarea "Boa tarde Mariana"
type textarea "x"
type textarea "Boa tarde Mariana"
type textarea "x"
type textarea "Boa tarde Mariana,"
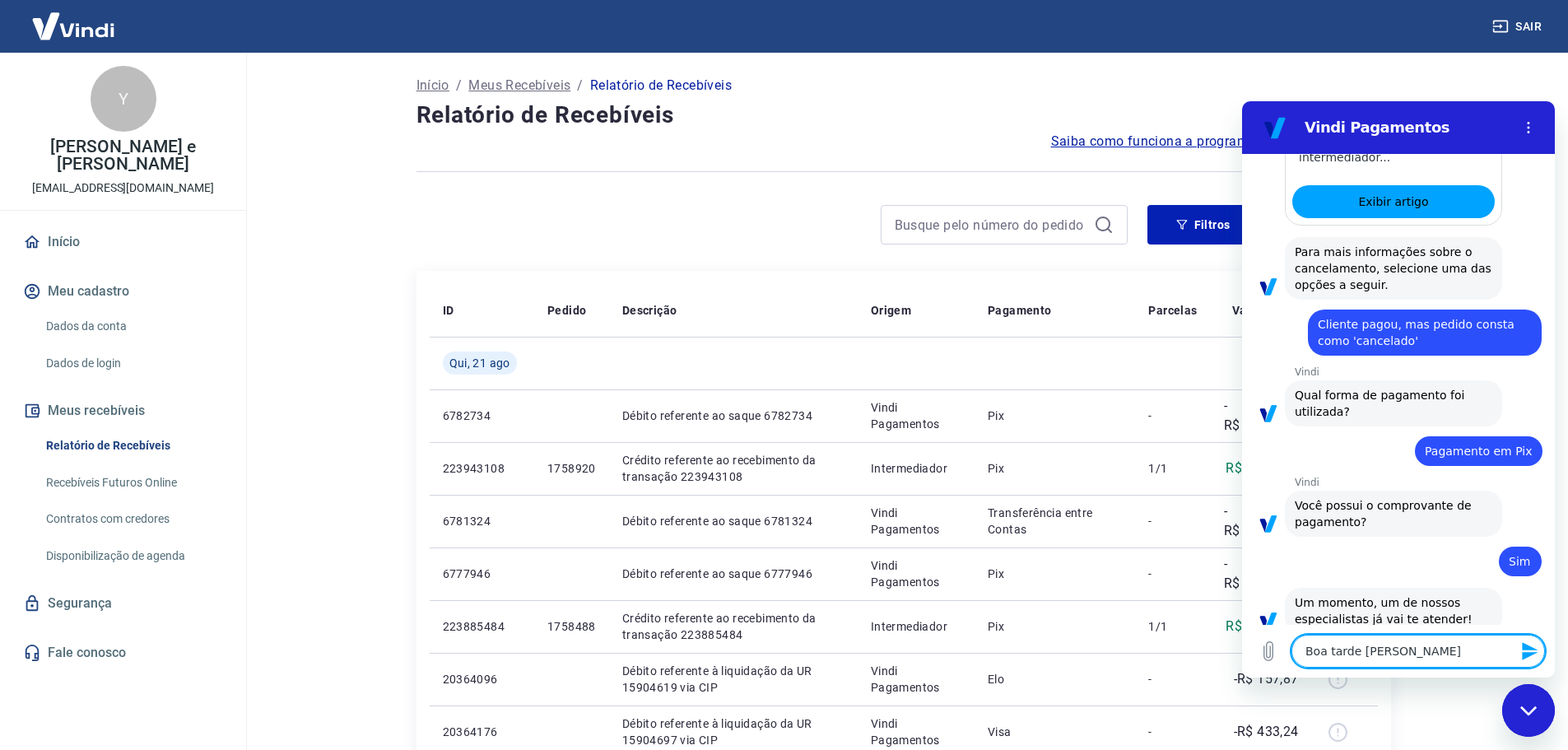
type textarea "x"
type textarea "Boa tarde Mariana,"
type textarea "x"
type textarea "Boa tarde Mariana, t"
type textarea "x"
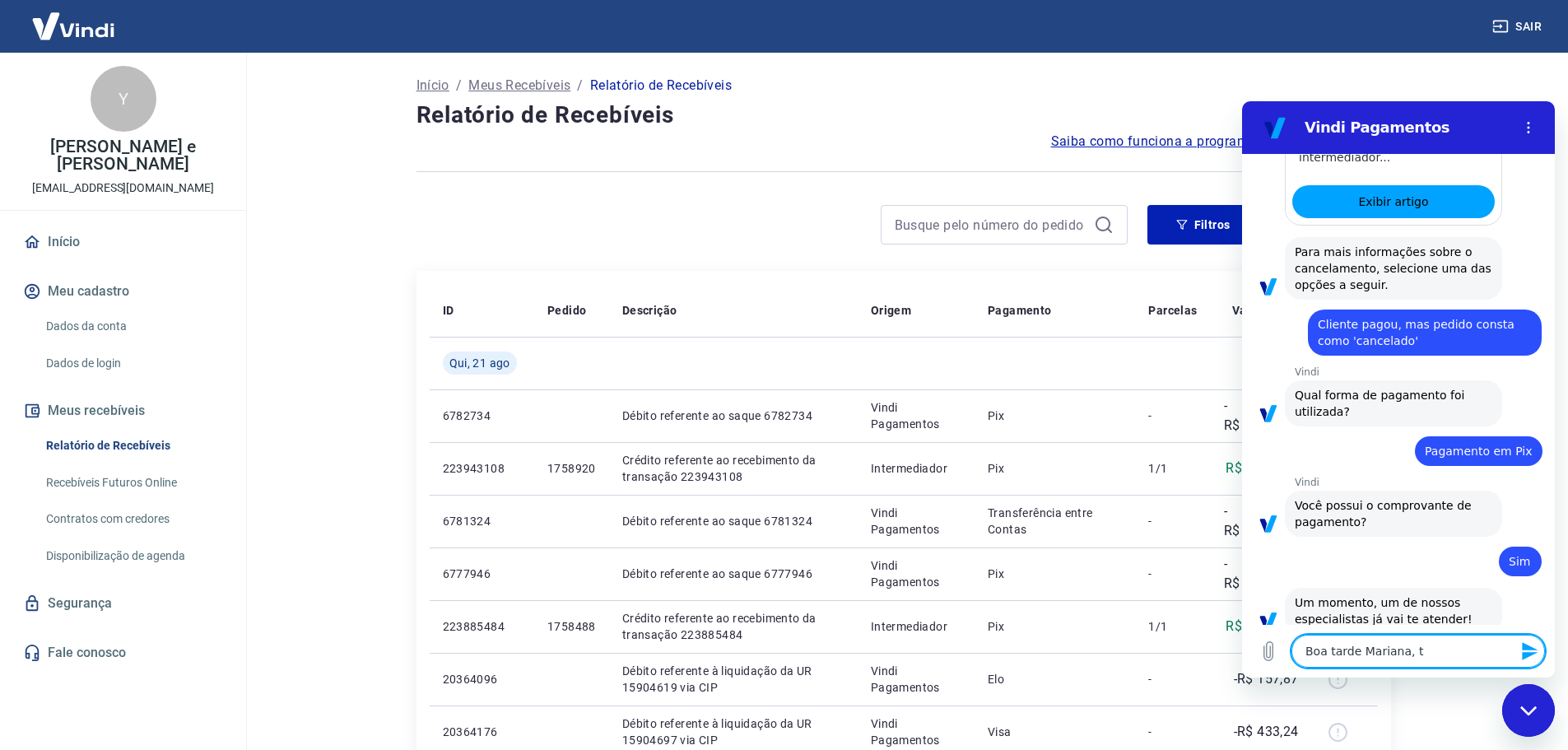
type textarea "Boa tarde Mariana, tu"
type textarea "x"
type textarea "Boa tarde Mariana, tud"
type textarea "x"
type textarea "Boa tarde Mariana, tudo"
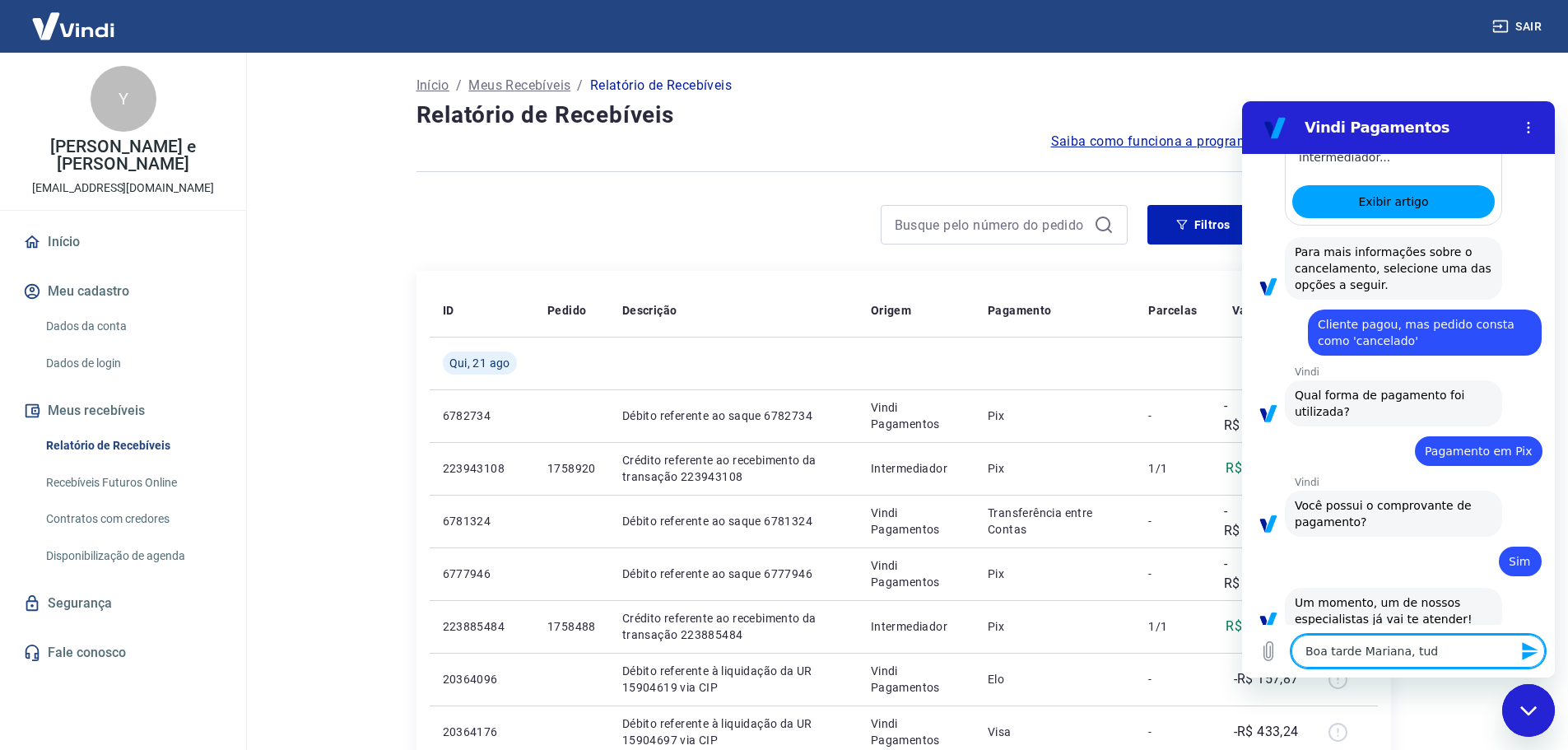
type textarea "x"
type textarea "Boa tarde Mariana, tudo"
type textarea "x"
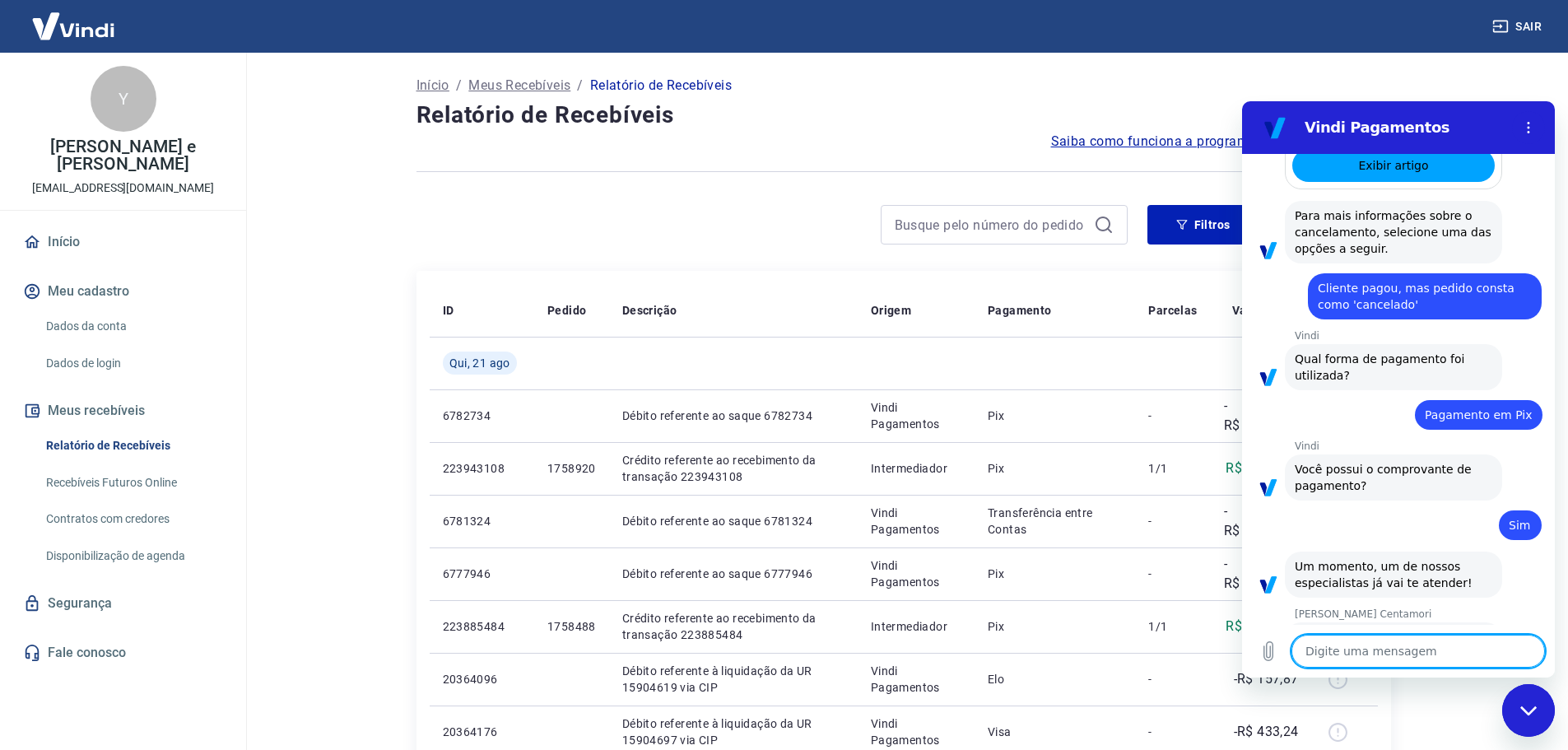
scroll to position [1662, 0]
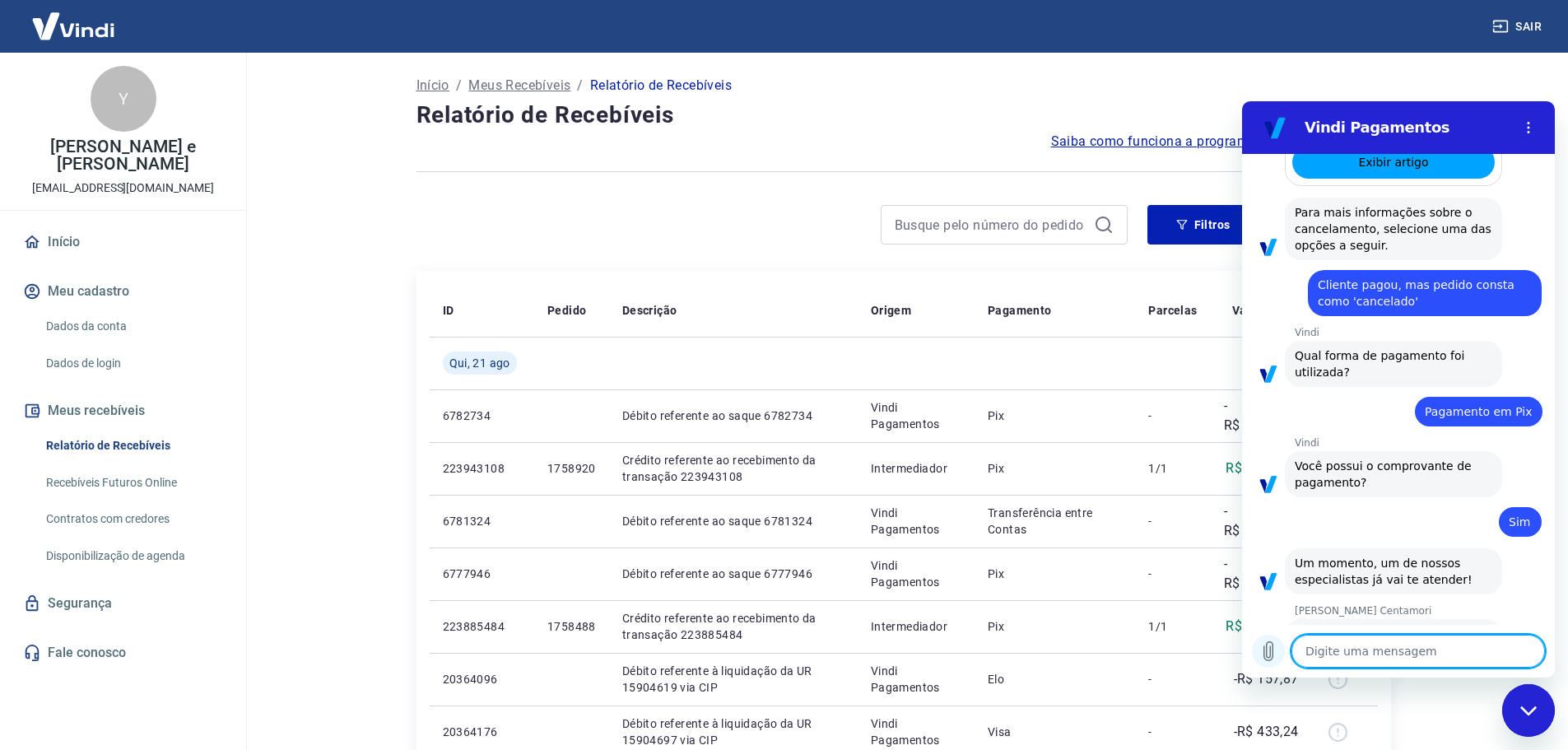
click at [1273, 658] on icon "Carregar arquivo" at bounding box center [1268, 651] width 20 height 20
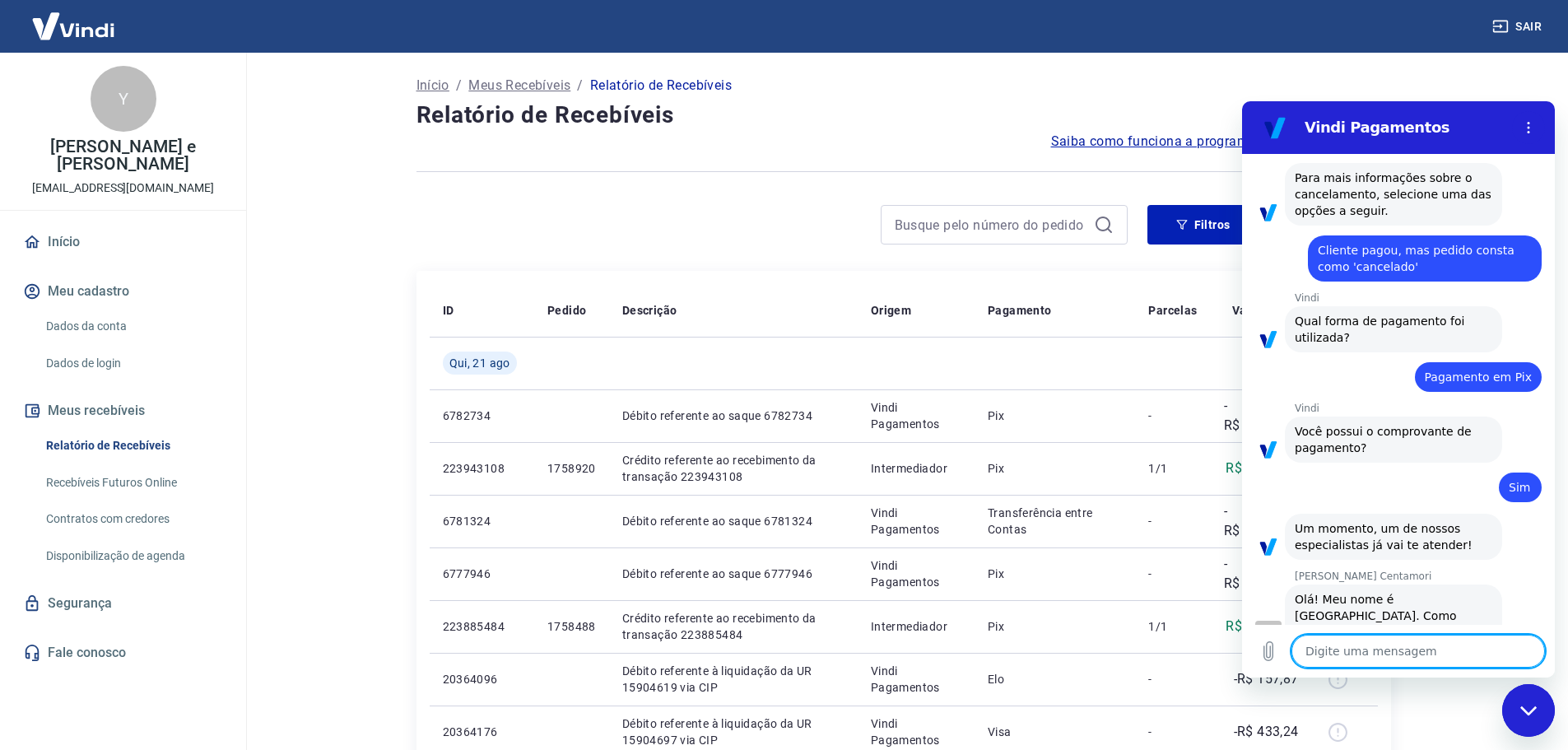
scroll to position [1700, 0]
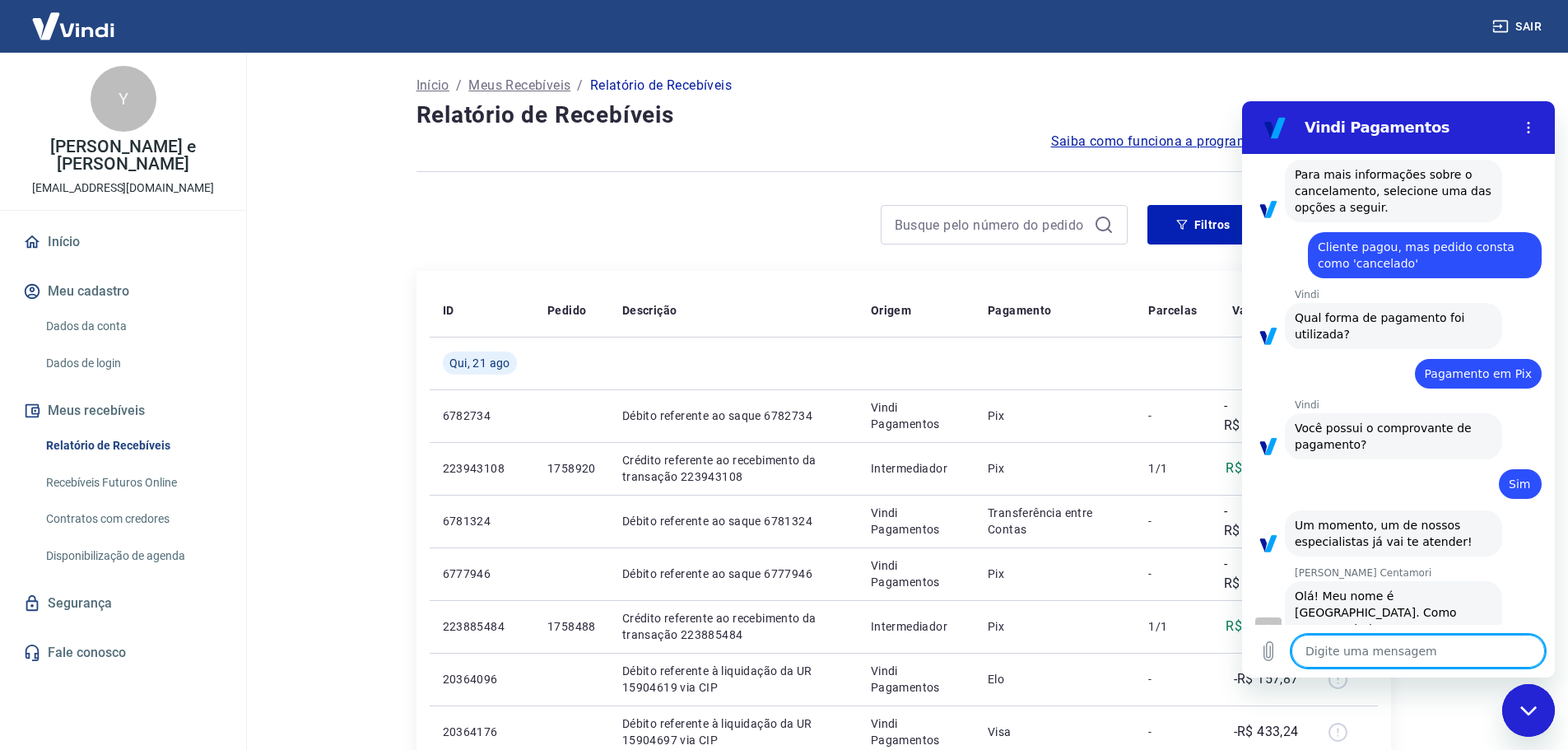
click at [1381, 655] on textarea at bounding box center [1418, 651] width 254 height 33
click at [1370, 659] on textarea "Pedido" at bounding box center [1418, 651] width 254 height 33
paste textarea "1757864"
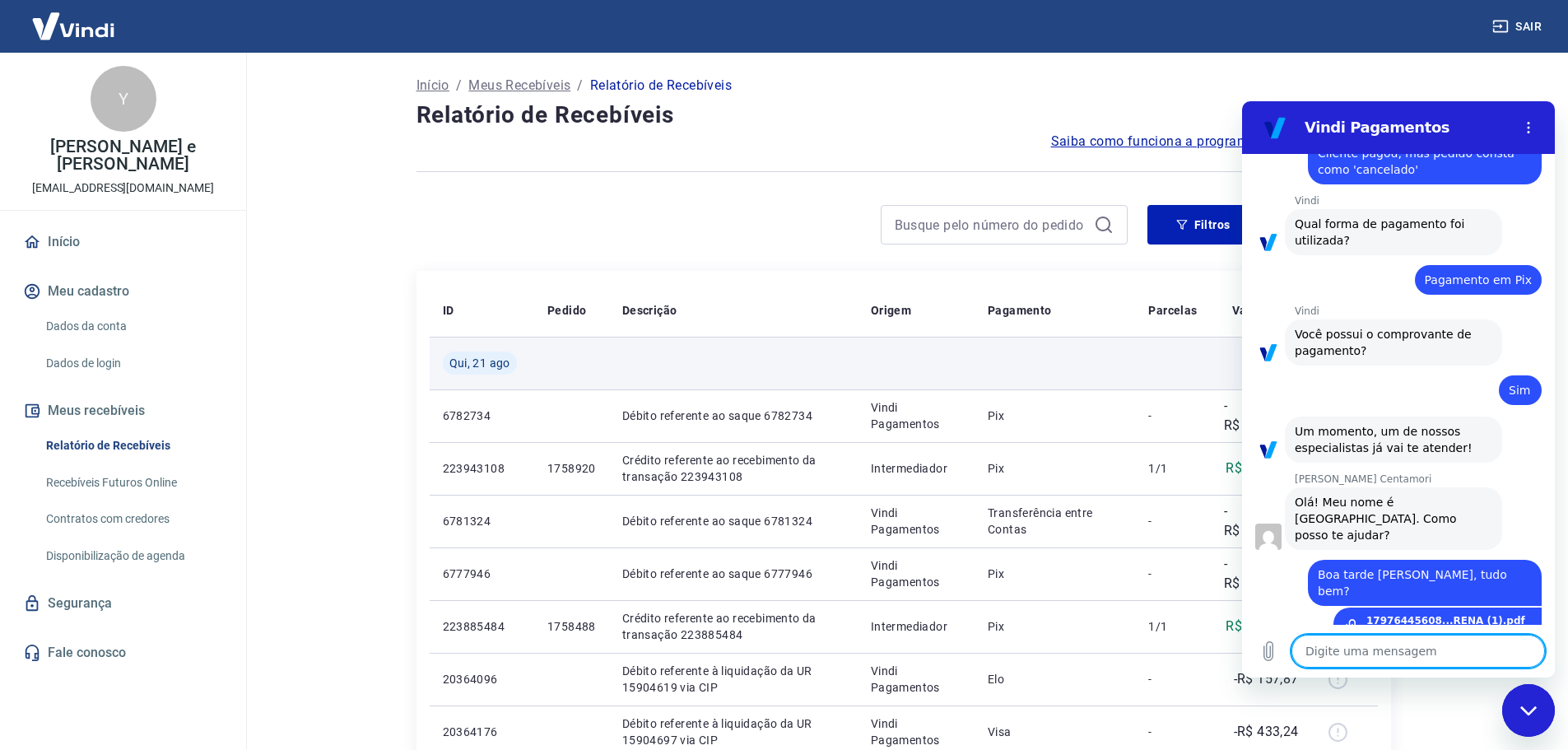
scroll to position [1797, 0]
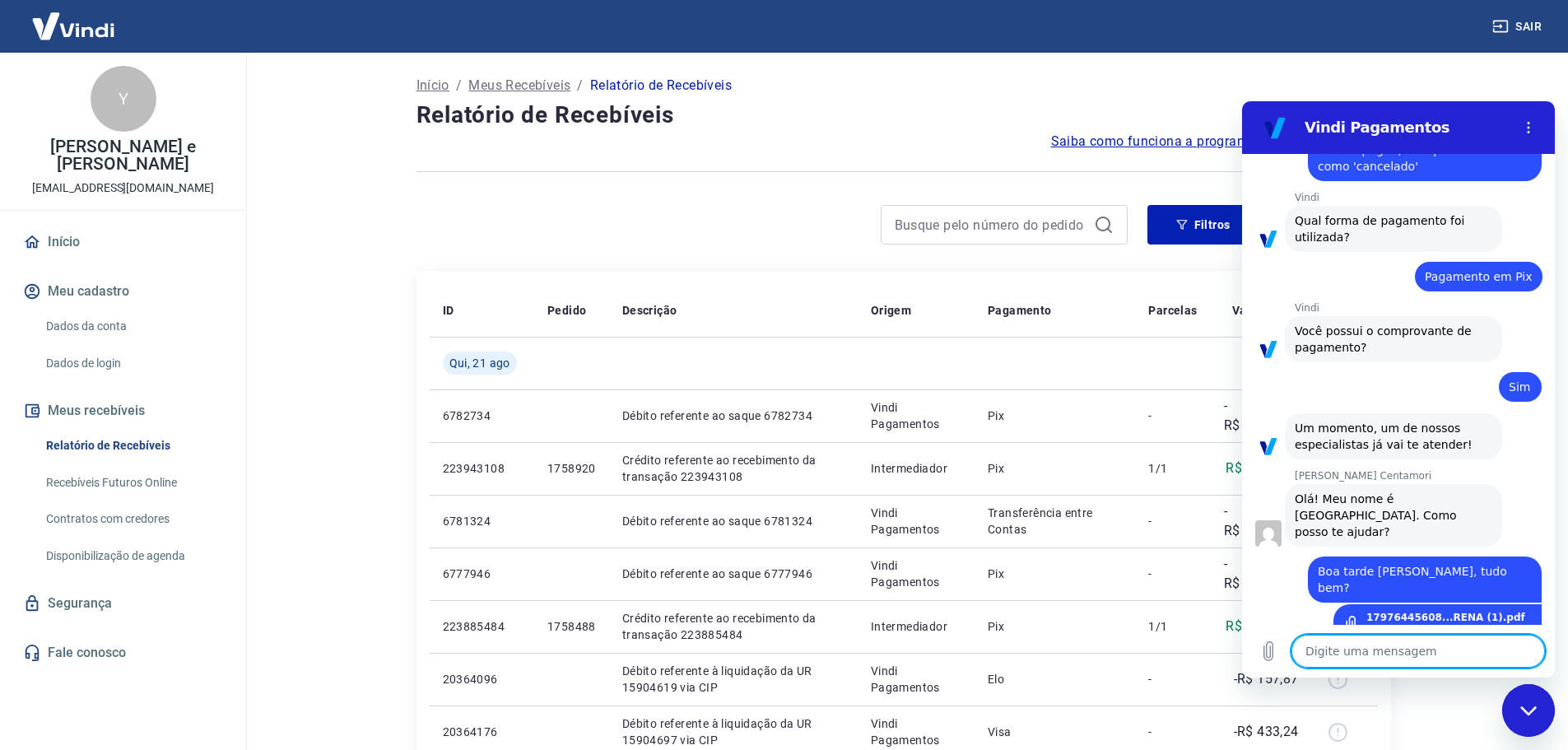
click at [666, 168] on div at bounding box center [904, 172] width 975 height 40
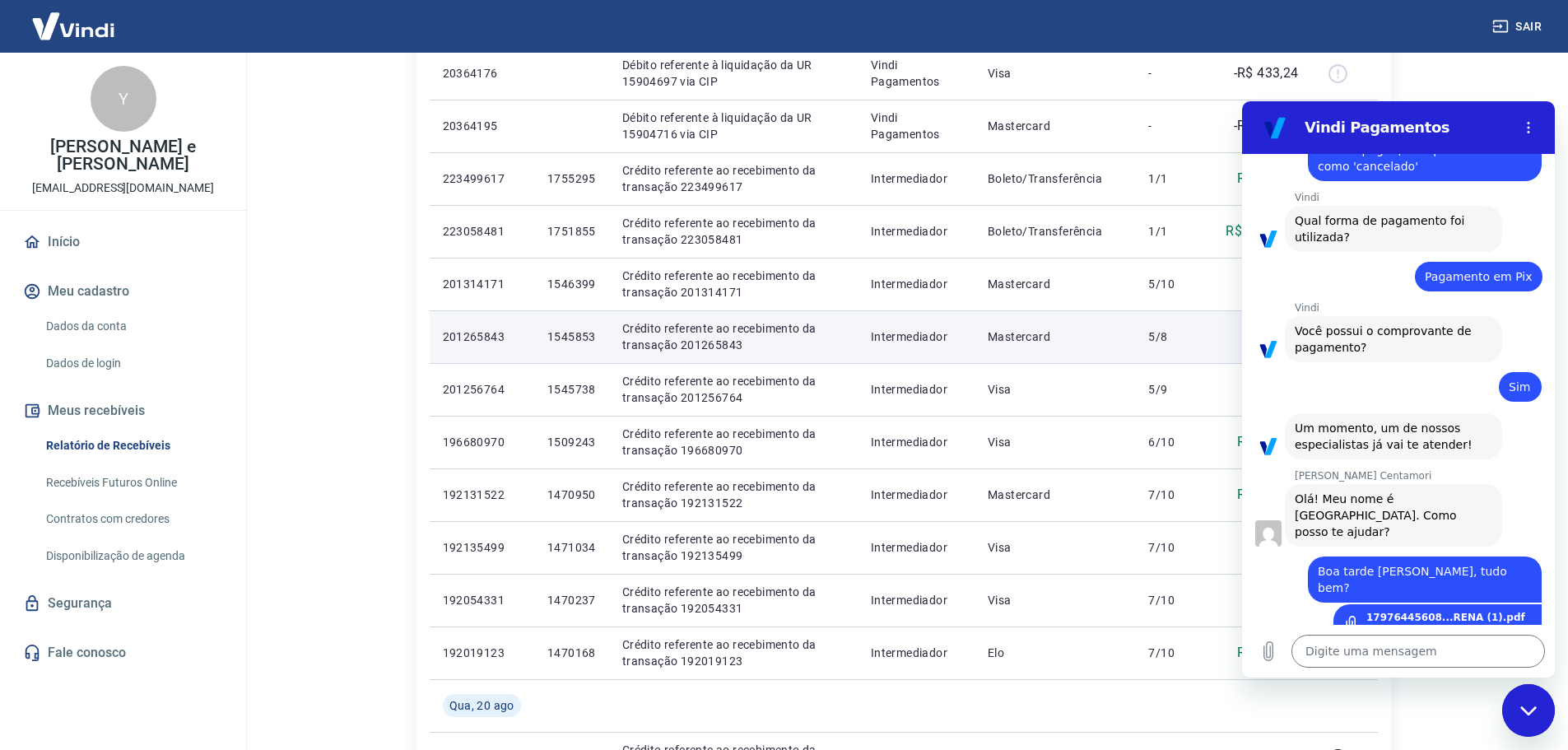
scroll to position [988, 0]
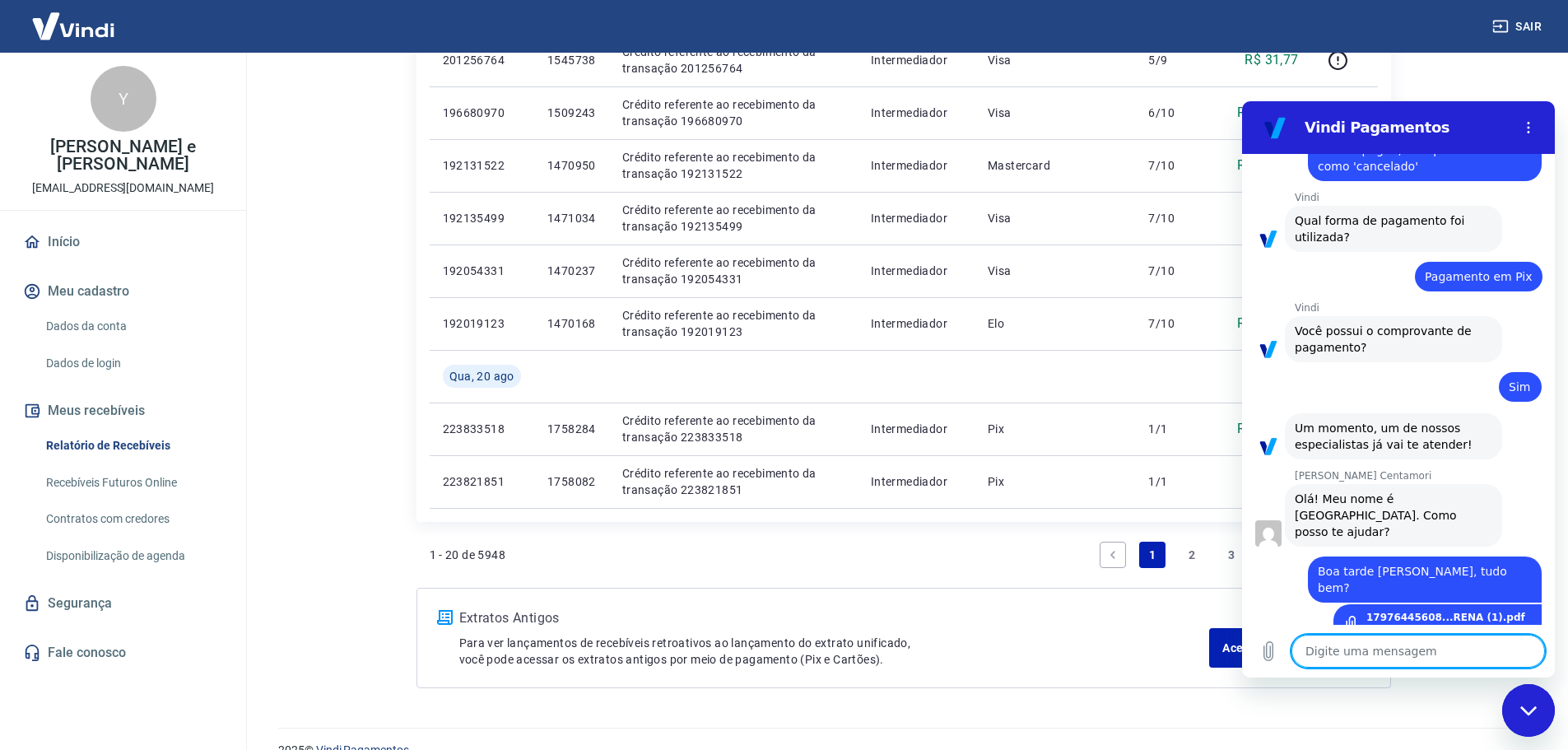
click at [1383, 662] on textarea at bounding box center [1418, 651] width 254 height 33
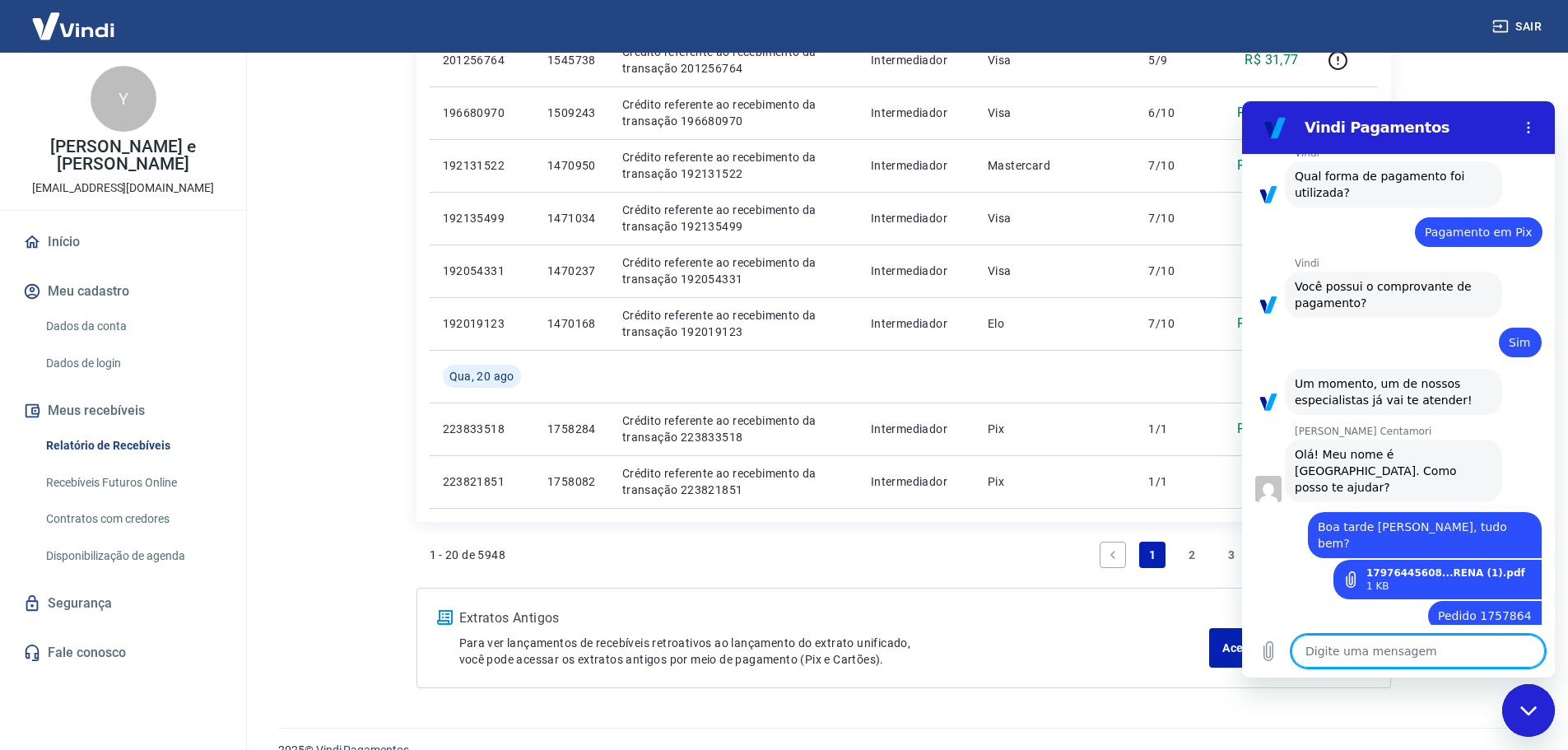
scroll to position [1845, 0]
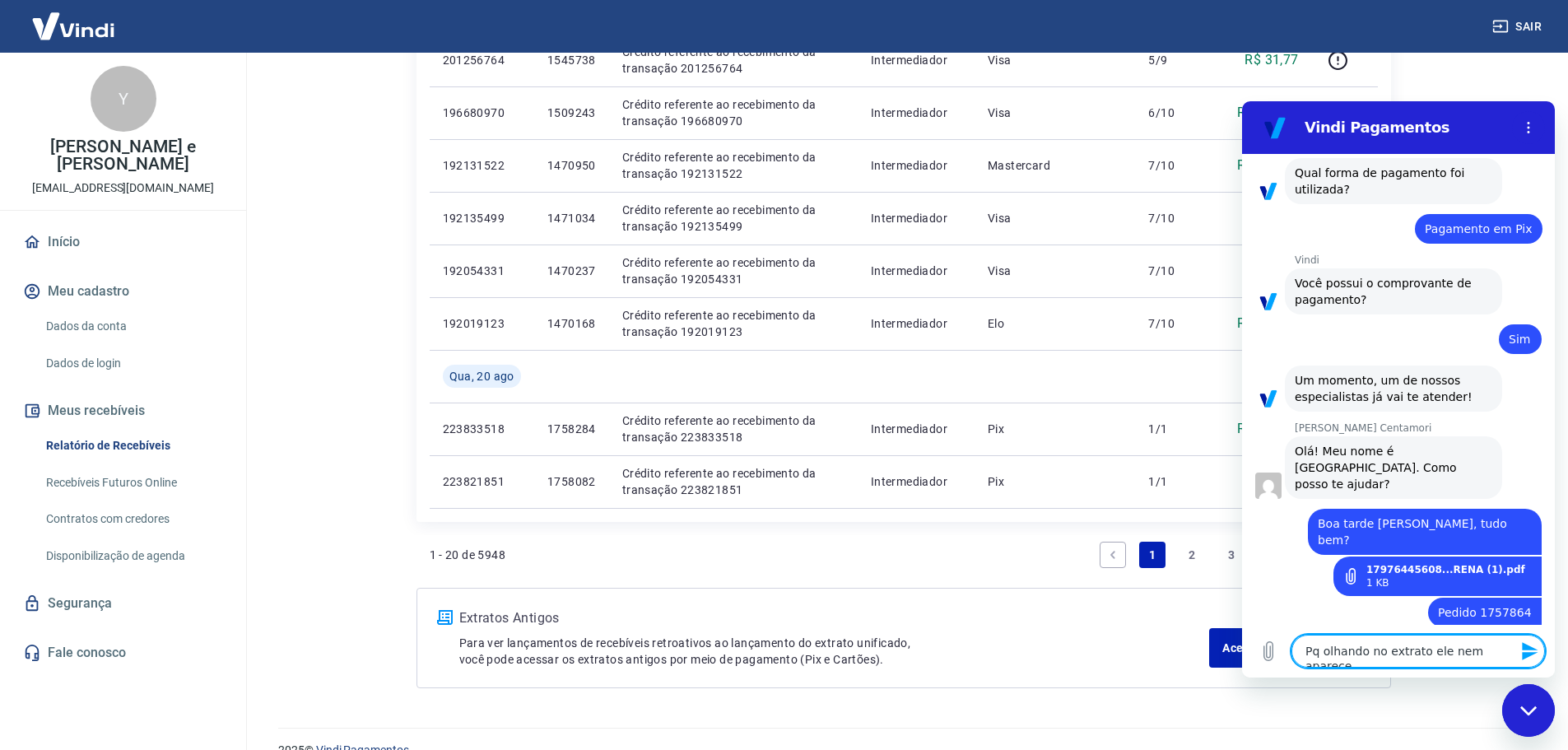
drag, startPoint x: 1386, startPoint y: 649, endPoint x: 1519, endPoint y: 648, distance: 133.0
click at [1519, 648] on div "Digite uma mensagem Pq olhando no extrato ele nem aparece x" at bounding box center [1418, 651] width 254 height 33
click at [1405, 637] on textarea "Pq olhando no relatorio de recebiveis da Vindi ele nem aparece." at bounding box center [1418, 644] width 254 height 48
click at [1242, 101] on lt-span "relatório" at bounding box center [1242, 101] width 0 height 0
click at [1501, 639] on textarea "Pq olhando no relatório de recebiveis da Vindi ele nem aparece." at bounding box center [1418, 644] width 254 height 48
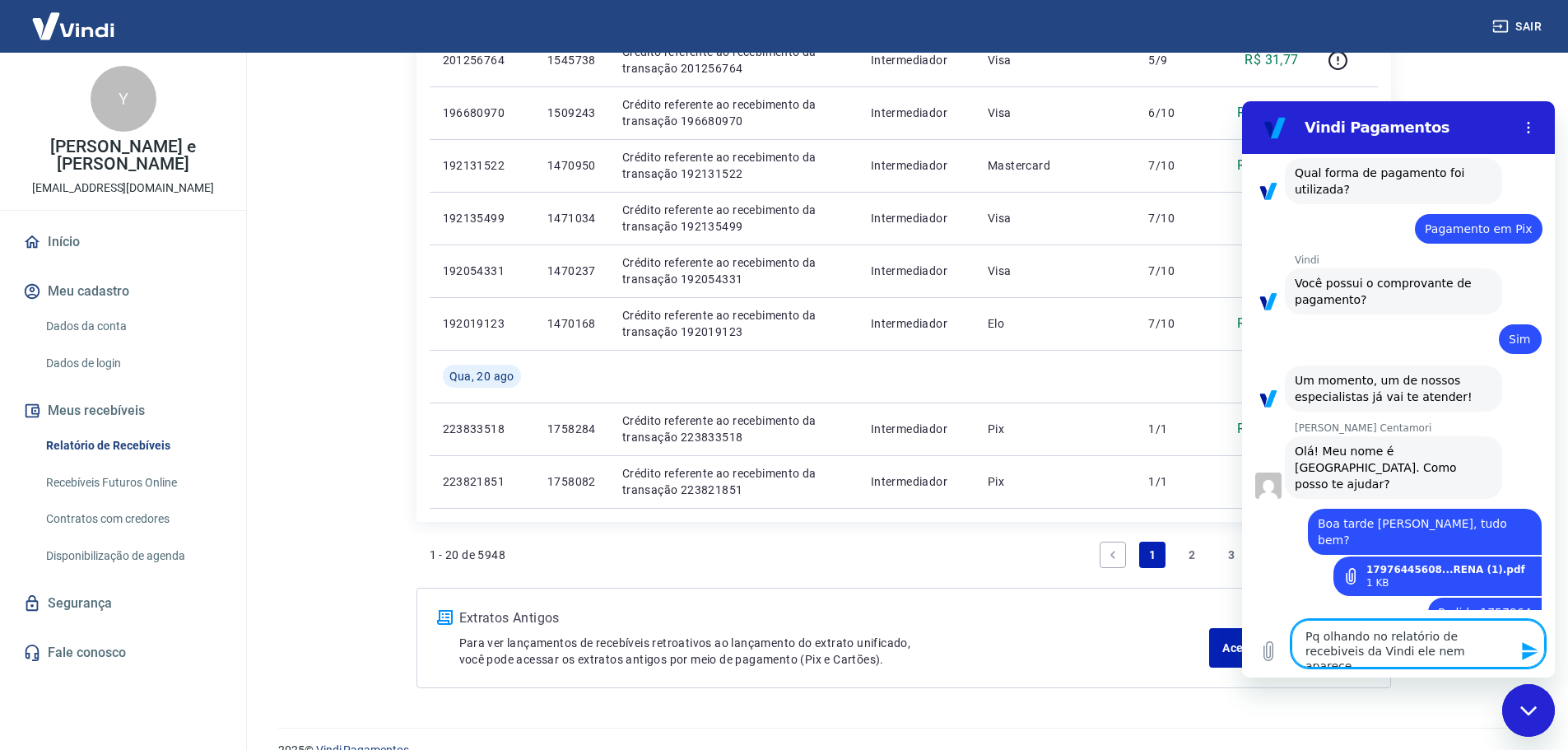
click at [1462, 658] on textarea "Pq olhando no relatório de recebiveis da Vindi ele nem aparece." at bounding box center [1418, 644] width 254 height 48
click at [1459, 620] on textarea "Pq olhando no relatório de recebiveis da Vindi ele nem aparece." at bounding box center [1418, 644] width 254 height 48
click at [1465, 633] on textarea "Pq olhando no relatório de recebiveis da Vindi ele nem aparece." at bounding box center [1418, 644] width 254 height 48
click at [1242, 101] on lt-span "receb í veis" at bounding box center [1242, 101] width 0 height 0
click at [1316, 643] on textarea "Pq olhando no relatório de recebíveis da Vindi ele nem aparece." at bounding box center [1418, 644] width 254 height 48
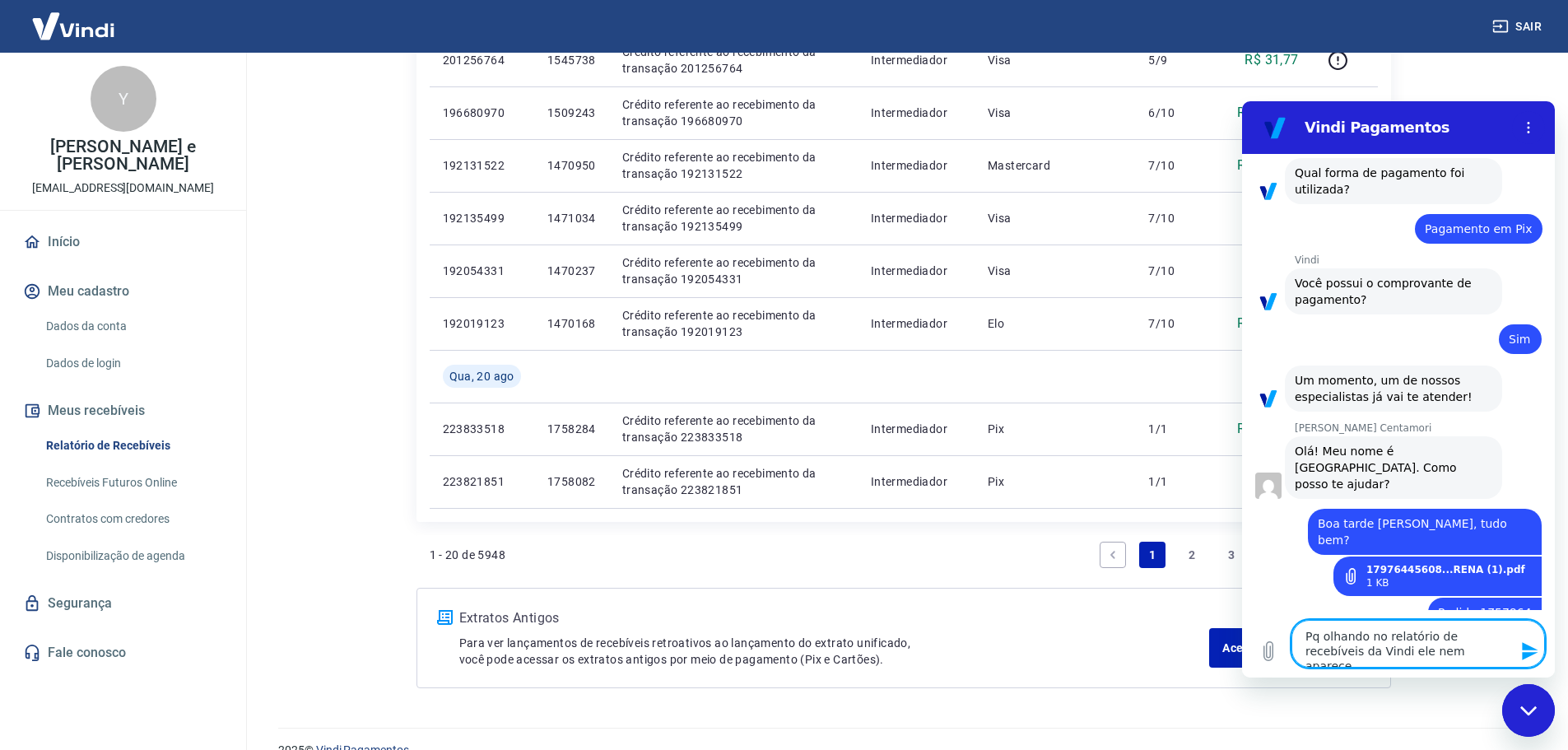
click at [1410, 652] on textarea "Pq olhando no relatório de recebíveis da Vindi ele nem aparece." at bounding box center [1418, 644] width 254 height 48
click at [1436, 652] on textarea "Pq olhando no relatório de recebíveis da Vindi ele nem aparece." at bounding box center [1418, 644] width 254 height 48
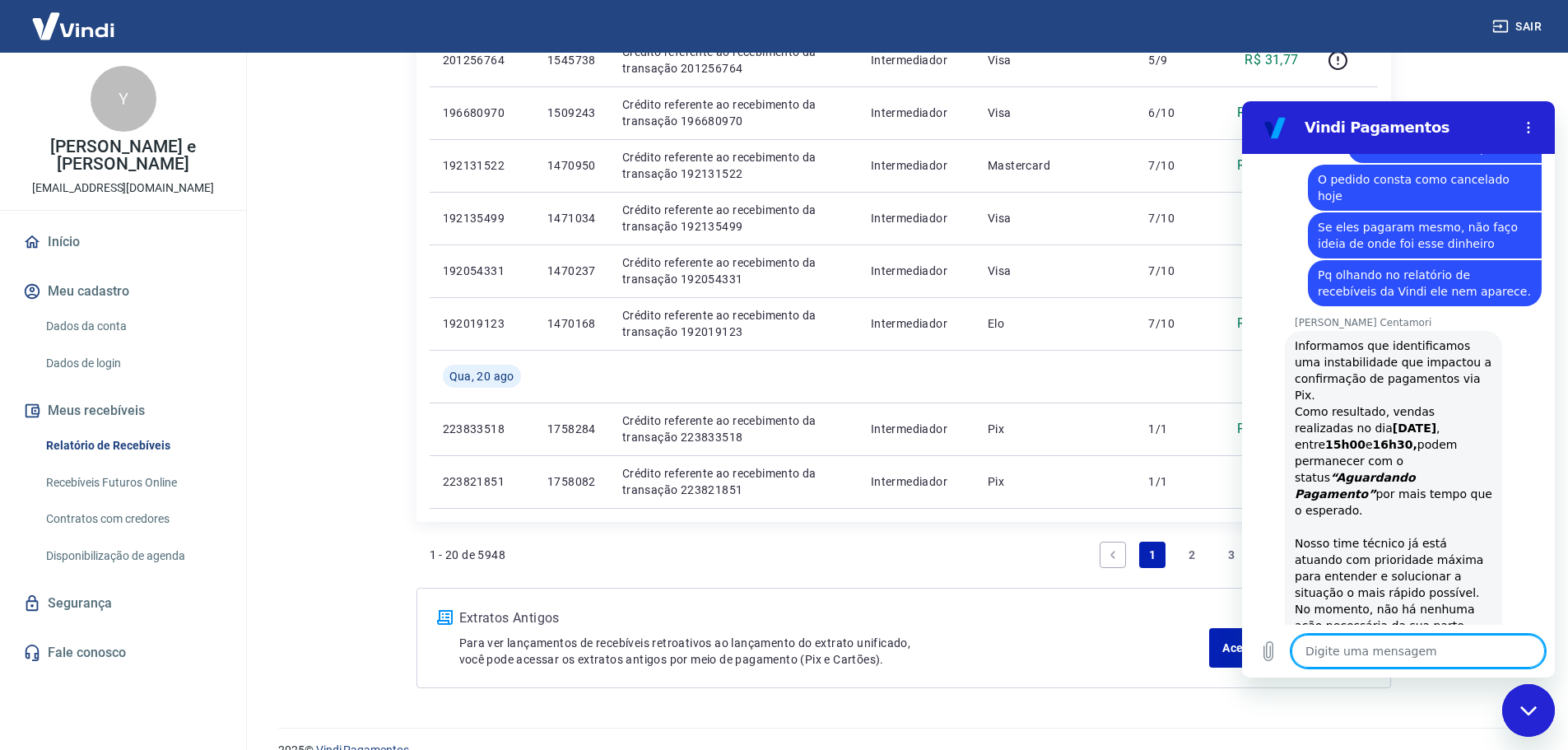
scroll to position [2176, 0]
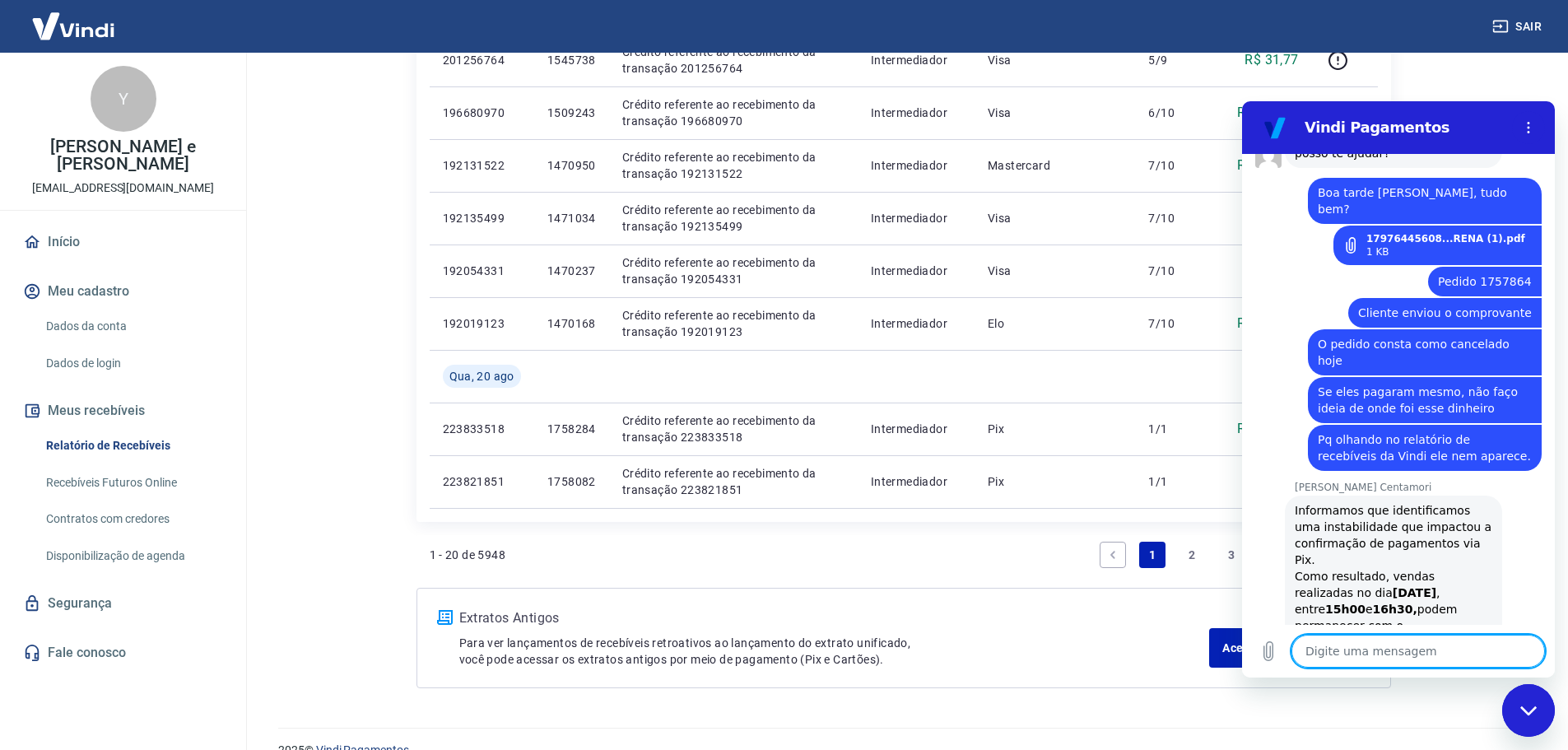
click at [1359, 645] on textarea at bounding box center [1418, 651] width 254 height 33
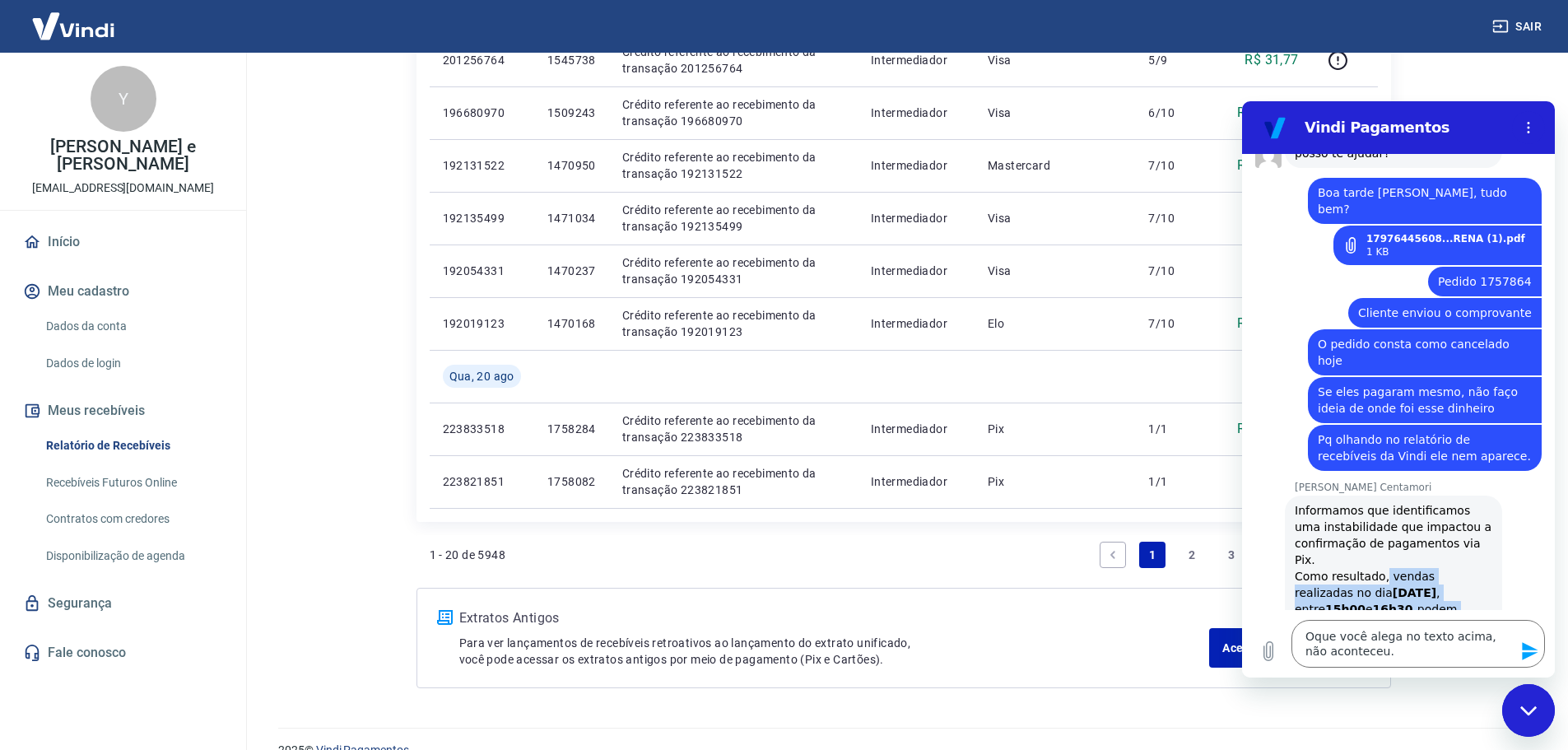
drag, startPoint x: 1380, startPoint y: 412, endPoint x: 1468, endPoint y: 477, distance: 109.4
click at [1468, 502] on div "Informamos que identificamos uma instabilidade que impactou a confirmação de pa…" at bounding box center [1393, 708] width 197 height 412
copy div "vendas realizadas no dia 20/08/2025 , entre 15h00 e 16h30, podem permanecer com…"
click at [1391, 669] on div "Digite uma mensagem Oque você alega no texto acima, não aconteceu. x" at bounding box center [1398, 643] width 312 height 67
click at [1403, 639] on textarea "Oque você alega no texto acima, não aconteceu." at bounding box center [1418, 644] width 254 height 48
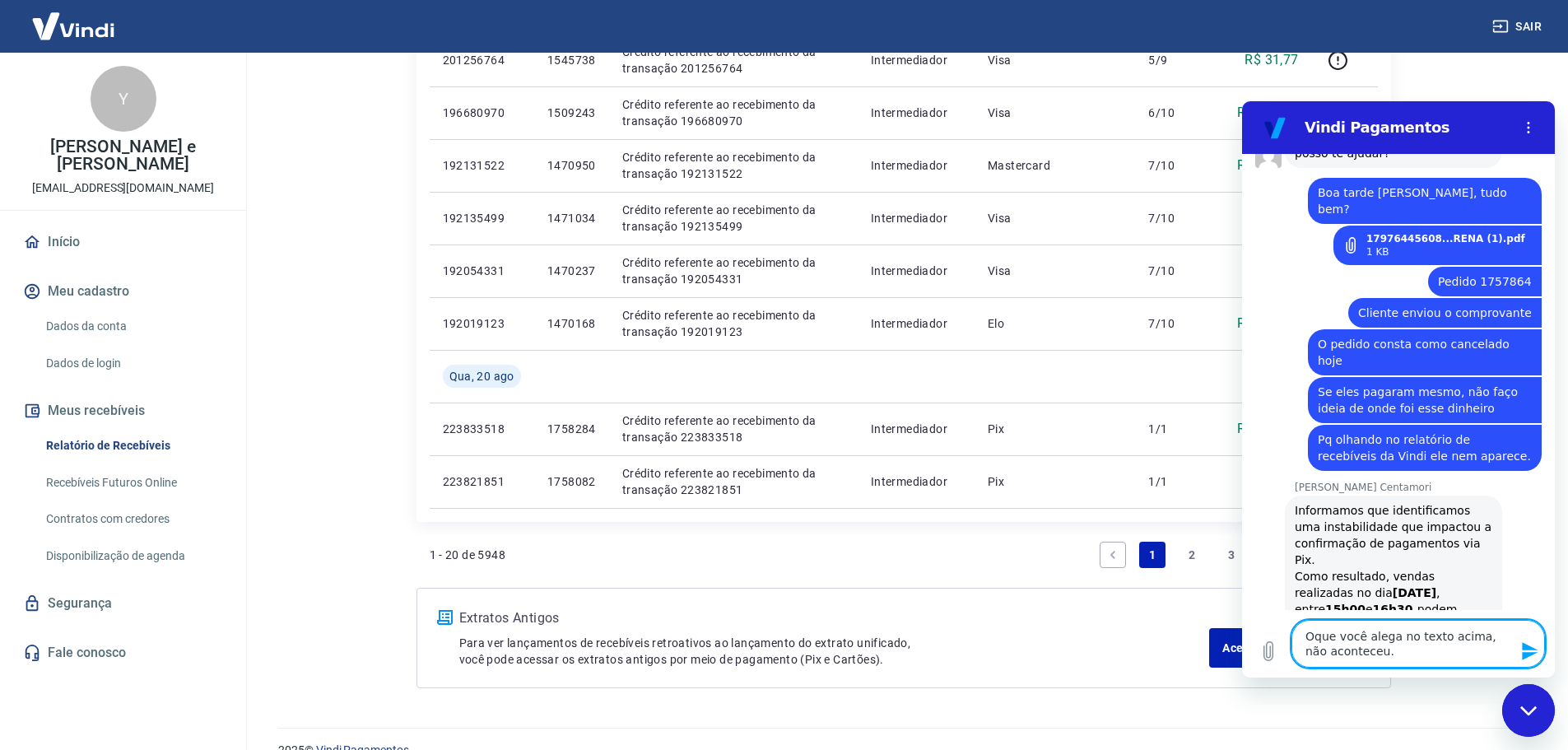
click at [1394, 654] on textarea "Oque você alega no texto acima, não aconteceu." at bounding box center [1418, 644] width 254 height 48
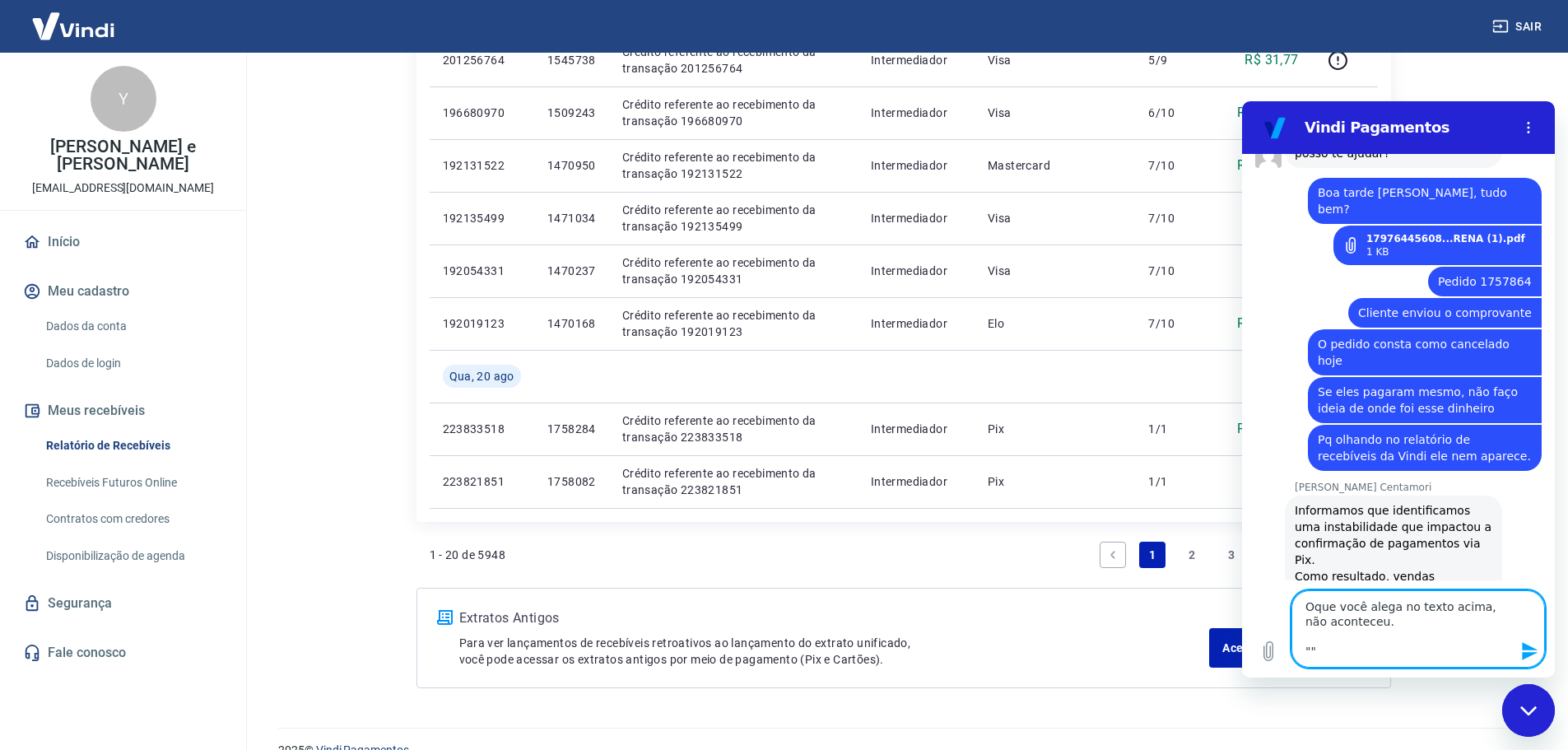
paste textarea "vendas realizadas no dia 20/08/2025, entre 15h00 e 16h30, podem permanecer com …"
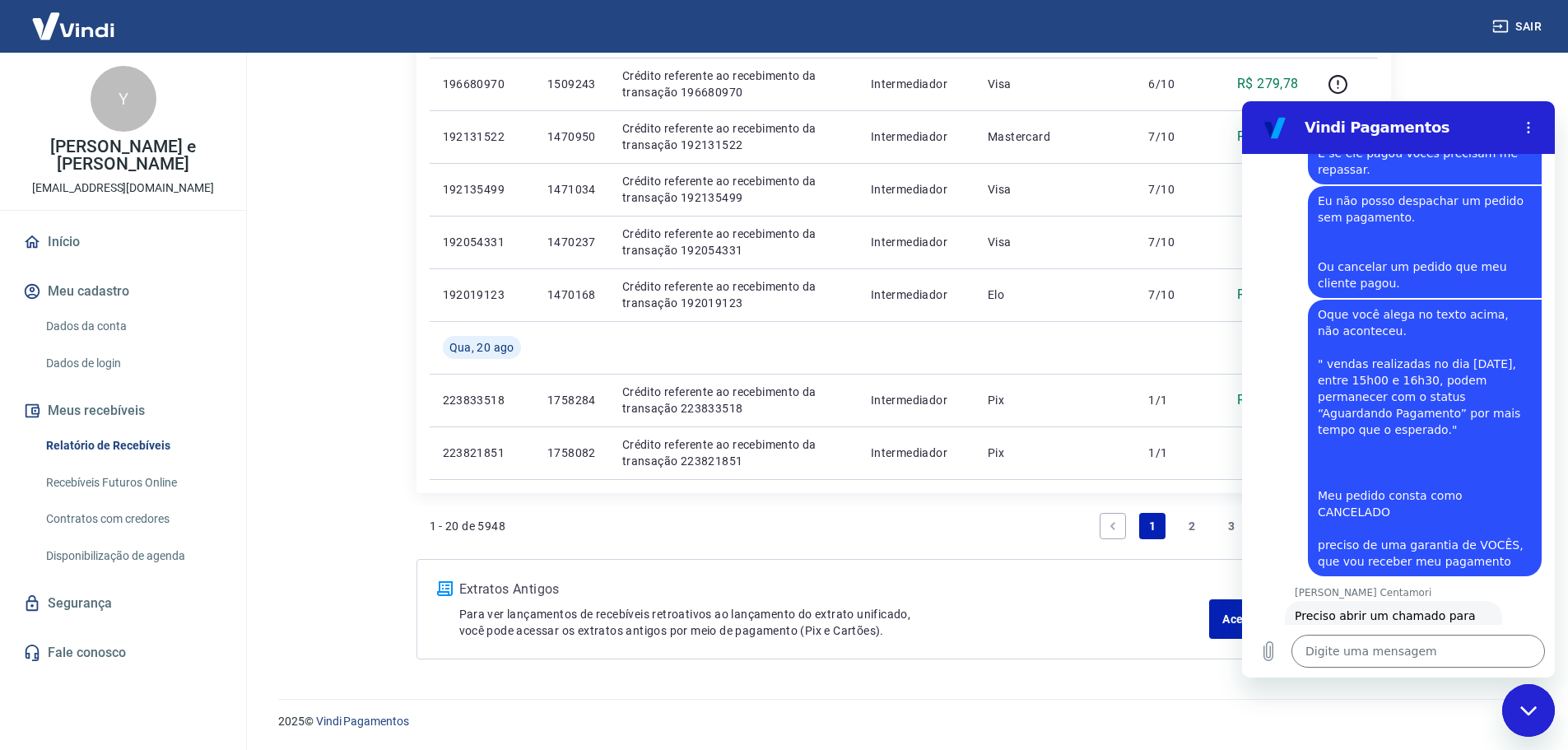
scroll to position [3540, 0]
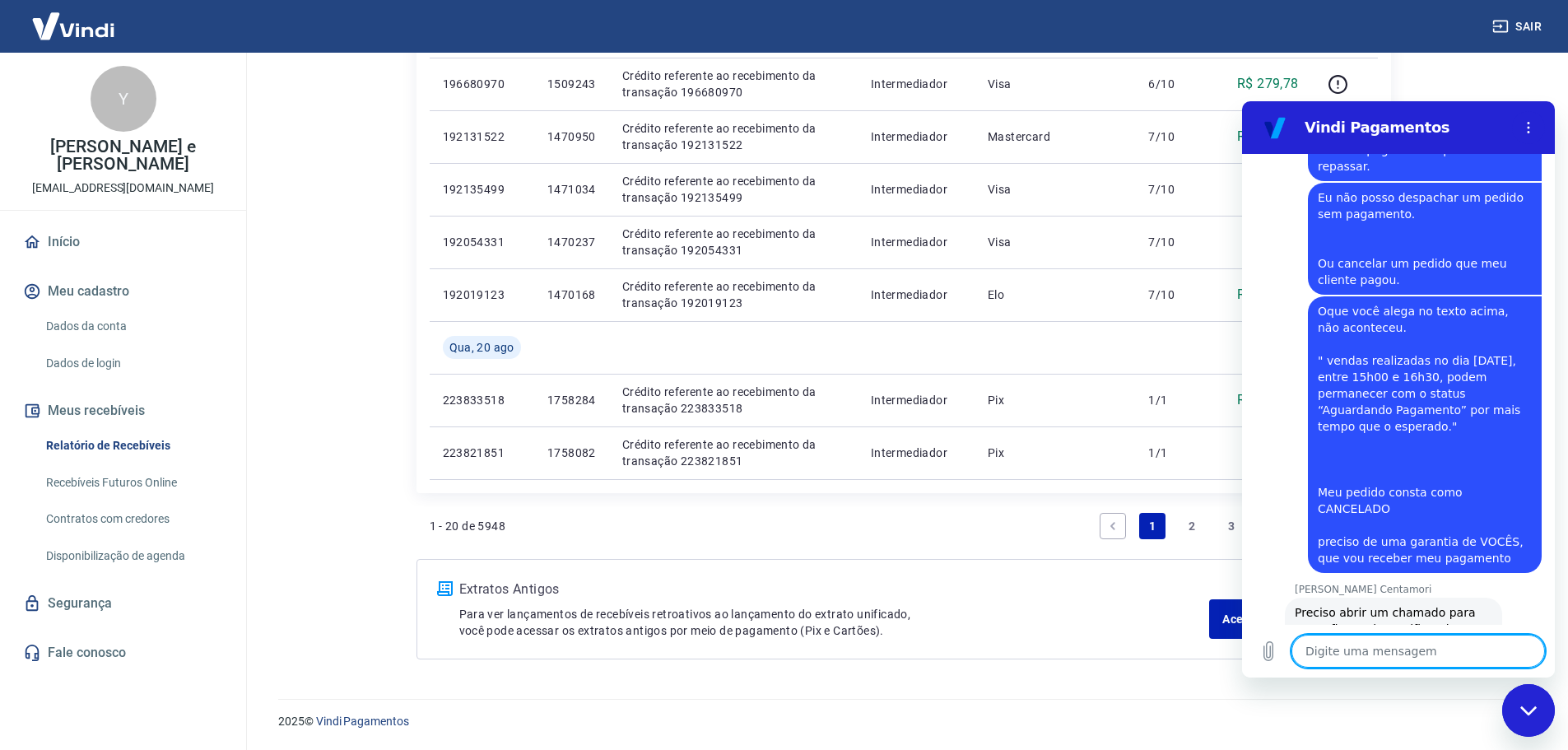
click at [1365, 658] on textarea at bounding box center [1418, 651] width 254 height 33
click at [1382, 647] on textarea at bounding box center [1418, 651] width 254 height 33
click at [1369, 655] on textarea at bounding box center [1418, 651] width 254 height 33
click at [1375, 641] on textarea at bounding box center [1418, 651] width 254 height 33
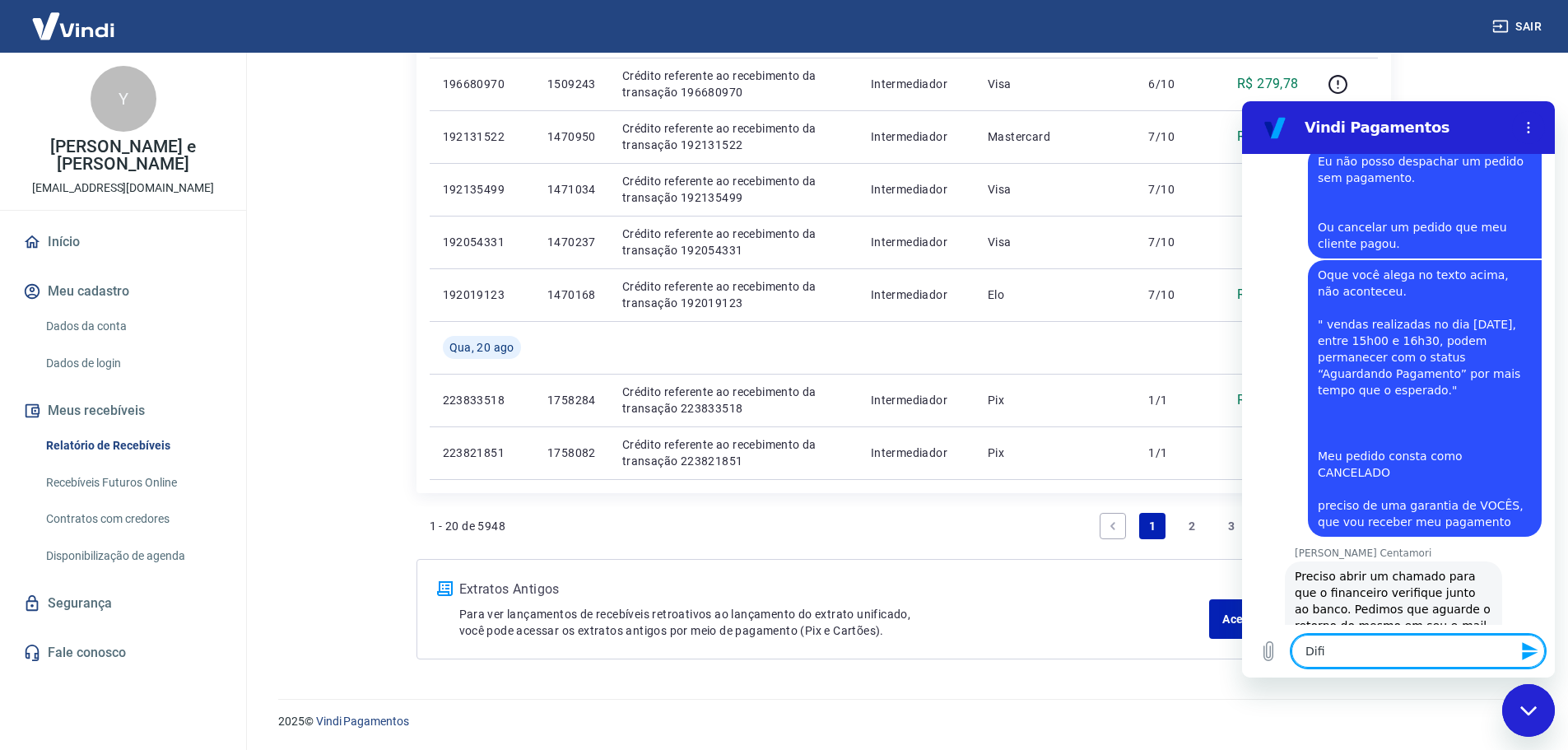
scroll to position [3580, 0]
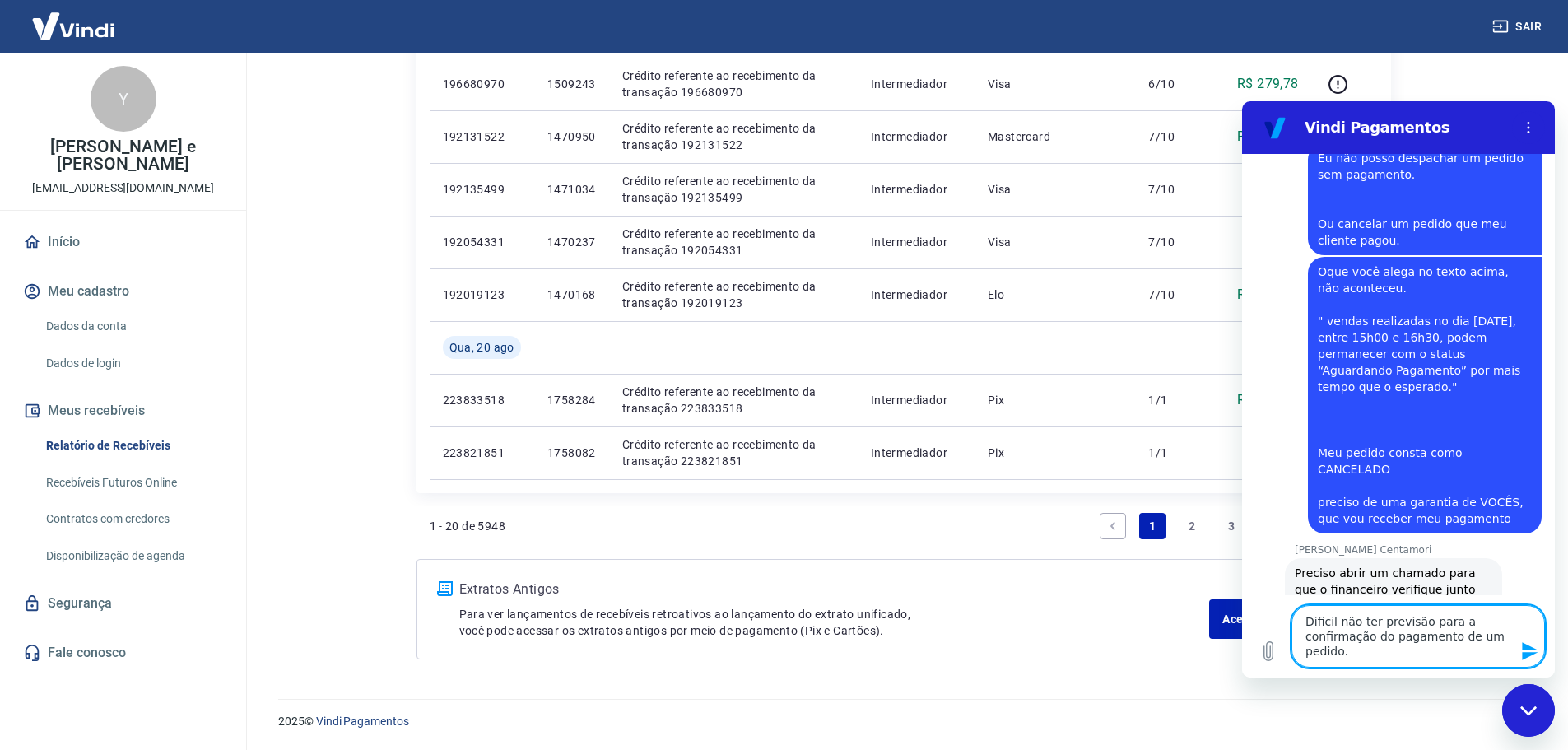
click at [1314, 617] on textarea "Dificil não ter previsão para a confirmação do pagamento de um pedido." at bounding box center [1418, 636] width 254 height 62
click at [1314, 625] on textarea "Dificil não ter previsão para a confirmação do pagamento de um pedido." at bounding box center [1418, 636] width 254 height 62
click at [1318, 621] on textarea "Dificil não ter previsão para a confirmação do pagamento de um pedido." at bounding box center [1418, 636] width 254 height 62
click at [1242, 101] on lt-span "Dif í cil" at bounding box center [1242, 101] width 0 height 0
click at [1404, 656] on textarea "Difícil não ter previsão para a confirmação do pagamento de um pedido." at bounding box center [1418, 636] width 254 height 62
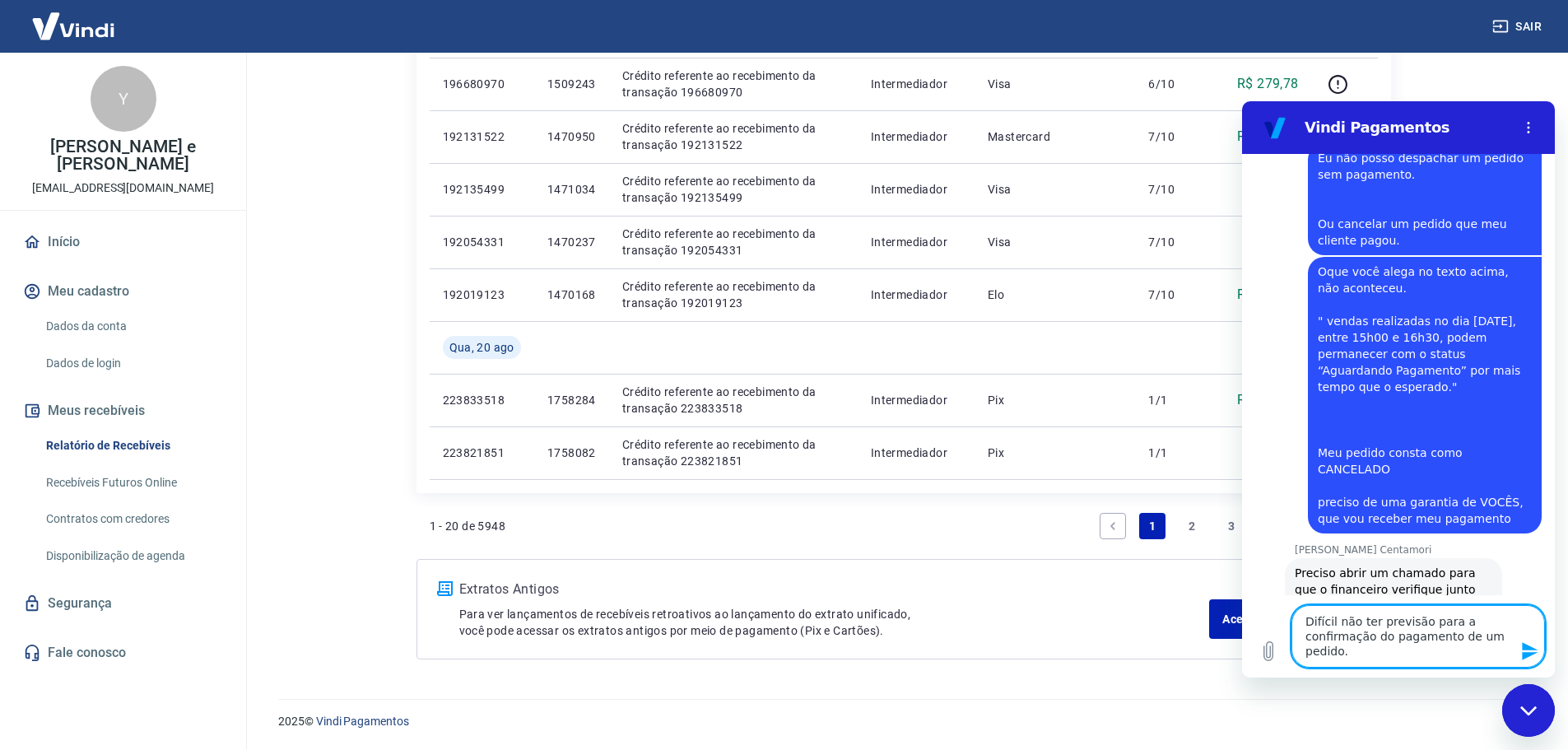
click at [1335, 656] on textarea "Difícil não ter previsão para a confirmação do pagamento de um pedido." at bounding box center [1418, 636] width 254 height 62
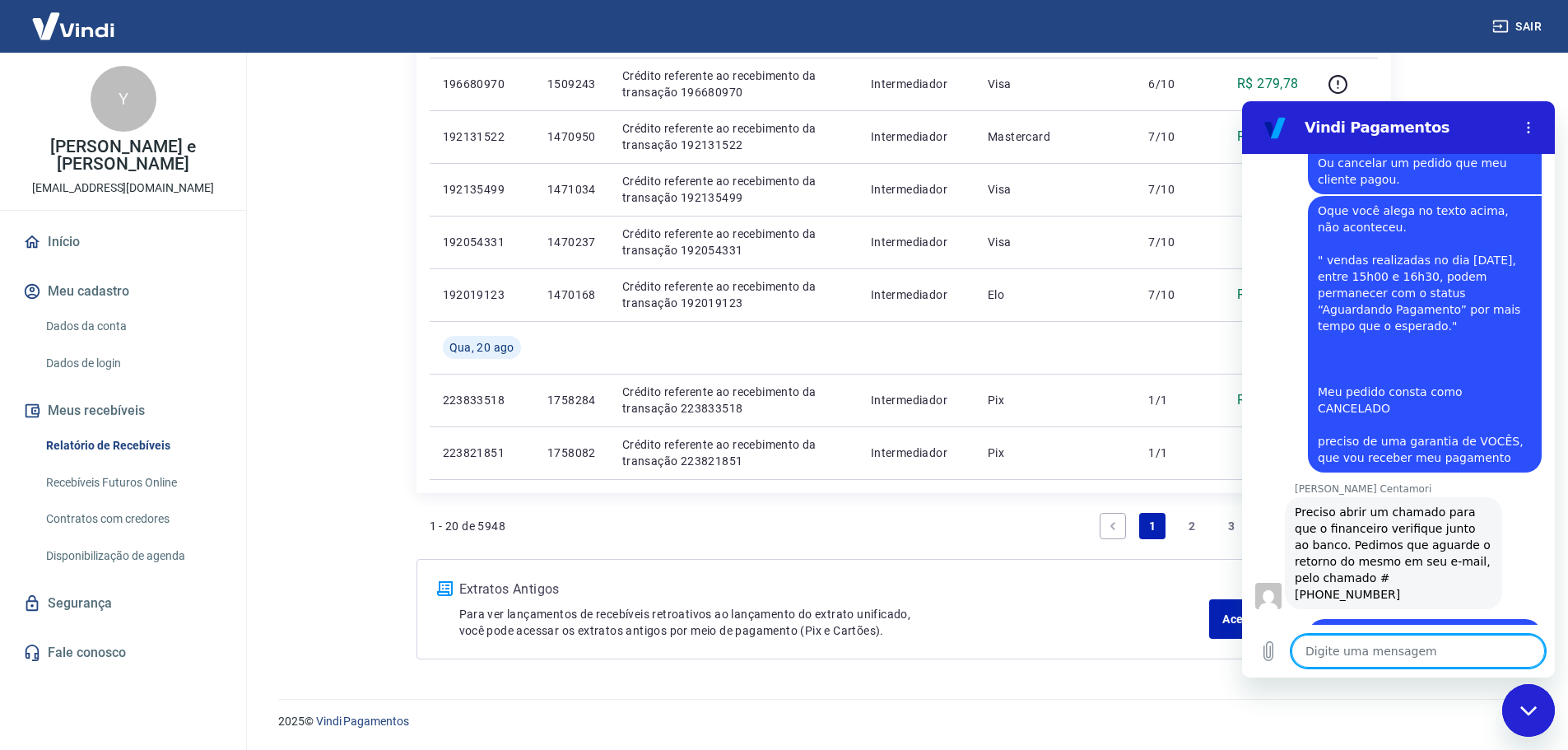
scroll to position [3644, 0]
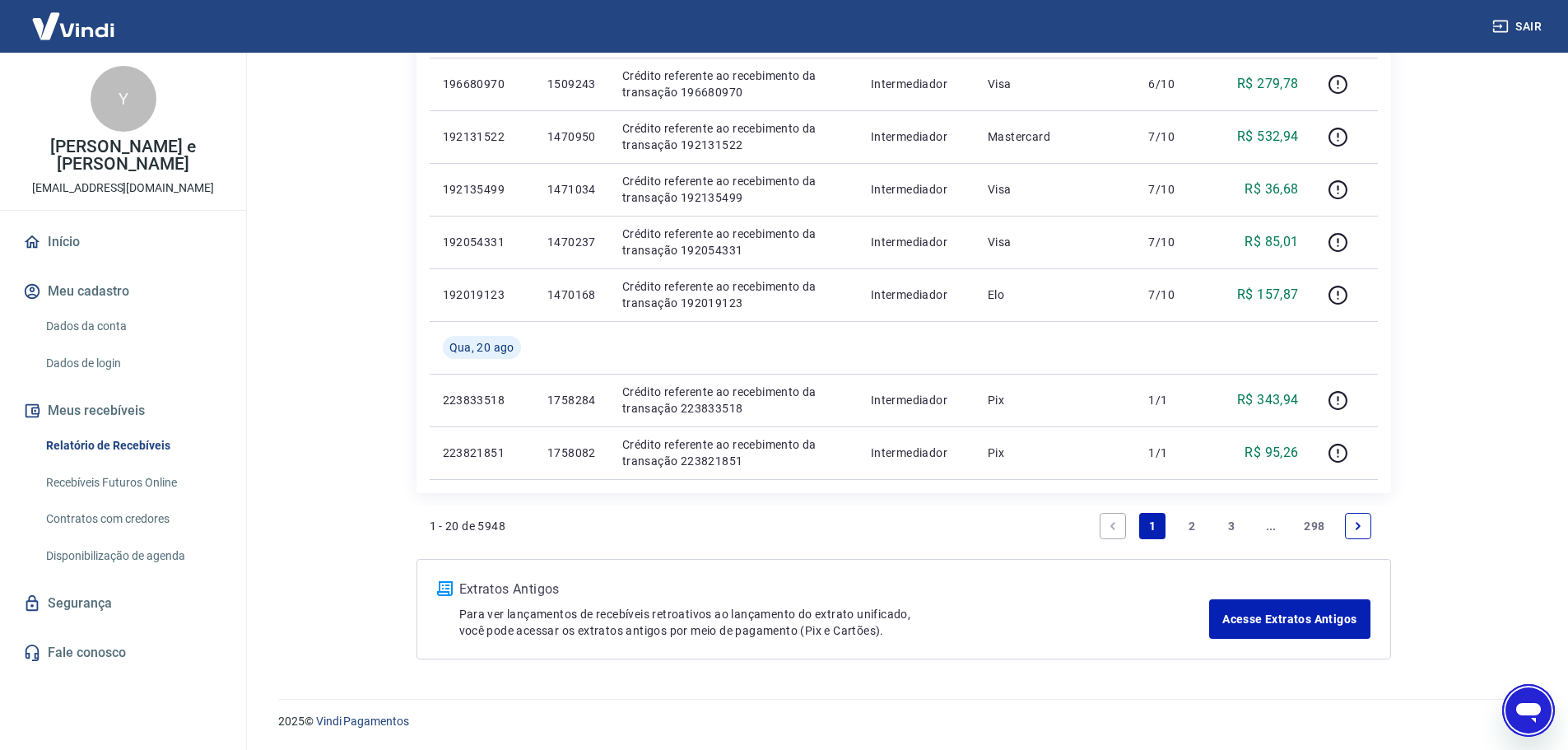
click at [1506, 700] on div "Abrir janela de mensagens" at bounding box center [1528, 710] width 49 height 49
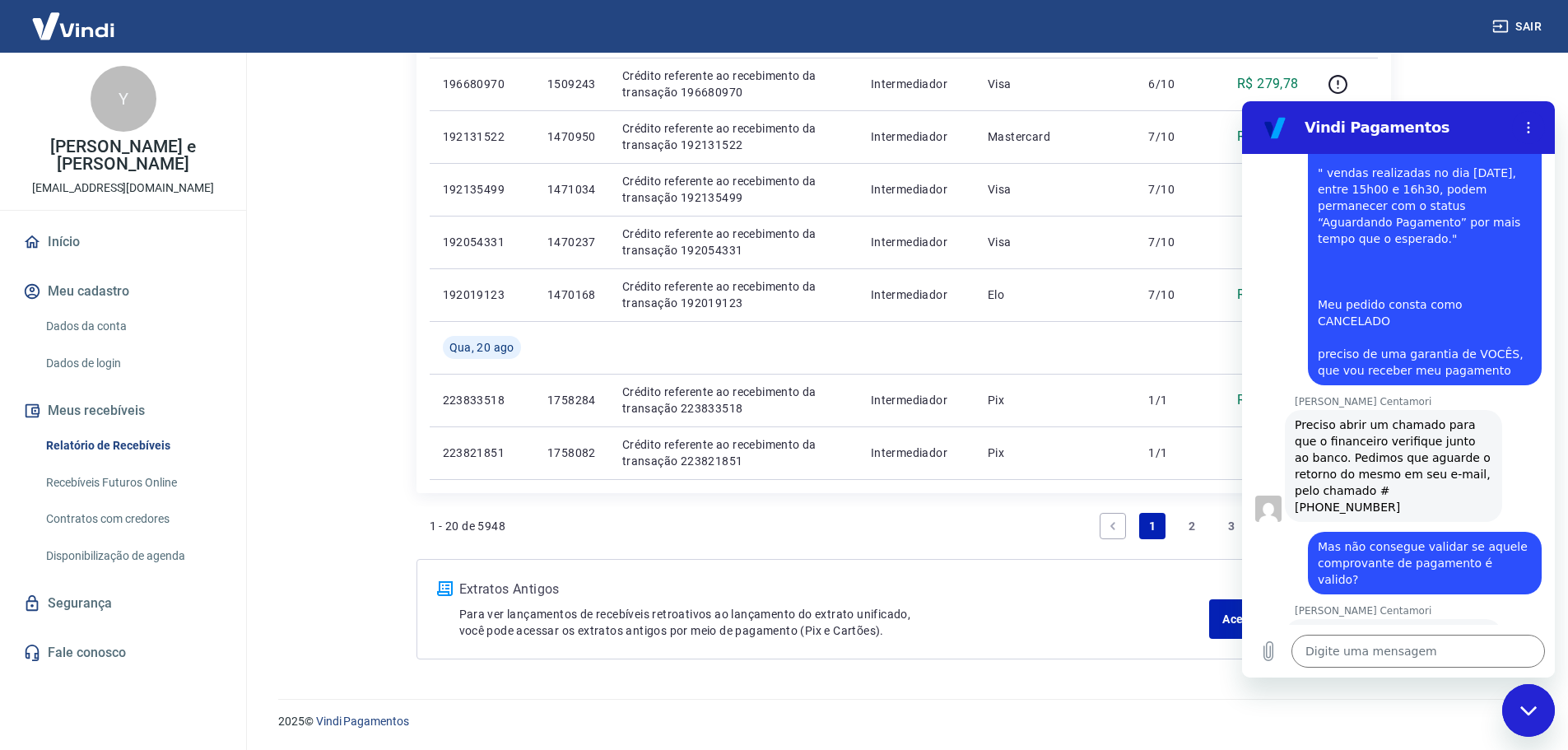
scroll to position [3732, 0]
drag, startPoint x: 1351, startPoint y: 638, endPoint x: 1359, endPoint y: 649, distance: 13.6
click at [1351, 638] on textarea at bounding box center [1418, 651] width 254 height 33
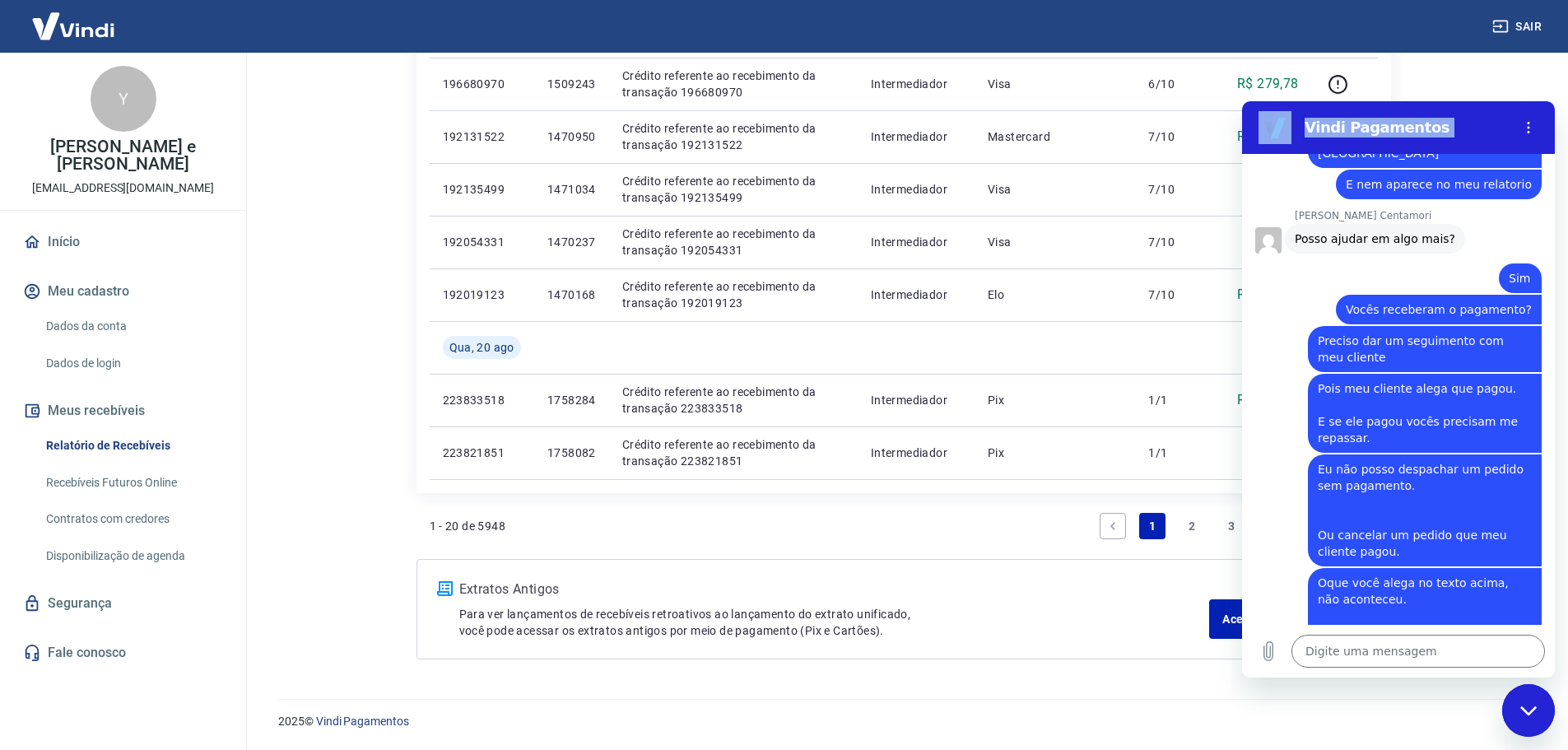
scroll to position [2637, 0]
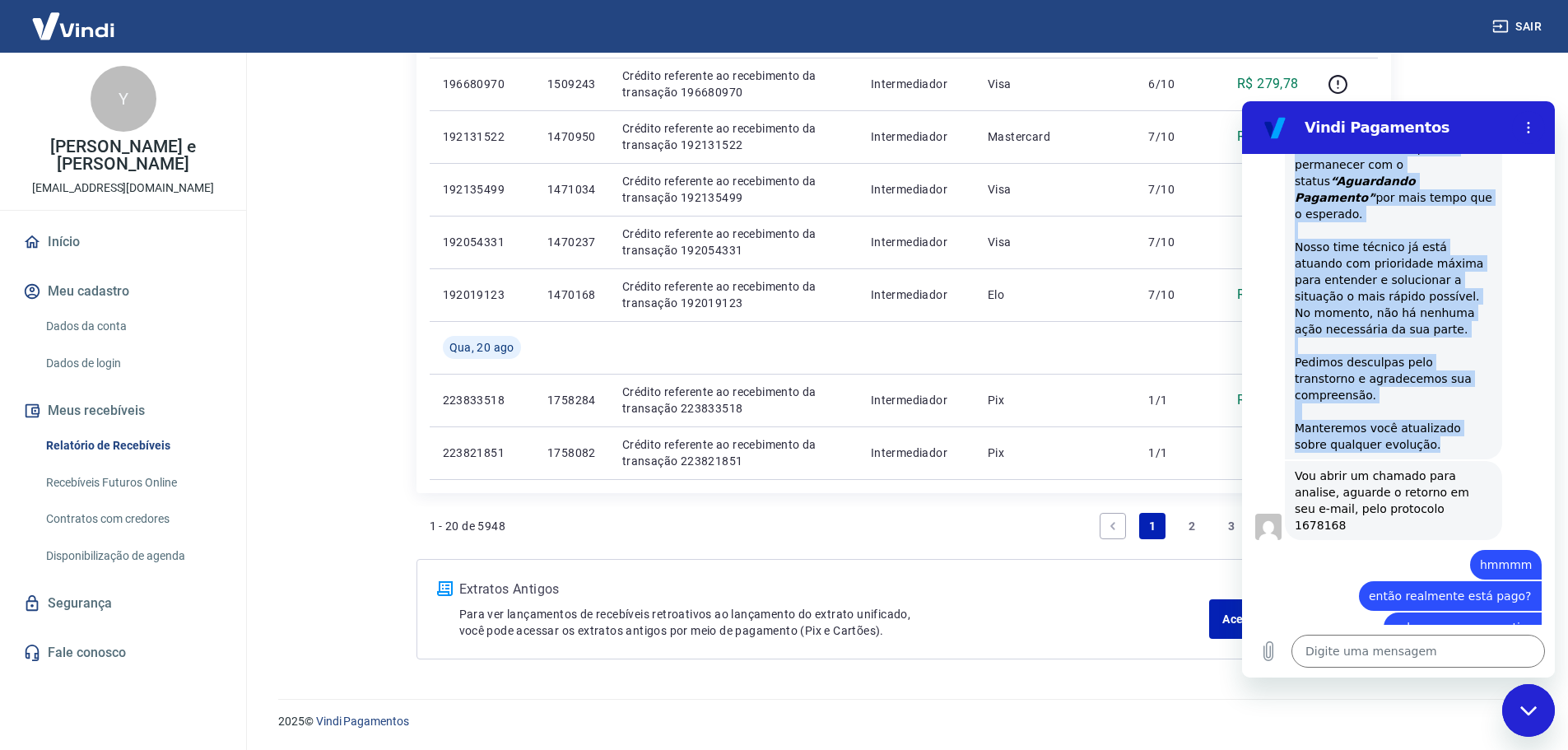
copy div "Informamos que identificamos uma instabilidade que impactou a confirmação de pa…"
drag, startPoint x: 1295, startPoint y: 333, endPoint x: 1419, endPoint y: 238, distance: 156.2
click at [1419, 238] on div "Informamos que identificamos uma instabilidade que impactou a confirmação de pa…" at bounding box center [1393, 247] width 197 height 412
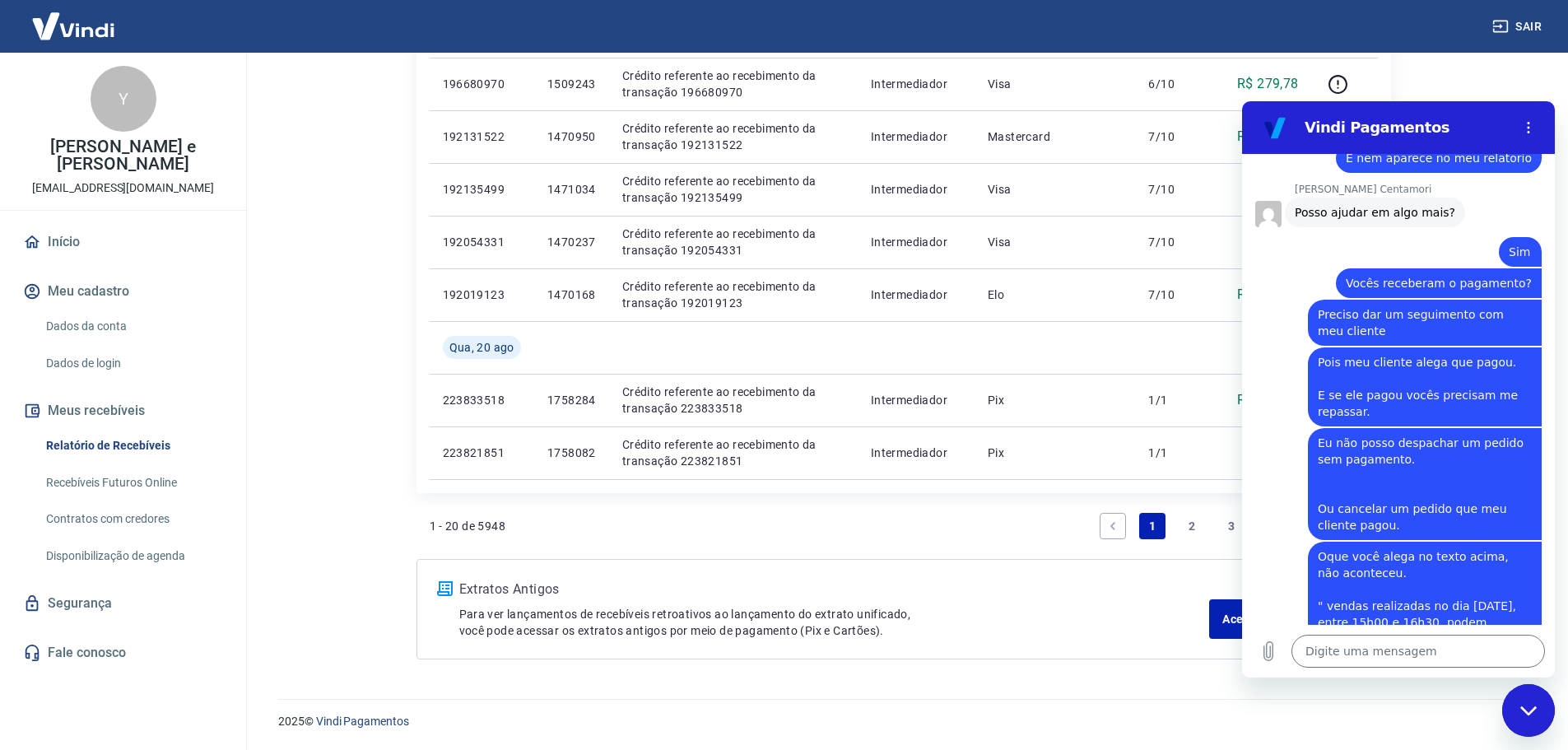
scroll to position [3825, 0]
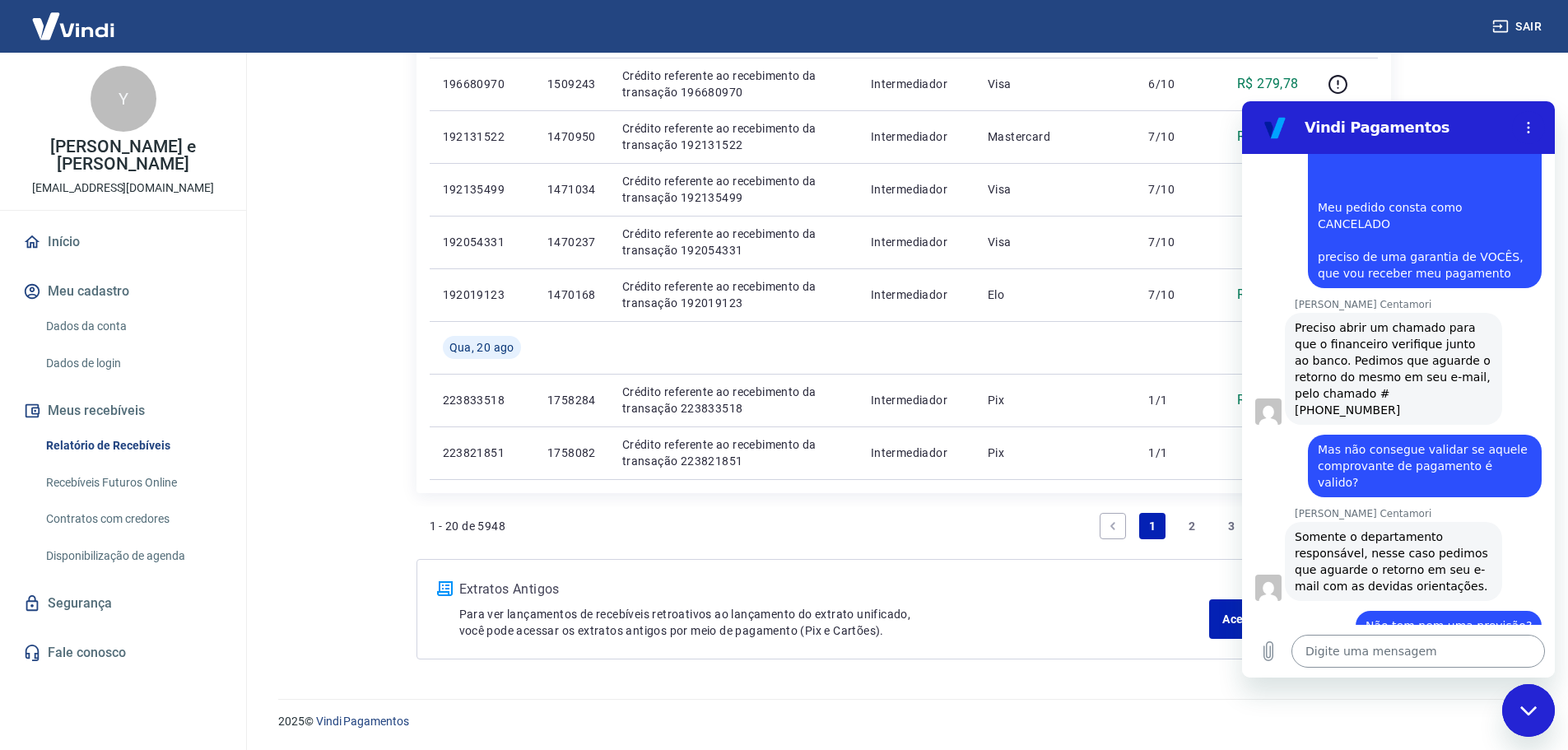
click at [1351, 650] on textarea at bounding box center [1418, 651] width 254 height 33
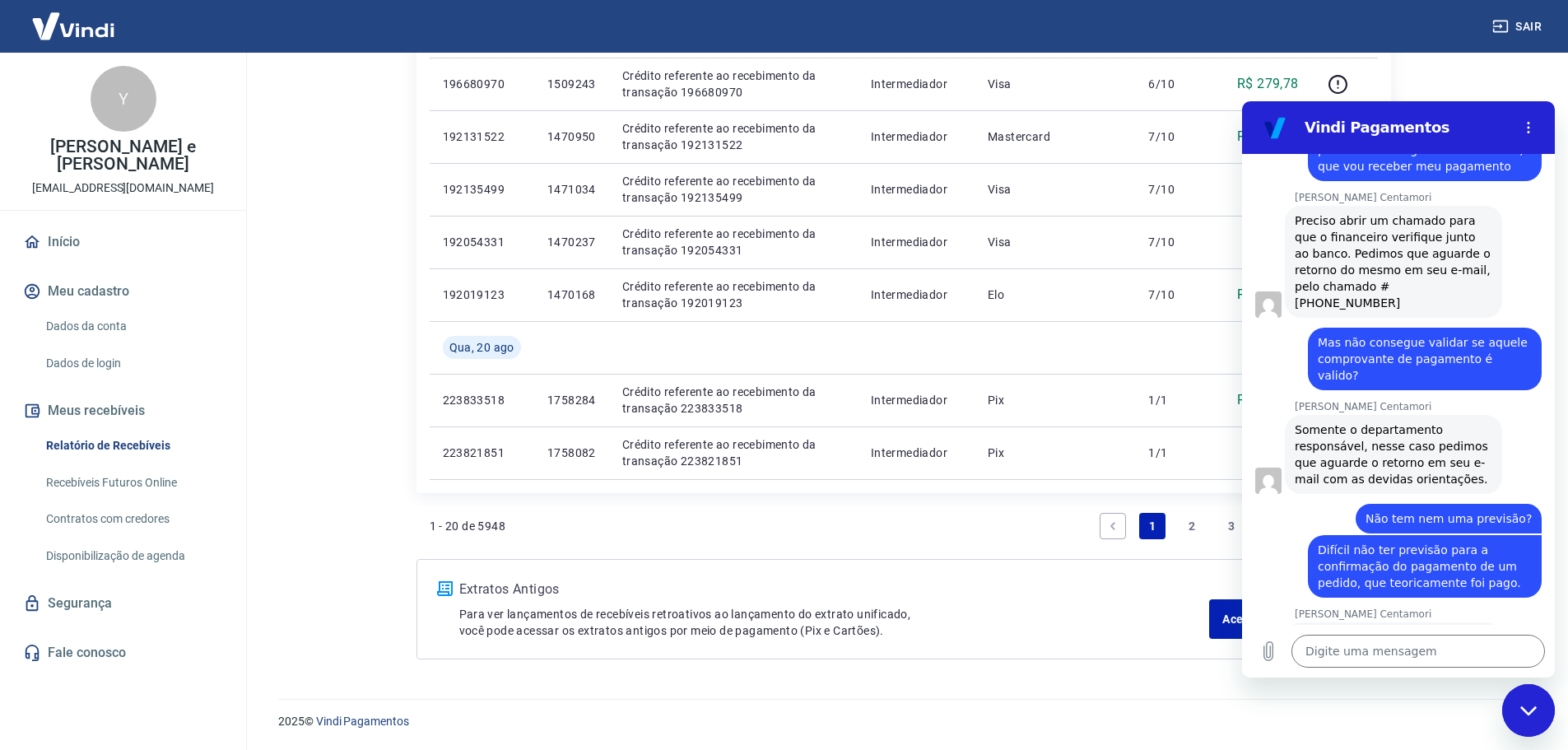
scroll to position [3936, 0]
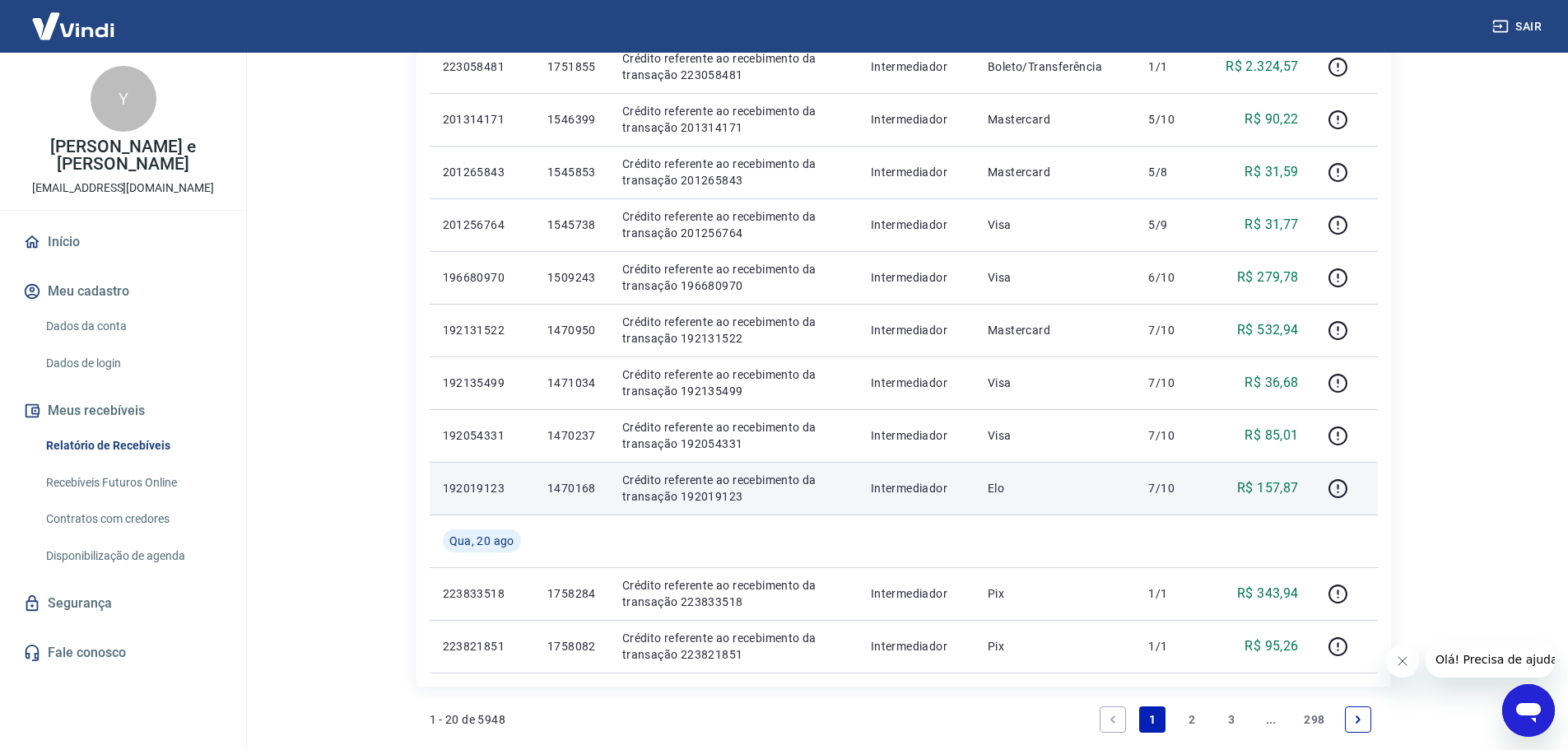
scroll to position [1016, 0]
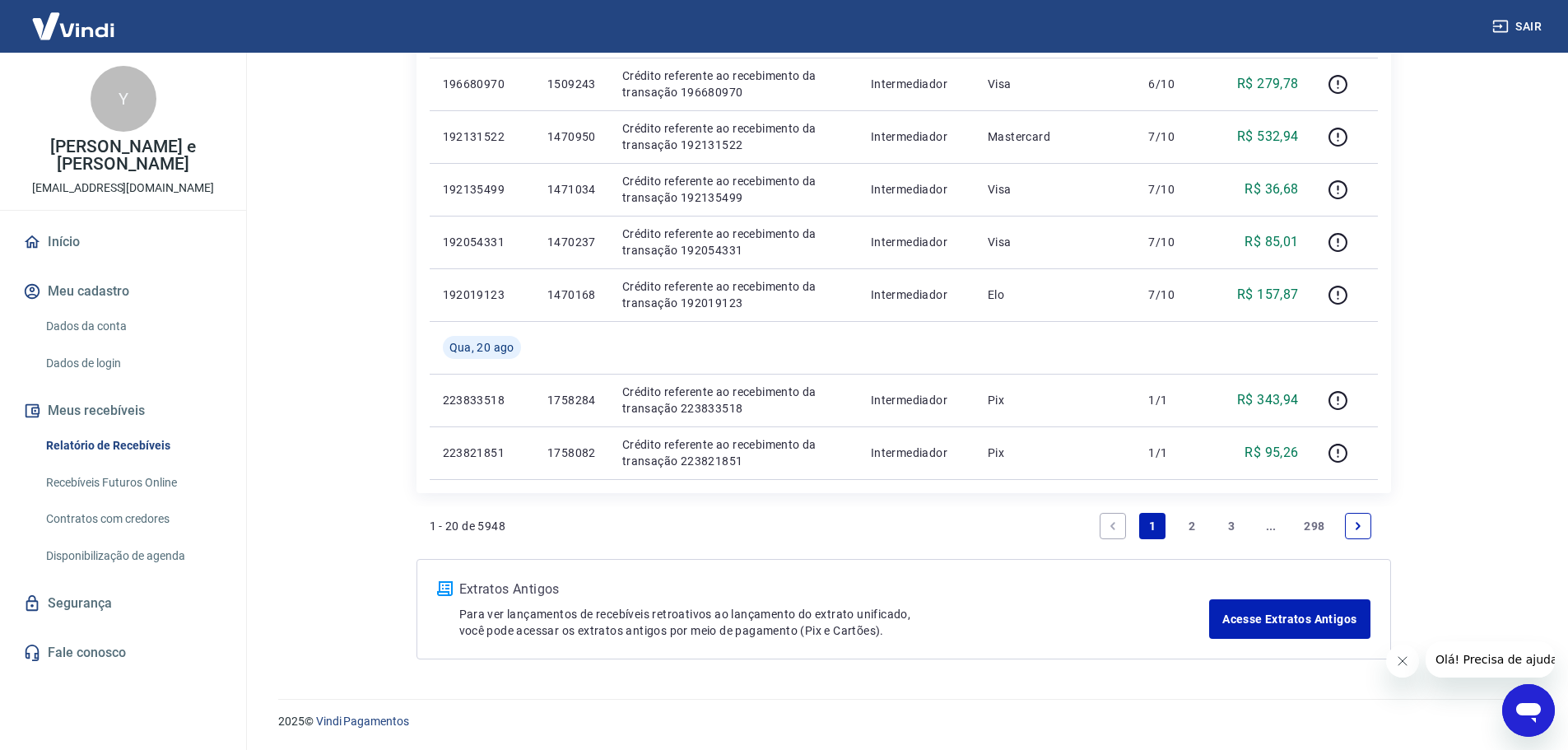
click at [1364, 527] on link "Next page" at bounding box center [1357, 525] width 26 height 26
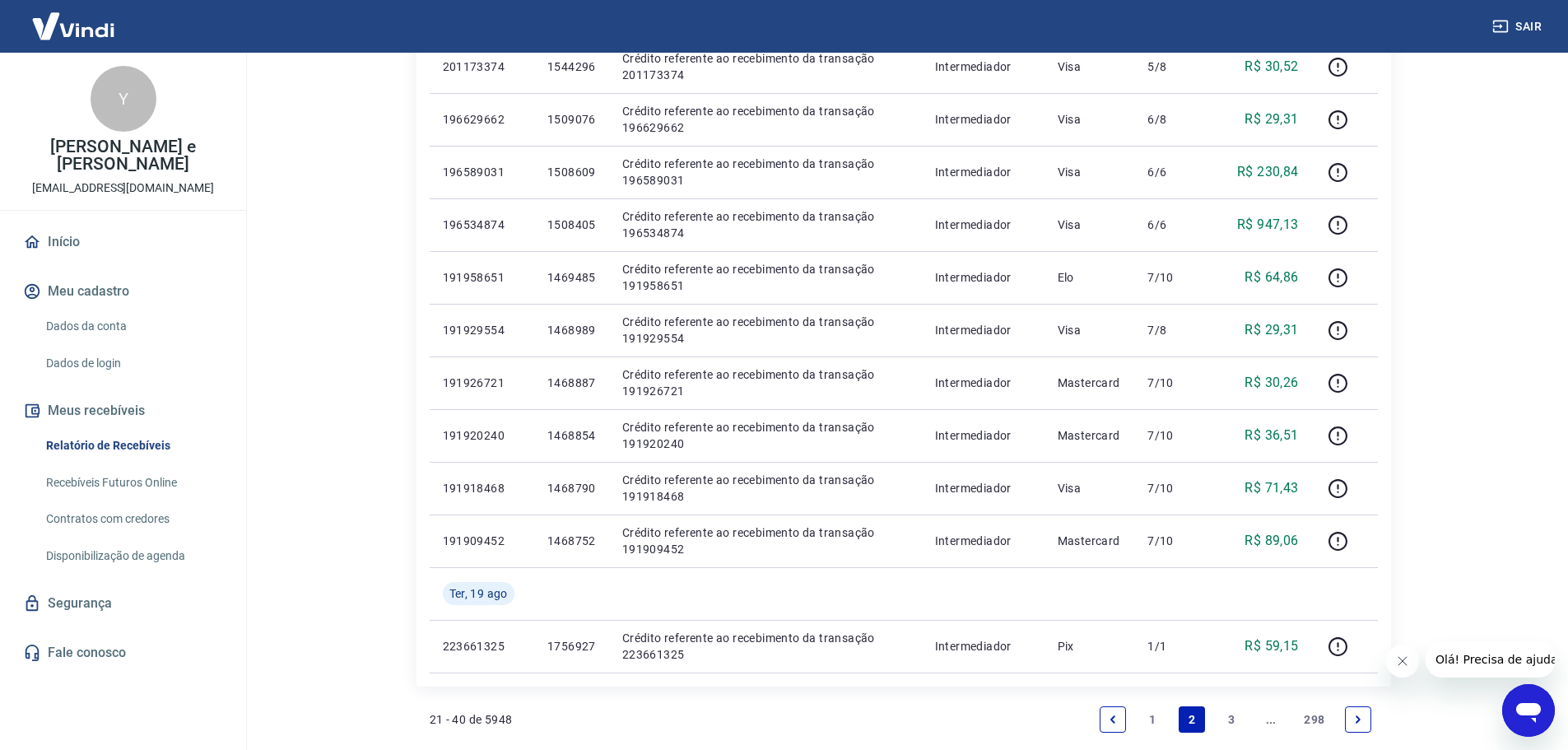
scroll to position [906, 0]
